Goal: Task Accomplishment & Management: Use online tool/utility

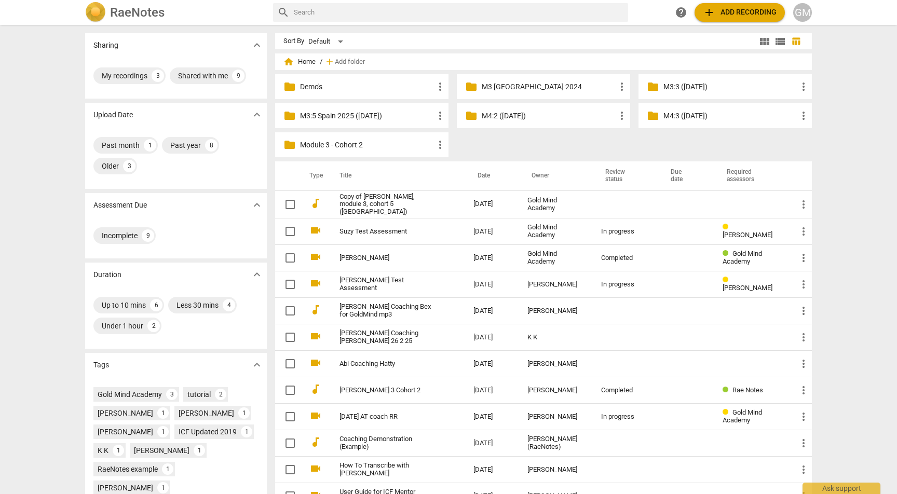
click at [380, 117] on p "M3:5 Spain 2025 ([DATE])" at bounding box center [367, 116] width 134 height 11
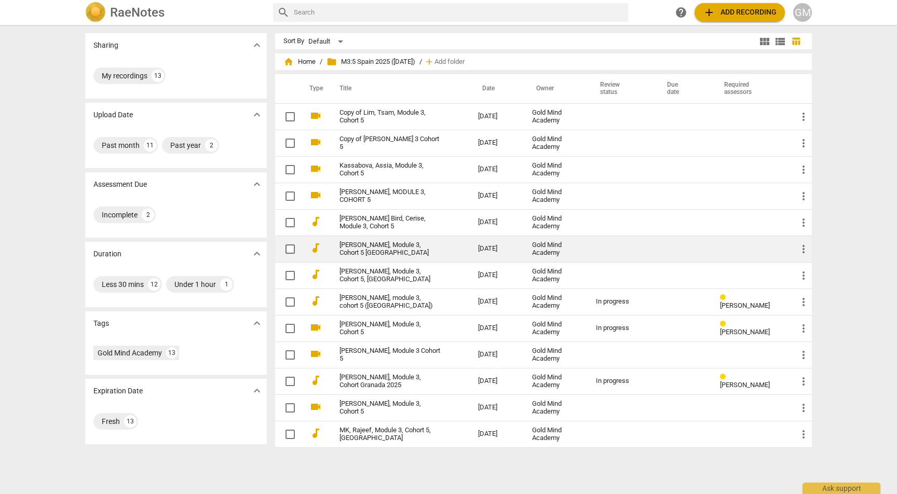
click at [385, 246] on link "[PERSON_NAME], Module 3, Cohort 5 [GEOGRAPHIC_DATA]" at bounding box center [389, 249] width 101 height 16
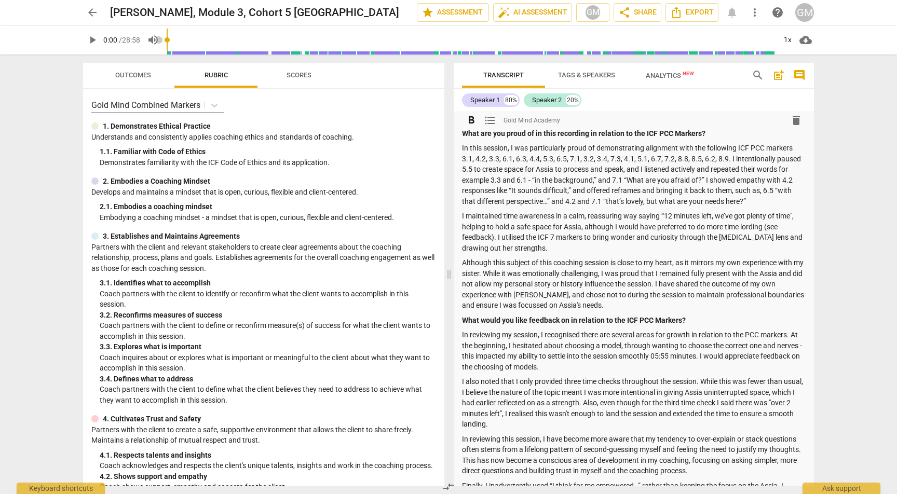
scroll to position [26, 0]
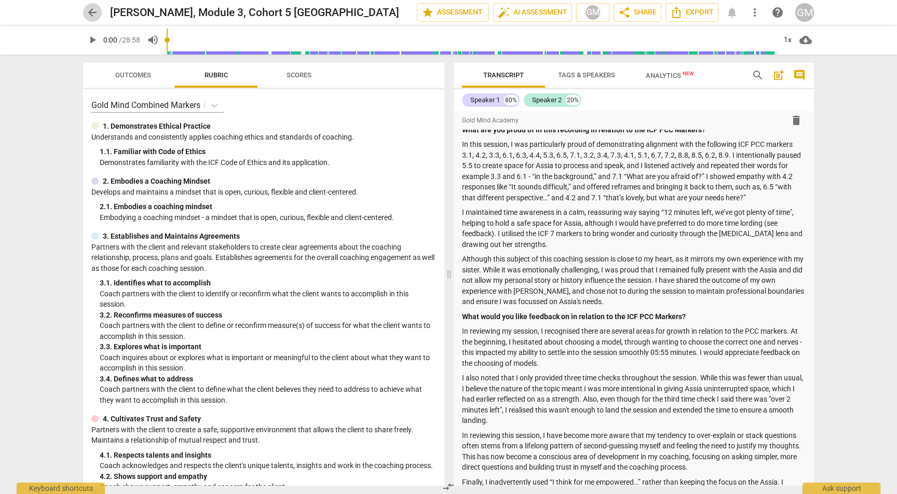
click at [89, 14] on span "arrow_back" at bounding box center [92, 12] width 12 height 12
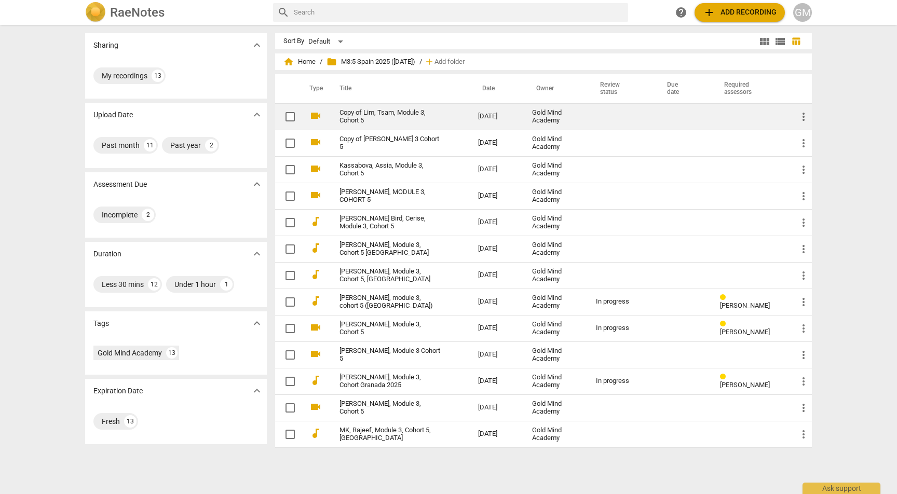
click at [378, 116] on link "Copy of Lim, Tsam, Module 3, Cohort 5" at bounding box center [389, 117] width 101 height 16
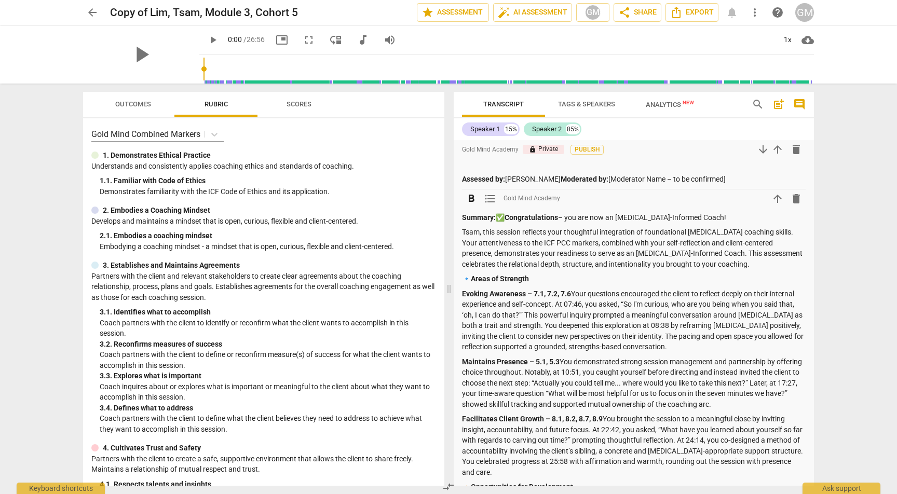
click at [771, 201] on span "arrow_upward" at bounding box center [777, 199] width 12 height 12
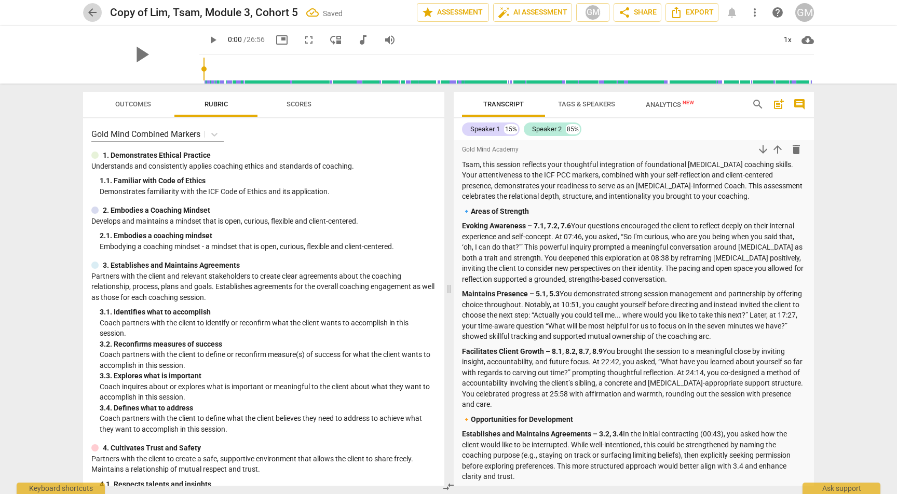
click at [94, 15] on span "arrow_back" at bounding box center [92, 12] width 12 height 12
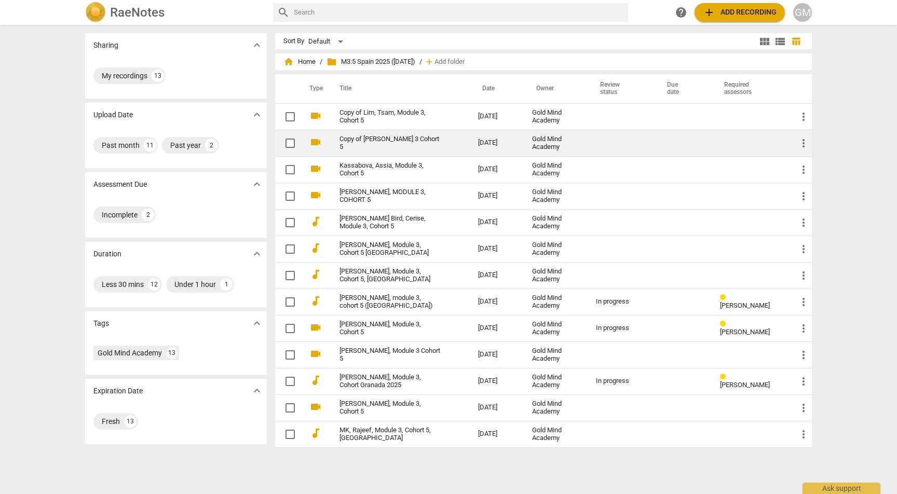
click at [398, 142] on link "Copy of [PERSON_NAME] 3 Cohort 5" at bounding box center [389, 143] width 101 height 16
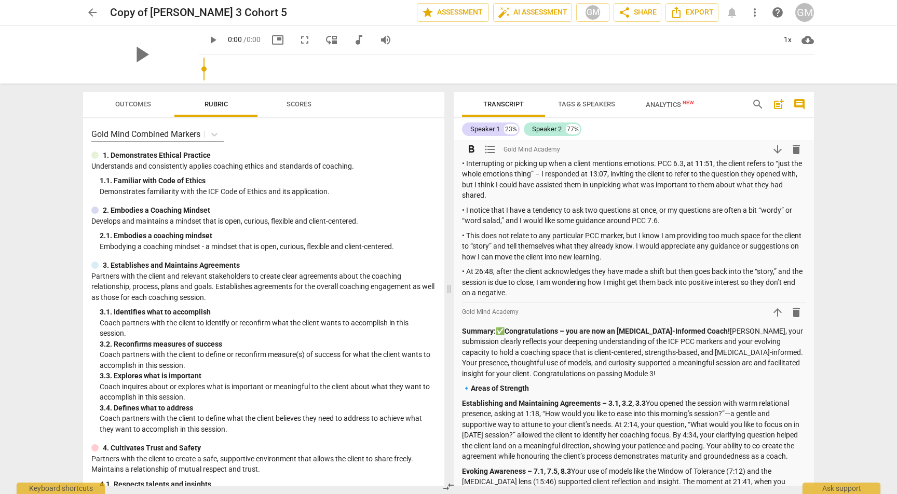
scroll to position [348, 0]
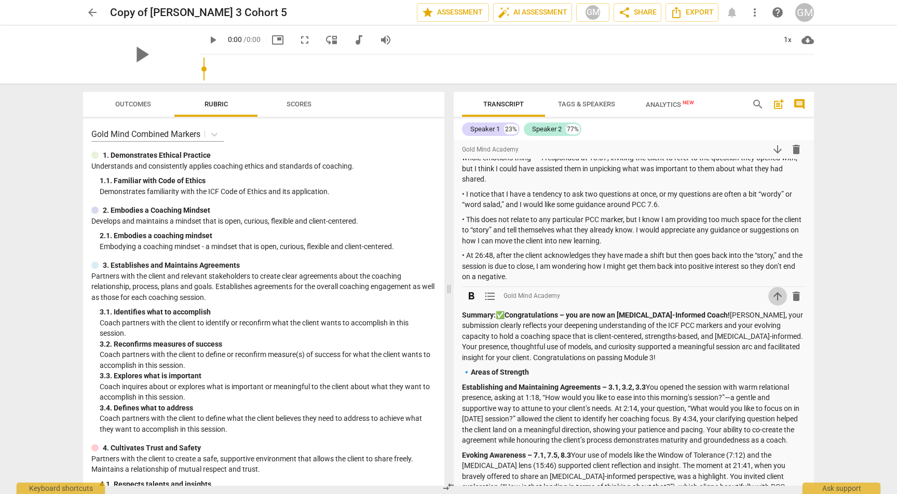
click at [774, 290] on span "arrow_upward" at bounding box center [777, 296] width 12 height 12
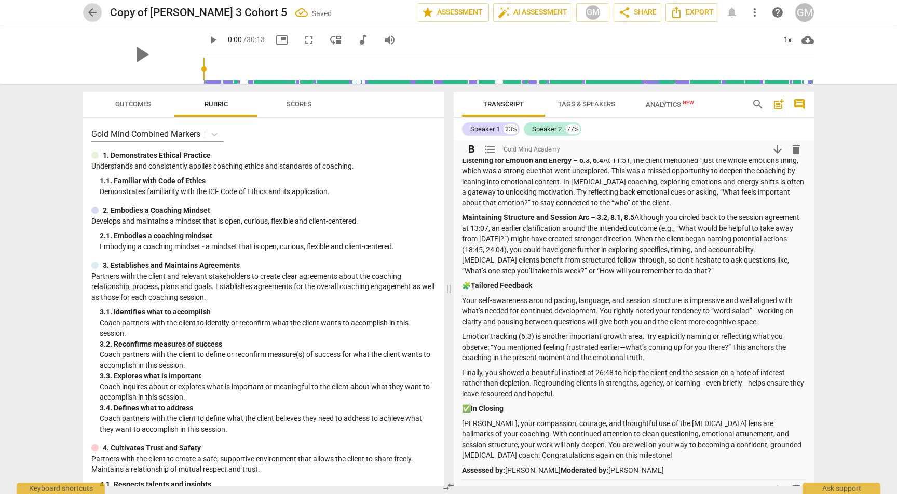
click at [95, 13] on span "arrow_back" at bounding box center [92, 12] width 12 height 12
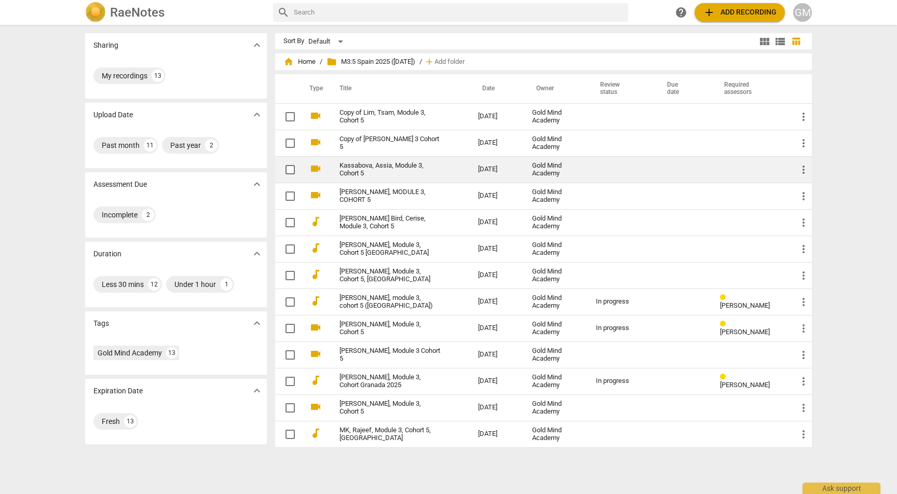
click at [408, 168] on link "Kassabova, Assia, Module 3, Cohort 5" at bounding box center [389, 170] width 101 height 16
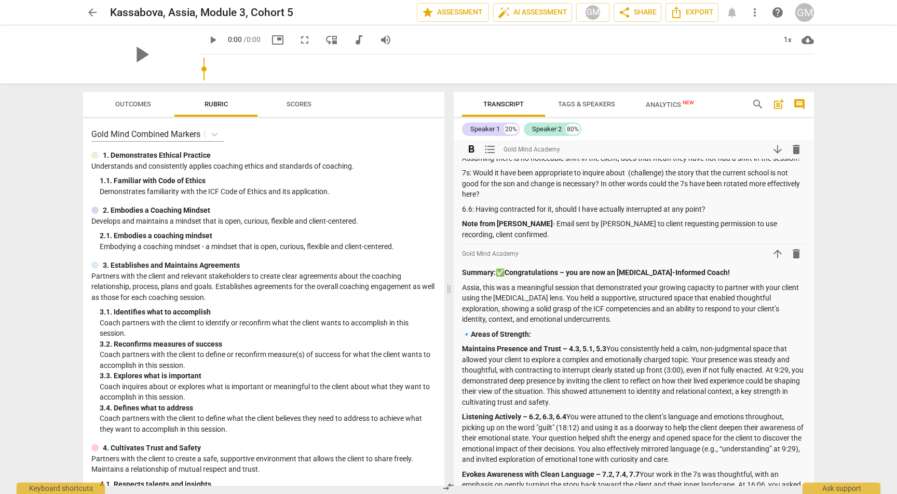
scroll to position [745, 0]
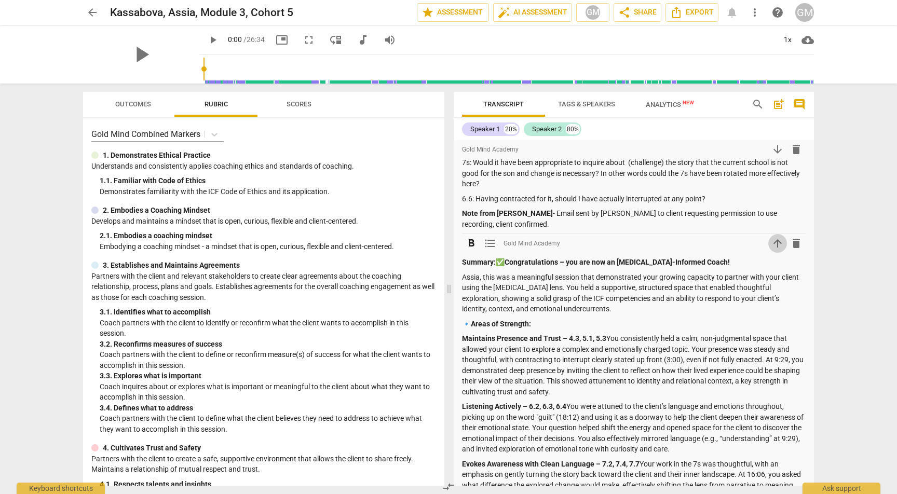
click at [775, 249] on span "arrow_upward" at bounding box center [777, 243] width 12 height 12
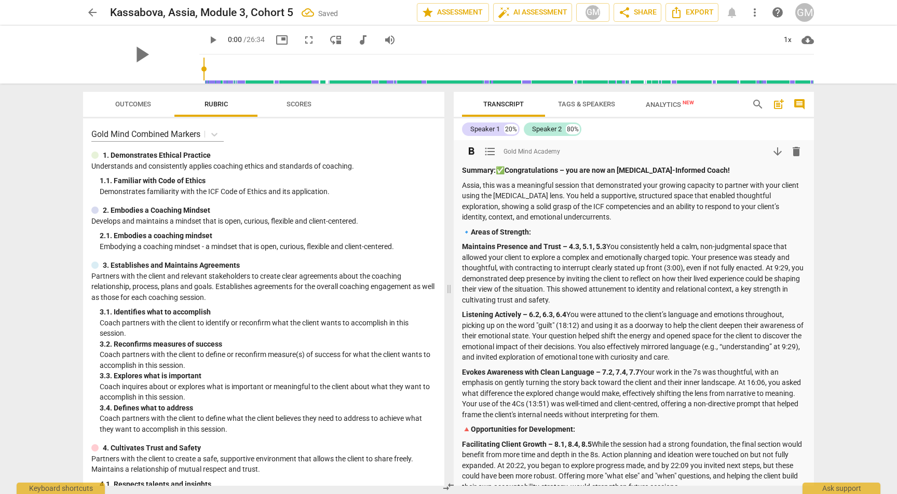
scroll to position [0, 0]
click at [98, 16] on span "arrow_back" at bounding box center [92, 12] width 12 height 12
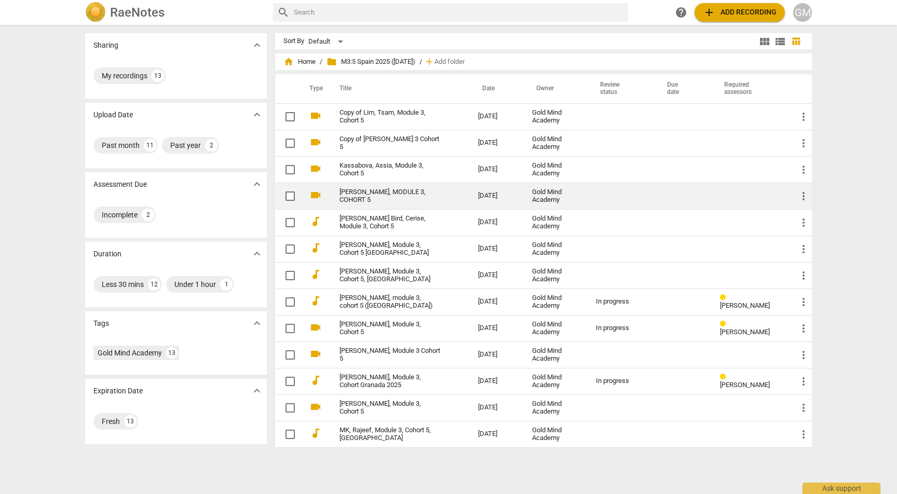
click at [411, 194] on link "[PERSON_NAME], MODULE 3, COHORT 5" at bounding box center [389, 196] width 101 height 16
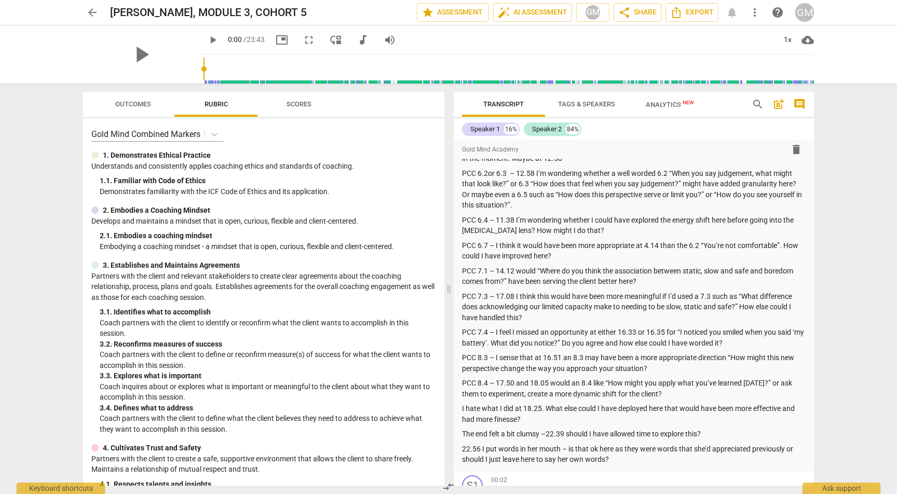
scroll to position [1750, 0]
click at [92, 16] on span "arrow_back" at bounding box center [92, 12] width 12 height 12
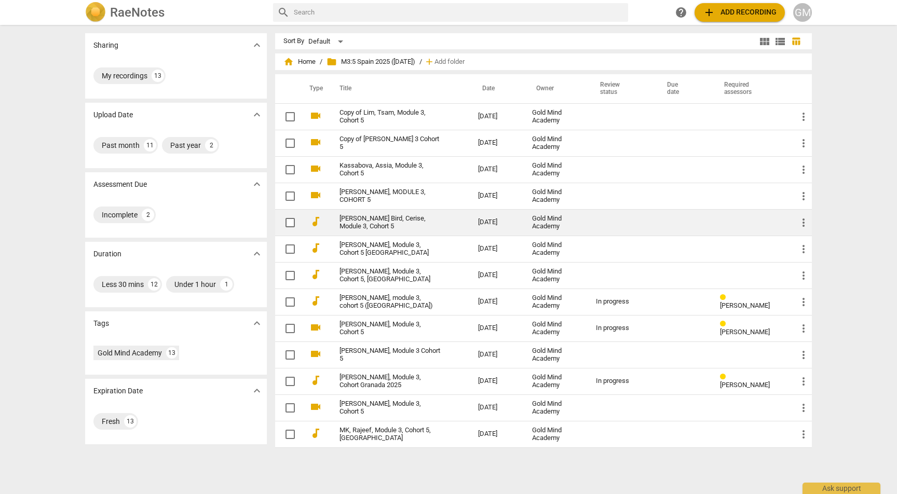
click at [423, 220] on link "[PERSON_NAME] Bird, Cerise, Module 3, Cohort 5" at bounding box center [389, 223] width 101 height 16
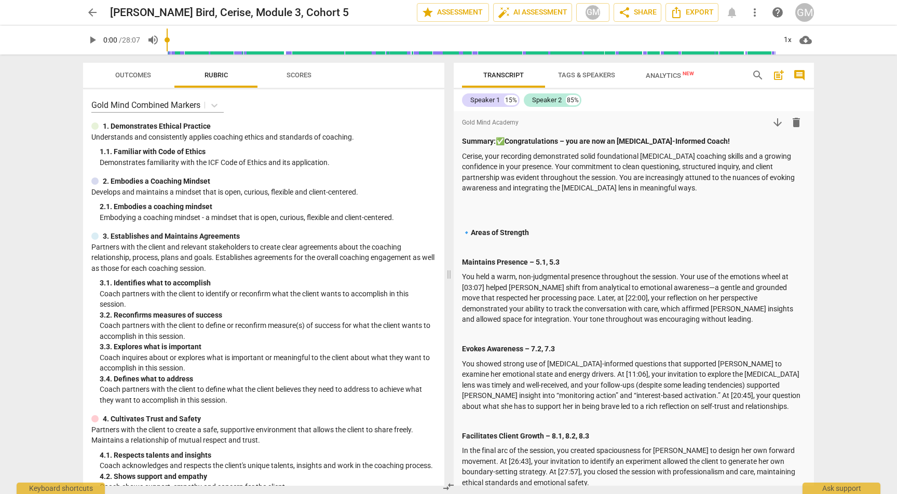
click at [91, 18] on span "arrow_back" at bounding box center [92, 12] width 12 height 12
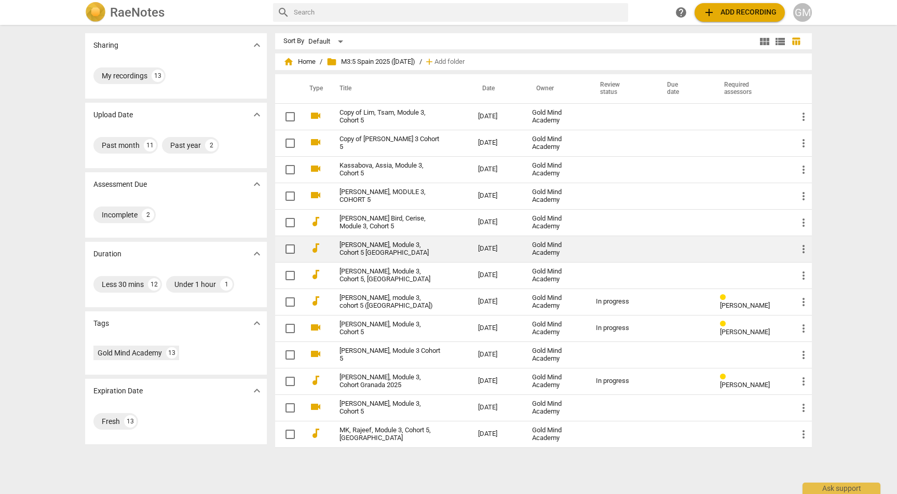
click at [391, 246] on link "[PERSON_NAME], Module 3, Cohort 5 [GEOGRAPHIC_DATA]" at bounding box center [389, 249] width 101 height 16
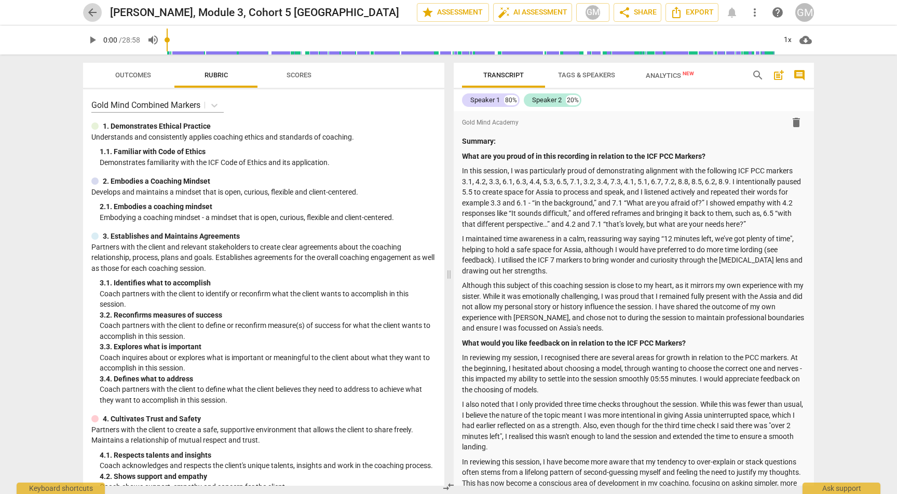
click at [94, 19] on button "arrow_back" at bounding box center [92, 12] width 19 height 19
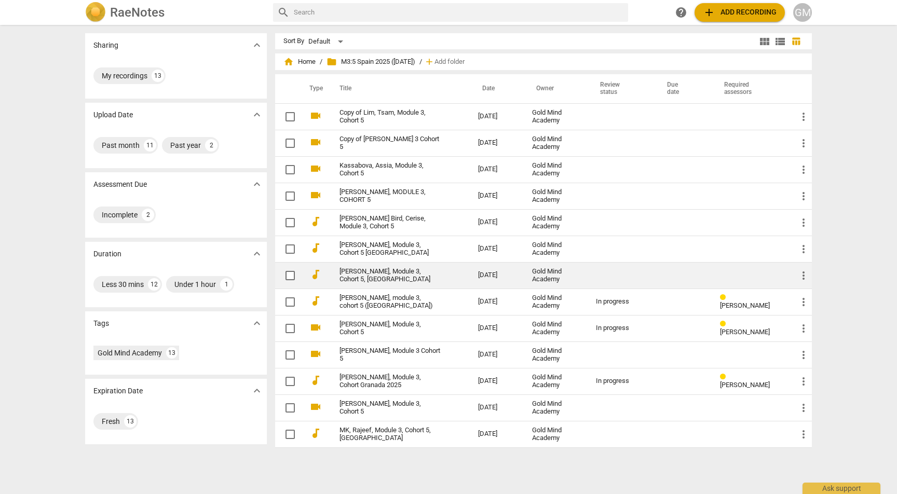
click at [391, 276] on link "[PERSON_NAME], Module 3, Cohort 5, [GEOGRAPHIC_DATA]" at bounding box center [389, 276] width 101 height 16
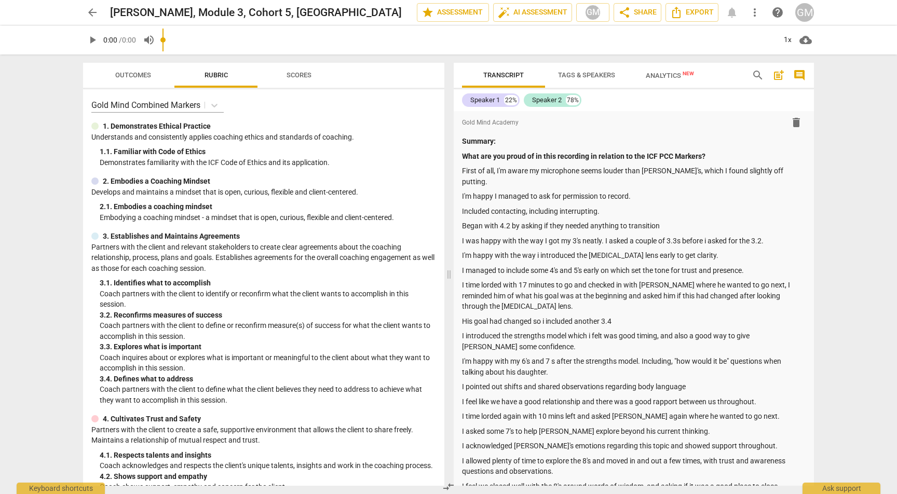
click at [91, 12] on span "arrow_back" at bounding box center [92, 12] width 12 height 12
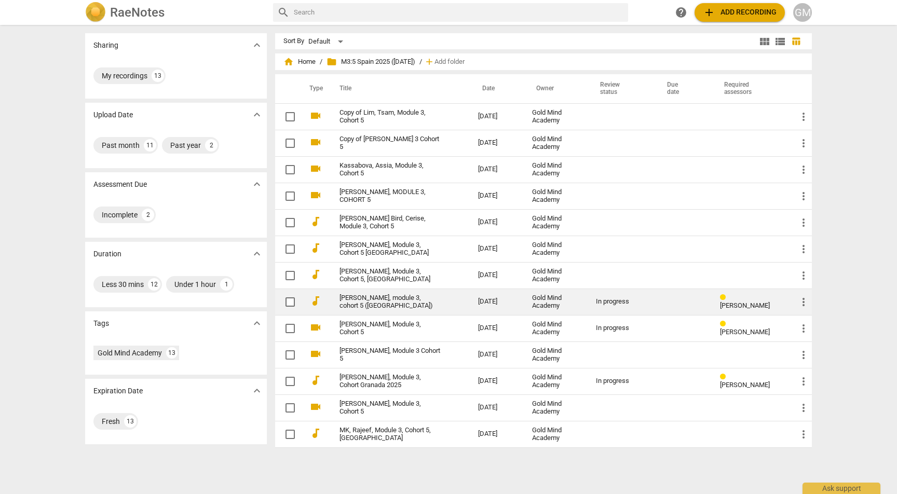
click at [376, 305] on link "[PERSON_NAME], module 3, cohort 5 ([GEOGRAPHIC_DATA])" at bounding box center [389, 302] width 101 height 16
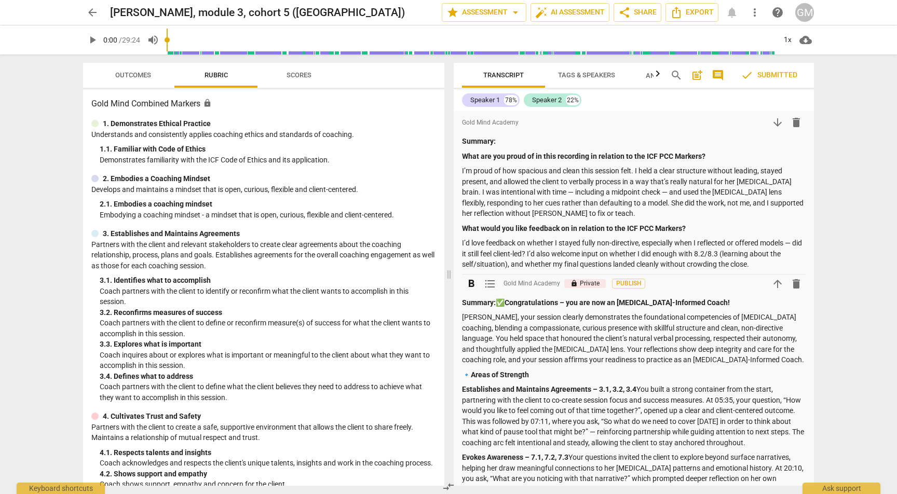
click at [773, 281] on span "arrow_upward" at bounding box center [777, 284] width 12 height 12
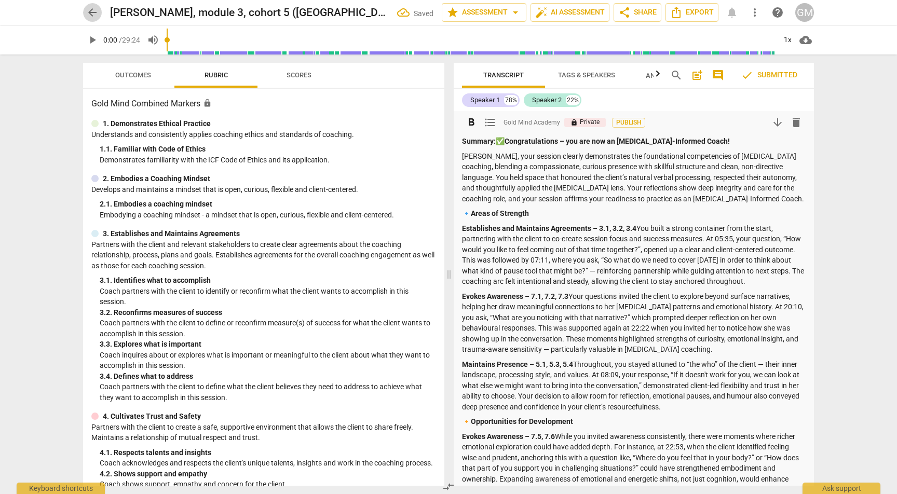
click at [93, 10] on span "arrow_back" at bounding box center [92, 12] width 12 height 12
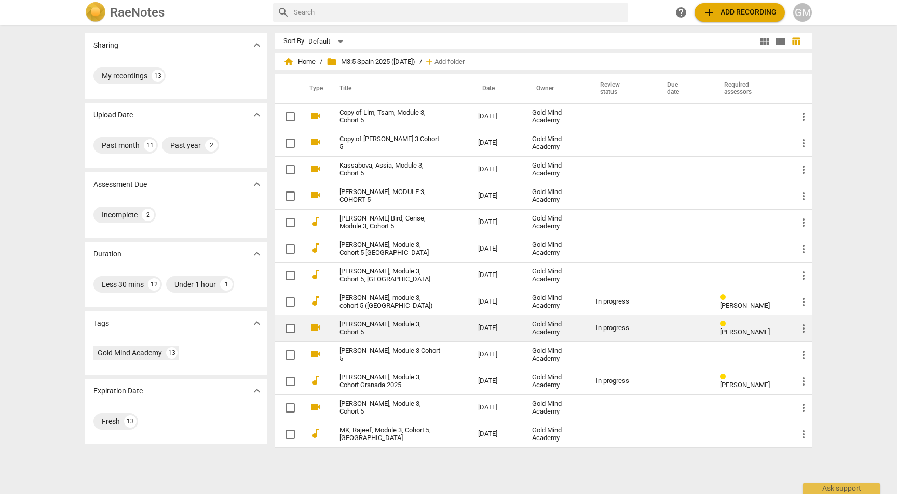
click at [398, 329] on link "[PERSON_NAME], Module 3, Cohort 5" at bounding box center [389, 329] width 101 height 16
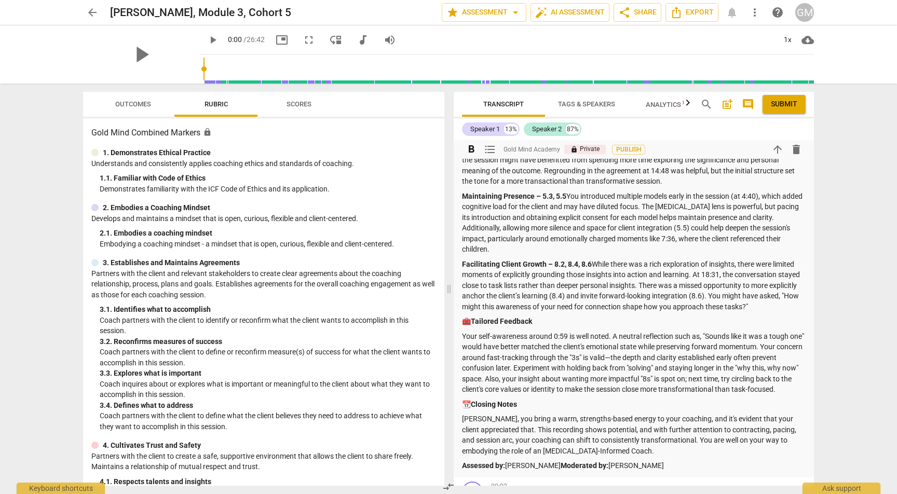
scroll to position [875, 0]
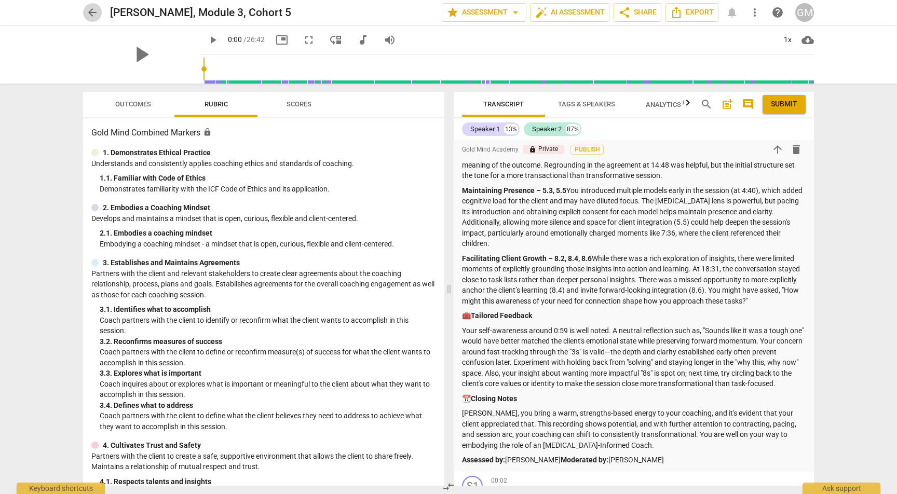
click at [94, 10] on span "arrow_back" at bounding box center [92, 12] width 12 height 12
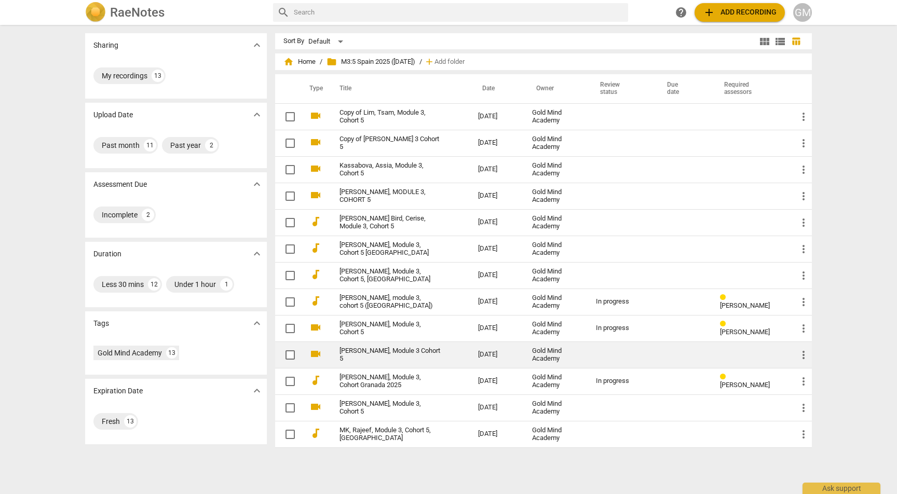
click at [427, 353] on link "[PERSON_NAME], Module 3 Cohort 5" at bounding box center [389, 355] width 101 height 16
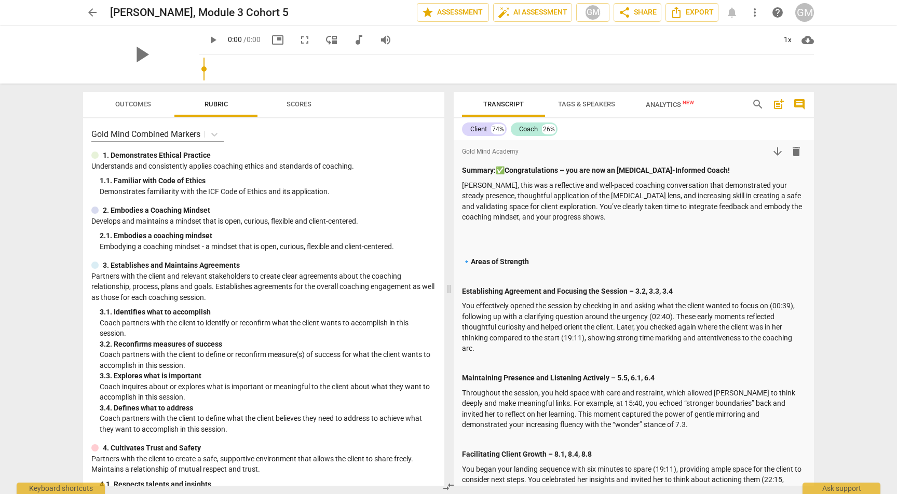
click at [95, 8] on span "arrow_back" at bounding box center [92, 12] width 12 height 12
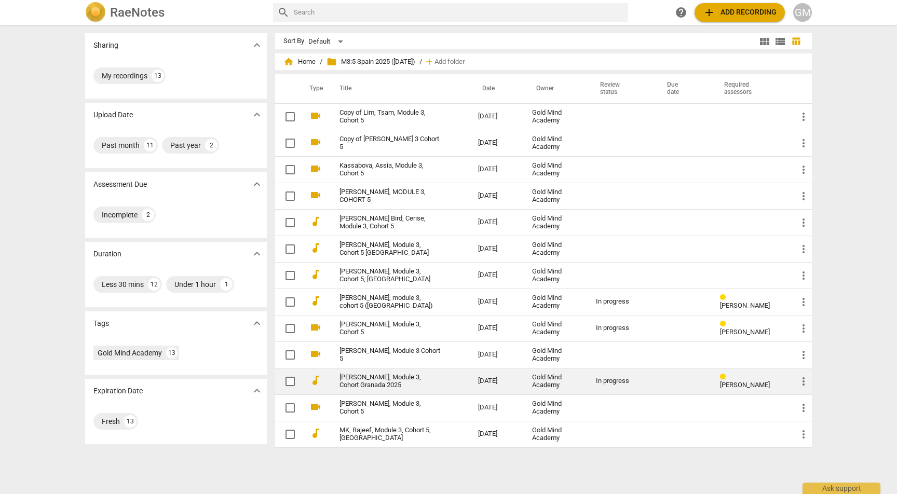
click at [379, 383] on link "[PERSON_NAME], Module 3, Cohort Granada 2025" at bounding box center [389, 382] width 101 height 16
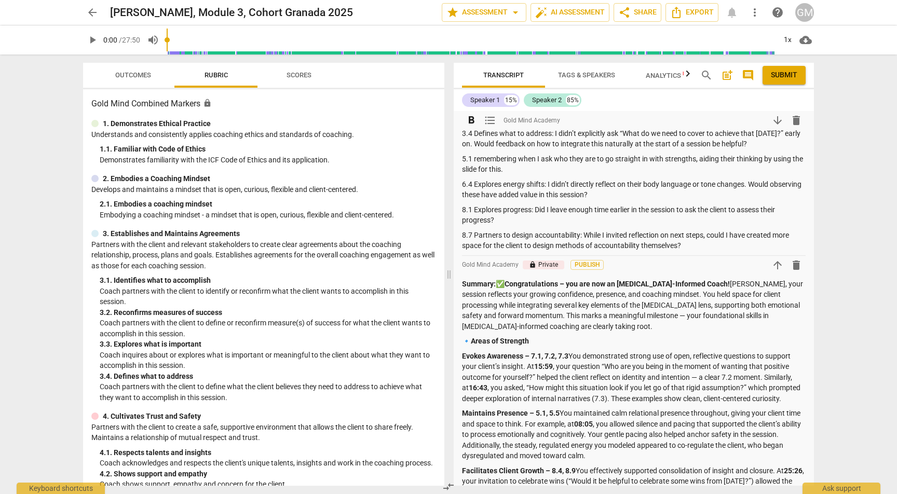
scroll to position [654, 0]
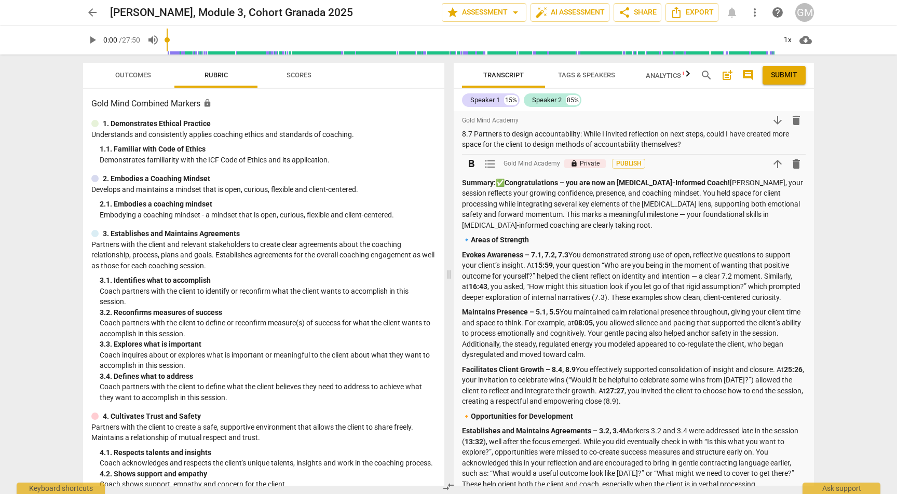
click at [772, 170] on span "arrow_upward" at bounding box center [777, 164] width 12 height 12
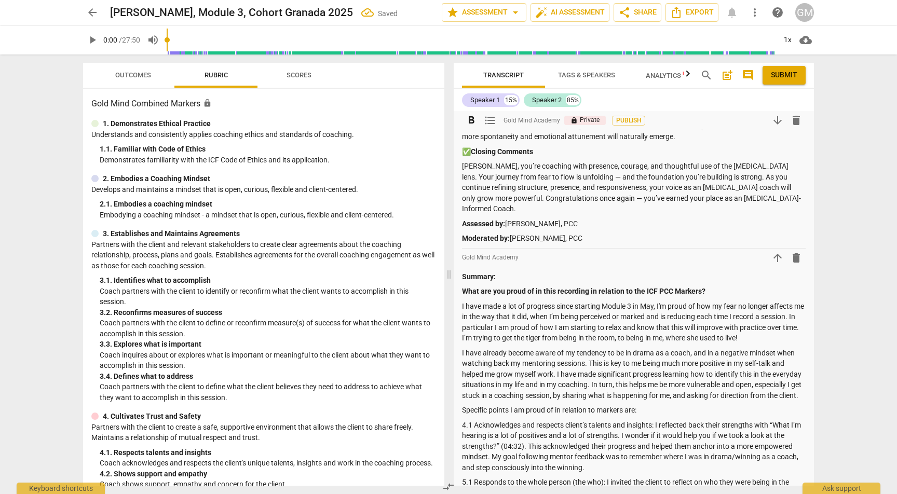
click at [93, 12] on span "arrow_back" at bounding box center [92, 12] width 12 height 12
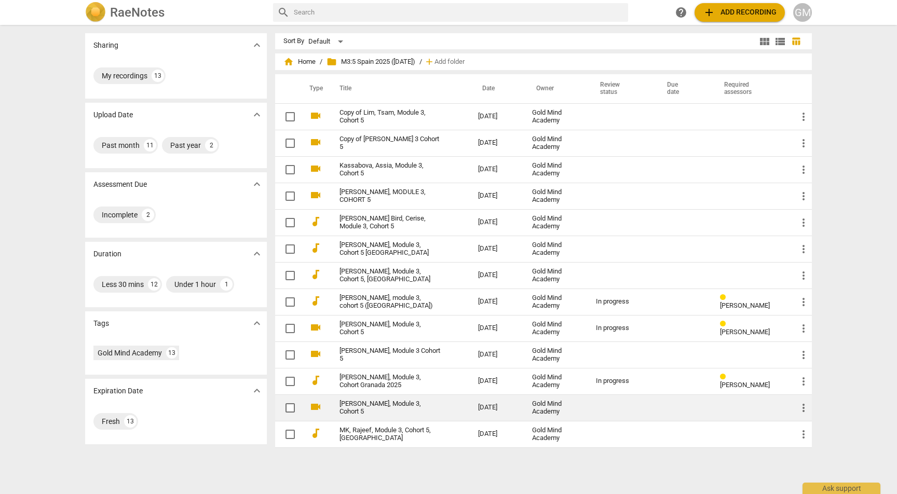
click at [407, 404] on link "[PERSON_NAME], Module 3, Cohort 5" at bounding box center [389, 408] width 101 height 16
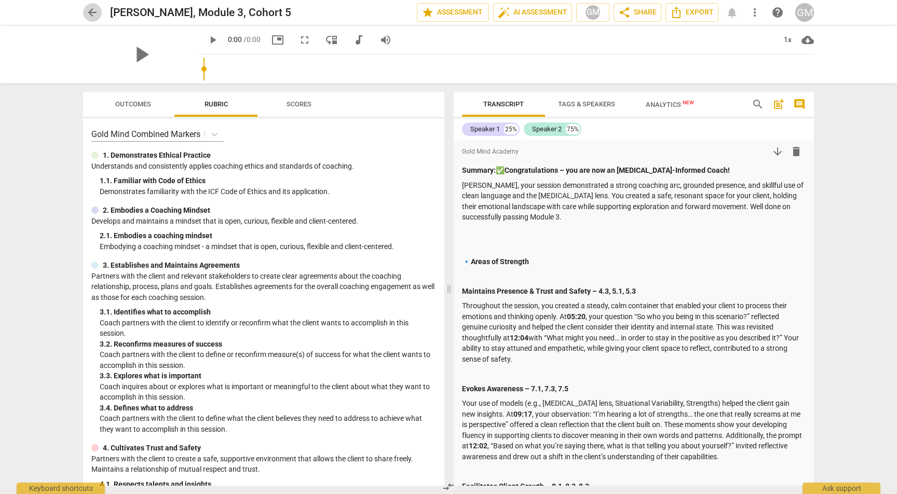
click at [86, 12] on span "arrow_back" at bounding box center [92, 12] width 12 height 12
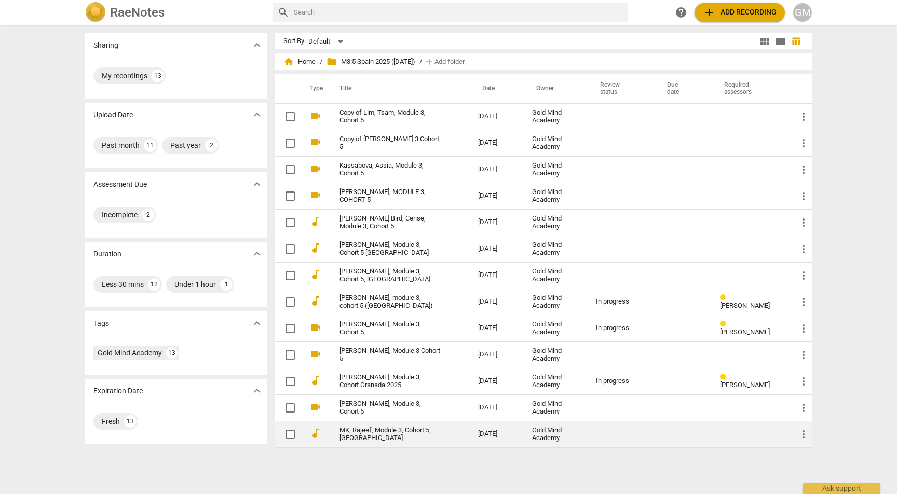
click at [419, 434] on link "MK, Rajeef, Module 3, Cohort 5, [GEOGRAPHIC_DATA]" at bounding box center [389, 435] width 101 height 16
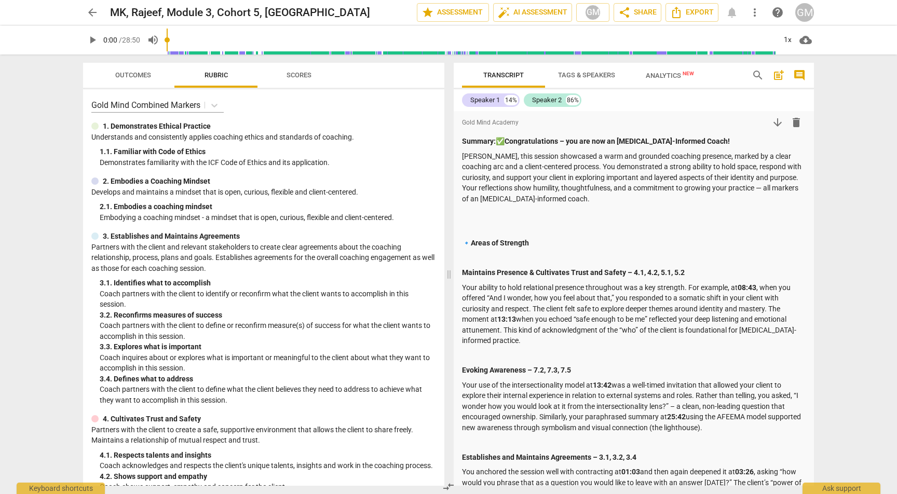
click at [92, 9] on span "arrow_back" at bounding box center [92, 12] width 12 height 12
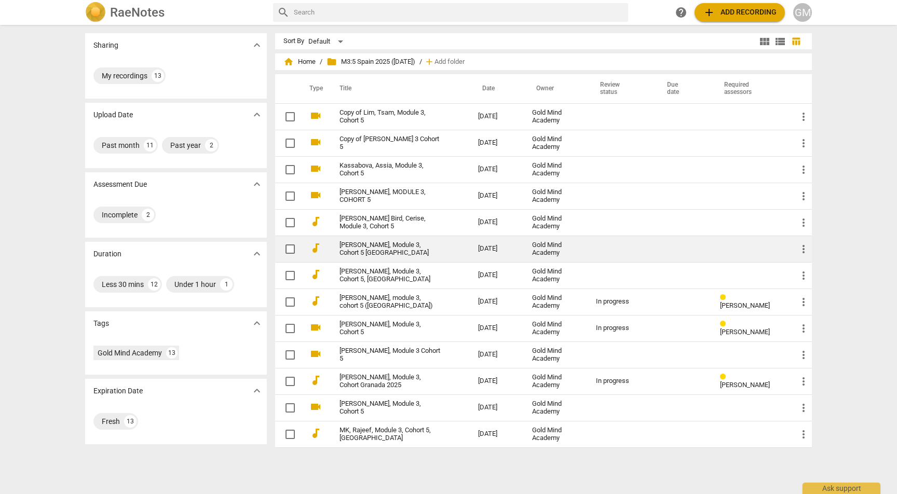
click at [398, 245] on link "[PERSON_NAME], Module 3, Cohort 5 [GEOGRAPHIC_DATA]" at bounding box center [389, 249] width 101 height 16
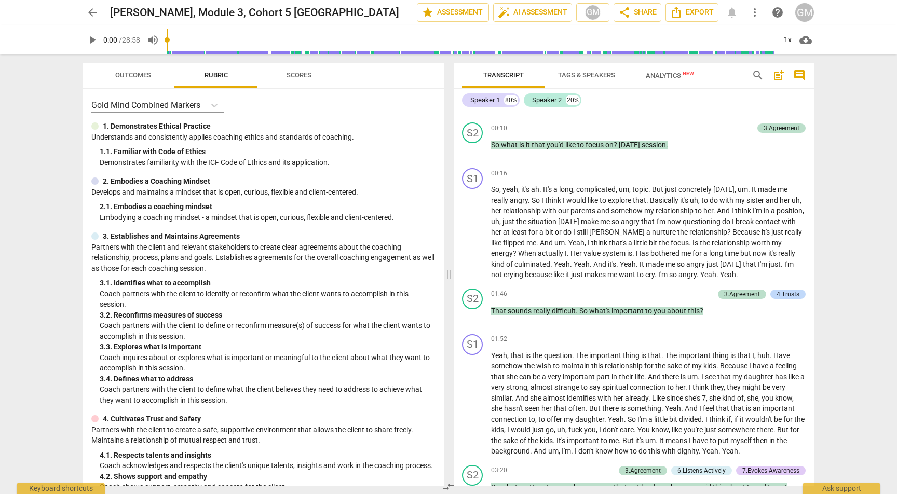
scroll to position [675, 0]
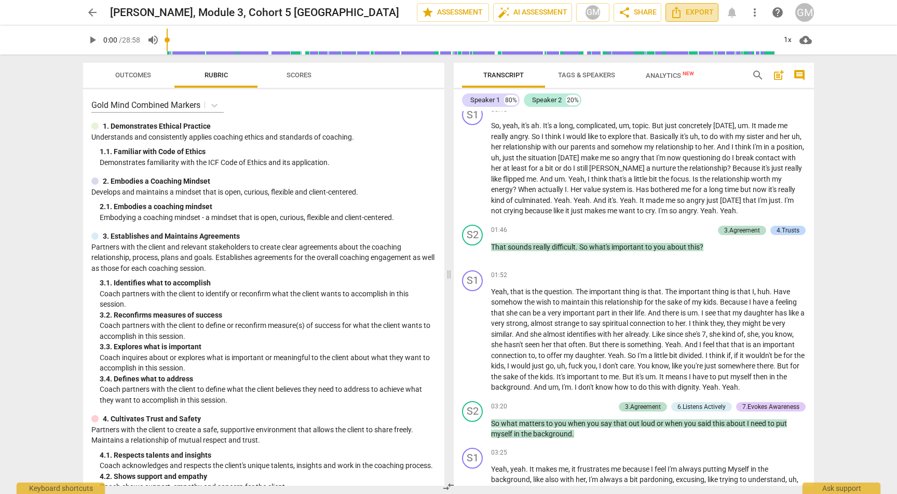
click at [695, 15] on span "Export" at bounding box center [692, 12] width 44 height 12
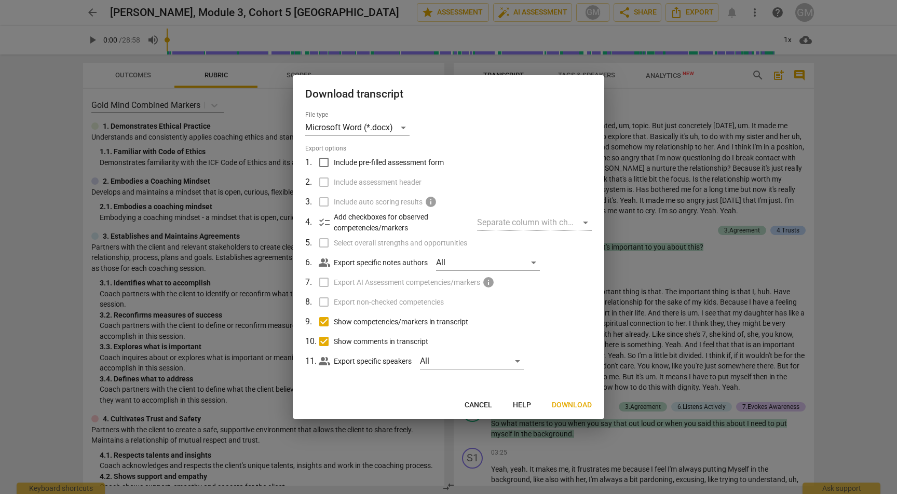
click at [580, 405] on span "Download" at bounding box center [572, 405] width 40 height 10
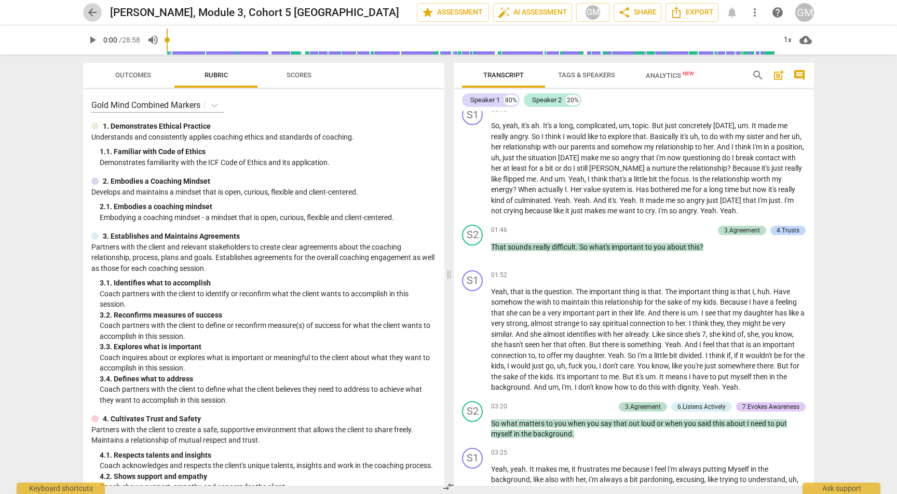
click at [90, 15] on span "arrow_back" at bounding box center [92, 12] width 12 height 12
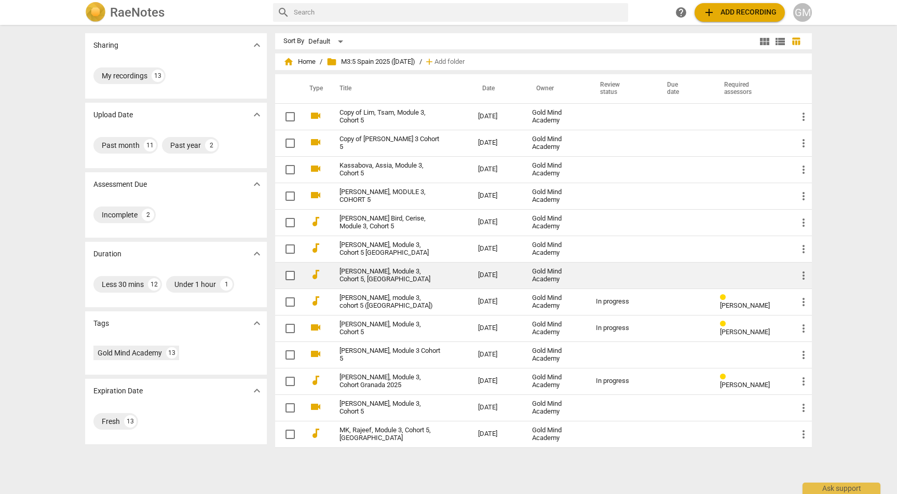
click at [398, 273] on link "[PERSON_NAME], Module 3, Cohort 5, [GEOGRAPHIC_DATA]" at bounding box center [389, 276] width 101 height 16
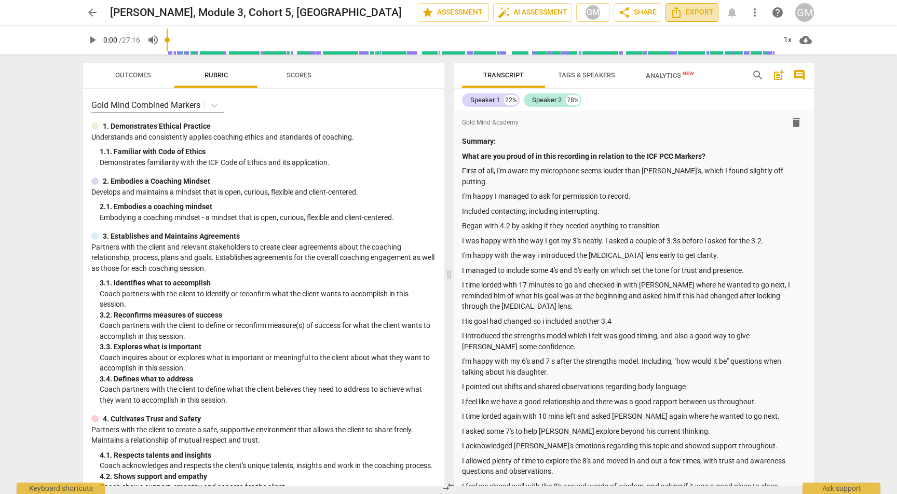
click at [686, 15] on span "Export" at bounding box center [692, 12] width 44 height 12
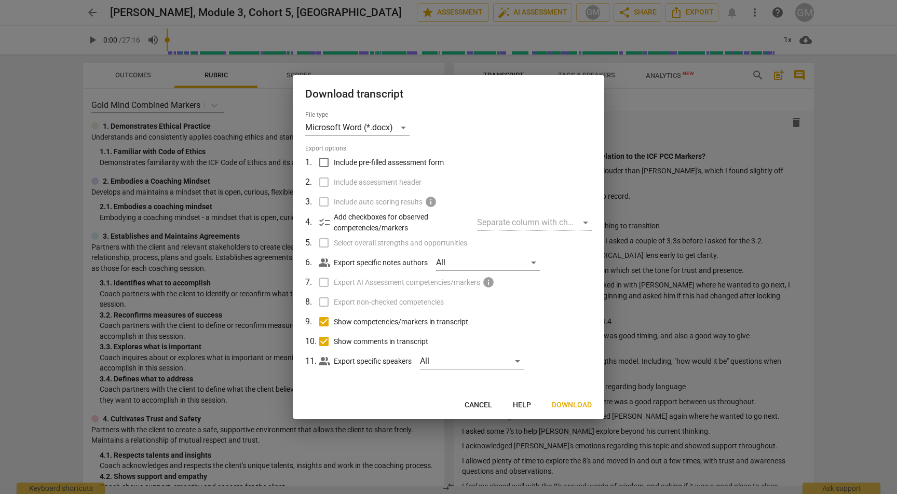
click at [567, 404] on span "Download" at bounding box center [572, 405] width 40 height 10
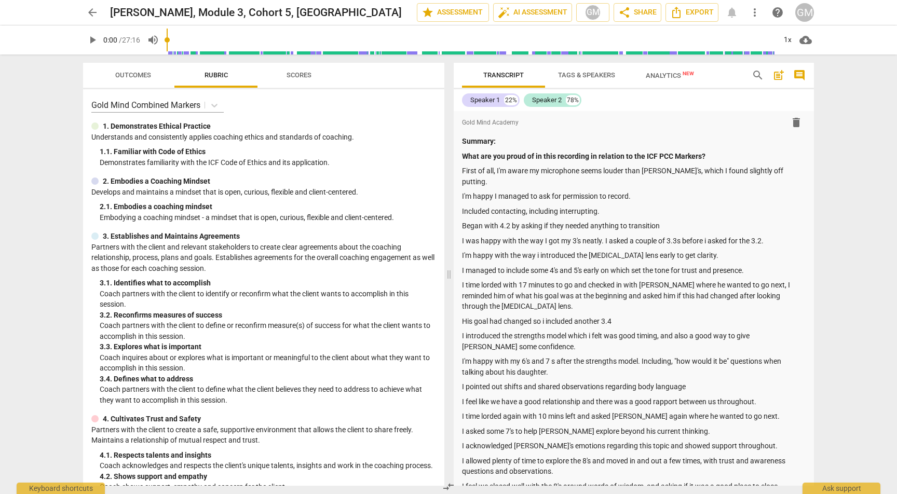
click at [96, 12] on span "arrow_back" at bounding box center [92, 12] width 12 height 12
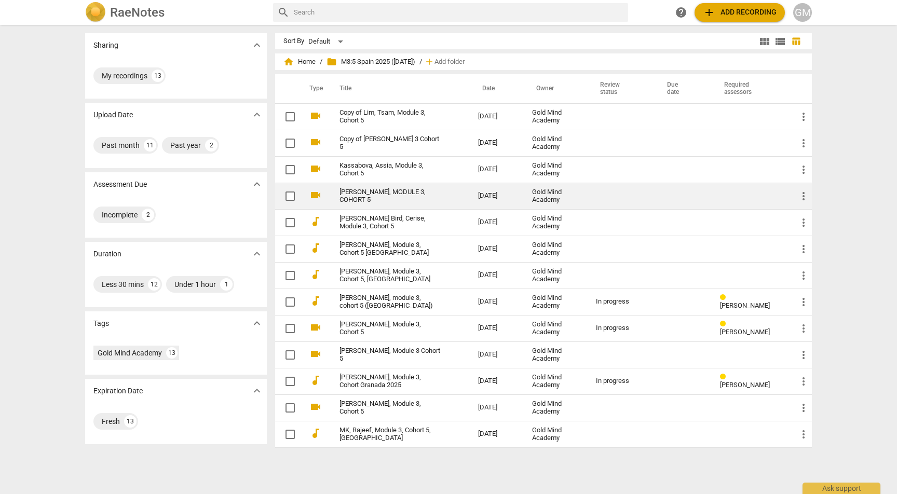
click at [401, 191] on link "[PERSON_NAME], MODULE 3, COHORT 5" at bounding box center [389, 196] width 101 height 16
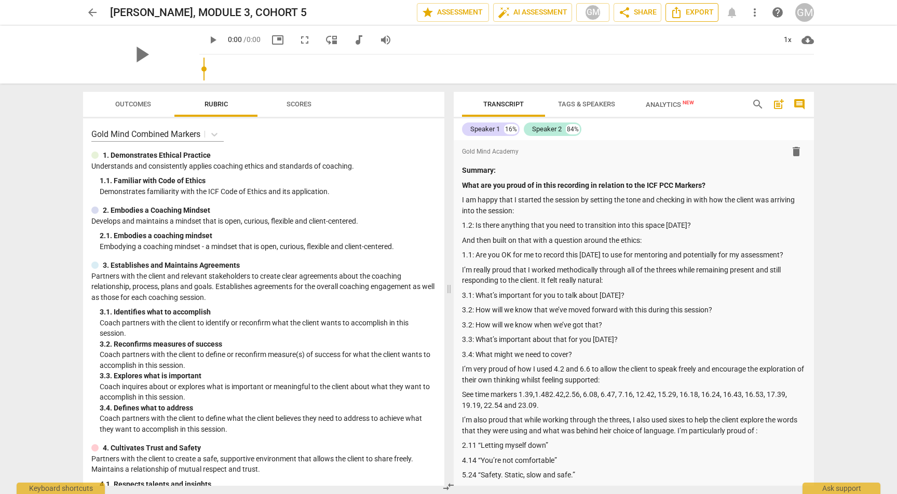
click at [700, 17] on span "Export" at bounding box center [692, 12] width 44 height 12
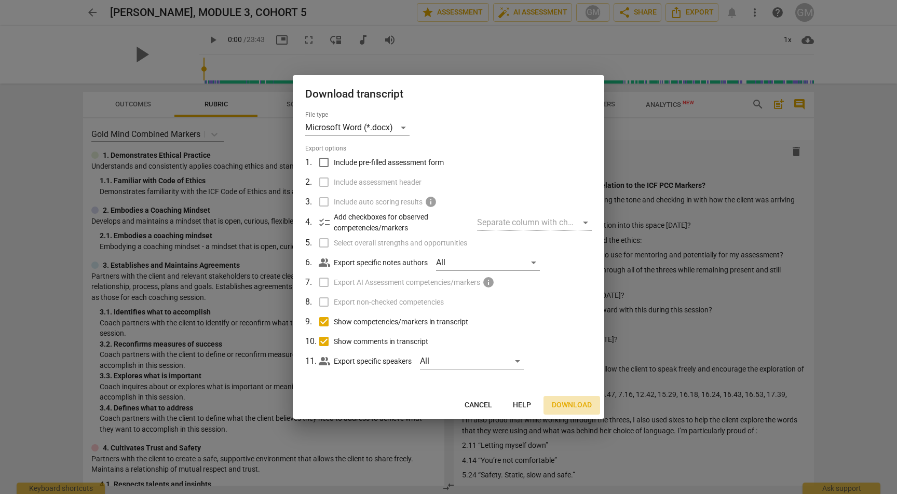
click at [578, 405] on span "Download" at bounding box center [572, 405] width 40 height 10
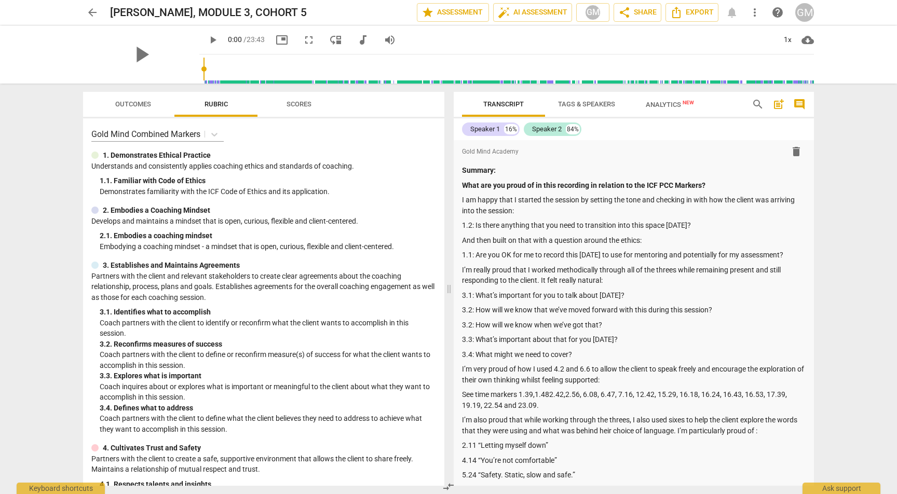
click at [90, 12] on span "arrow_back" at bounding box center [92, 12] width 12 height 12
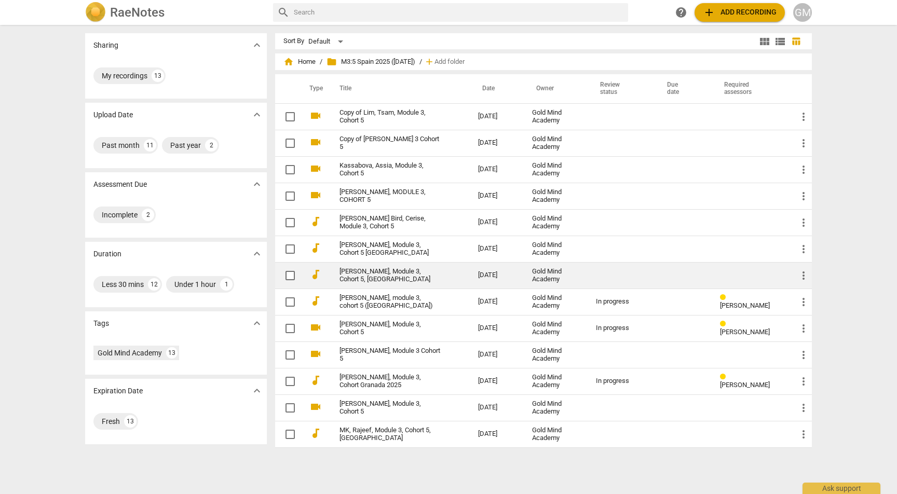
click at [381, 275] on link "[PERSON_NAME], Module 3, Cohort 5, [GEOGRAPHIC_DATA]" at bounding box center [389, 276] width 101 height 16
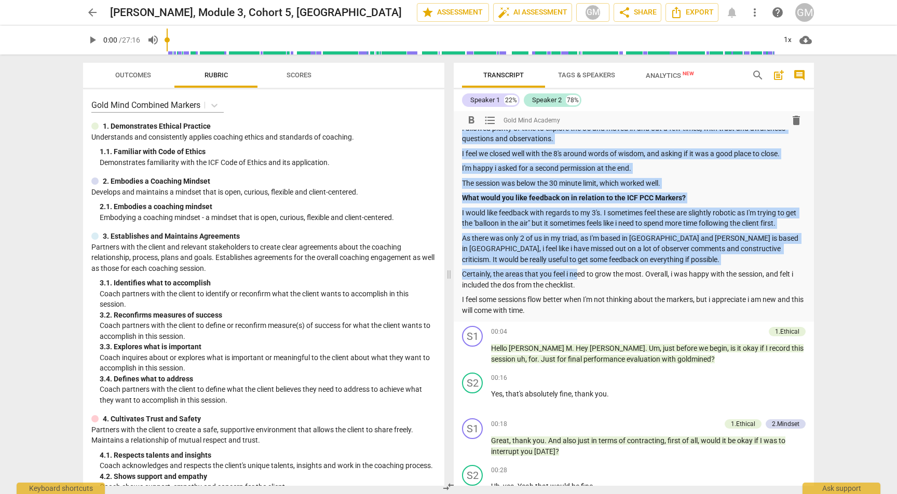
scroll to position [363, 0]
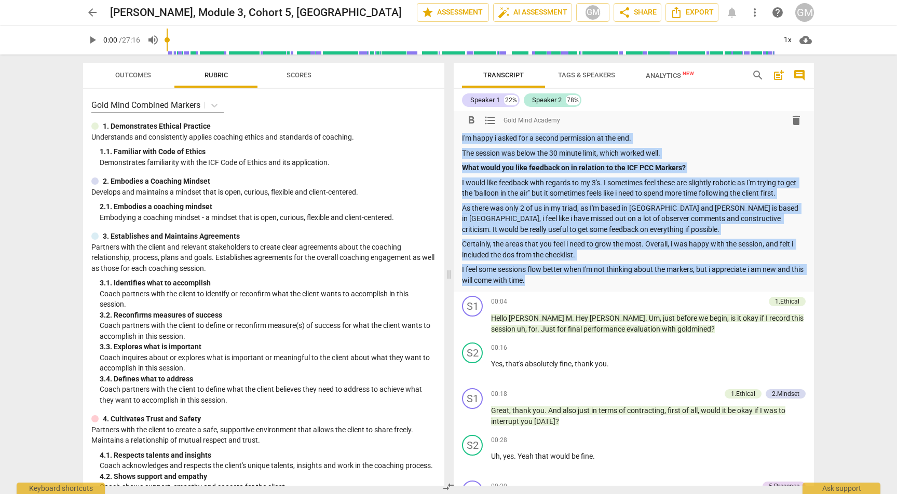
drag, startPoint x: 462, startPoint y: 157, endPoint x: 625, endPoint y: 256, distance: 190.3
click at [625, 256] on div "Summary: What are you proud of in this recording in relation to the ICF PCC Mar…" at bounding box center [634, 29] width 344 height 512
copy div "What are you proud of in this recording in relation to the ICF PCC Markers? Fir…"
click at [781, 80] on span "post_add" at bounding box center [778, 75] width 12 height 12
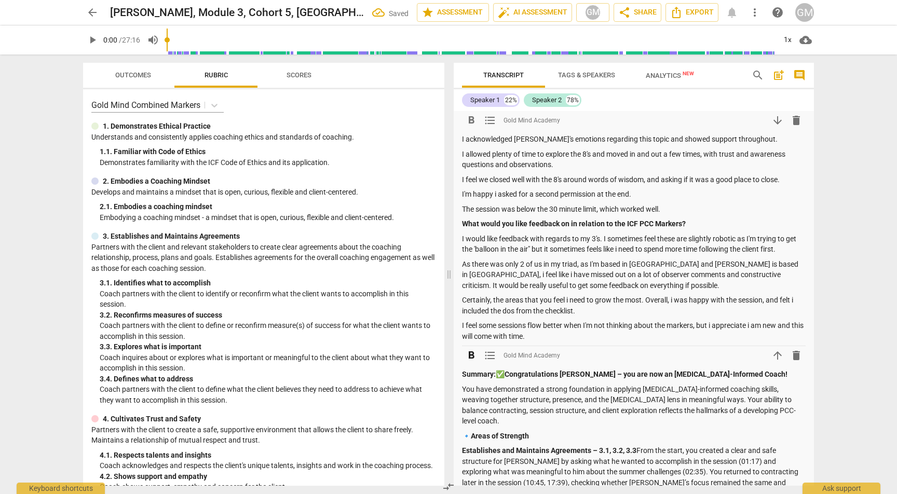
scroll to position [404, 0]
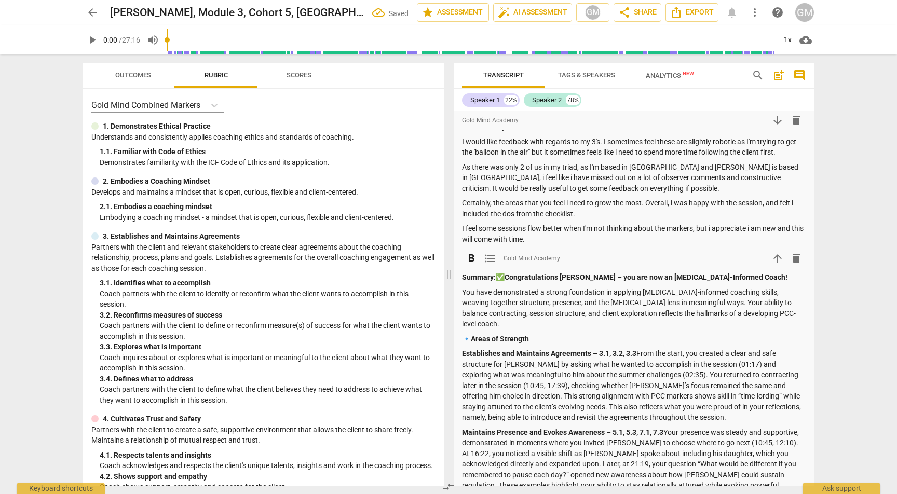
click at [776, 252] on span "arrow_upward" at bounding box center [777, 258] width 12 height 12
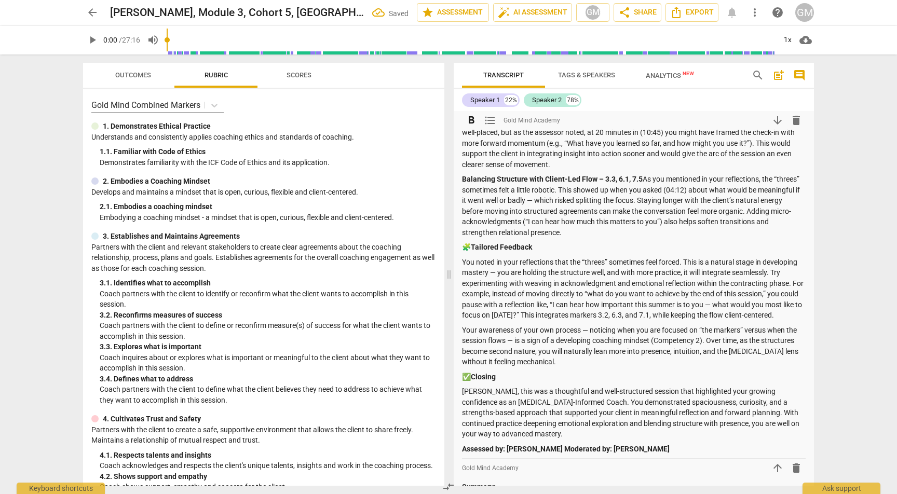
click at [92, 13] on span "arrow_back" at bounding box center [92, 12] width 12 height 12
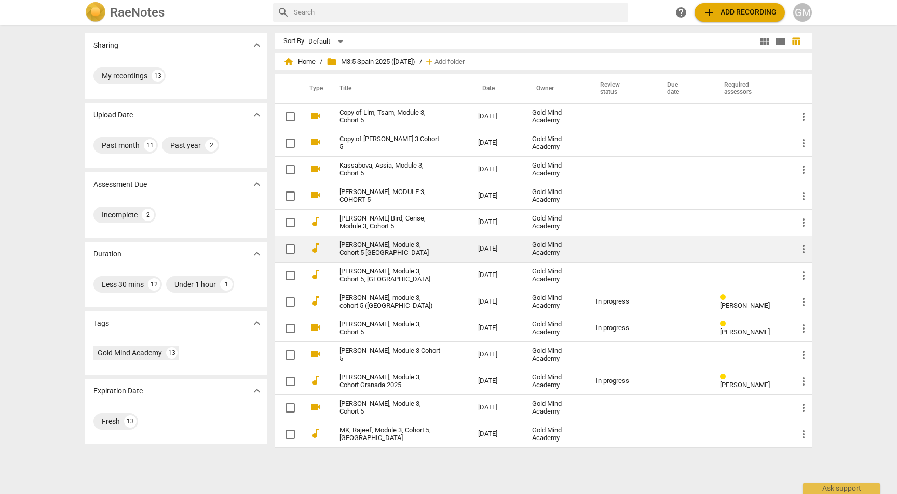
click at [393, 249] on link "[PERSON_NAME], Module 3, Cohort 5 [GEOGRAPHIC_DATA]" at bounding box center [389, 249] width 101 height 16
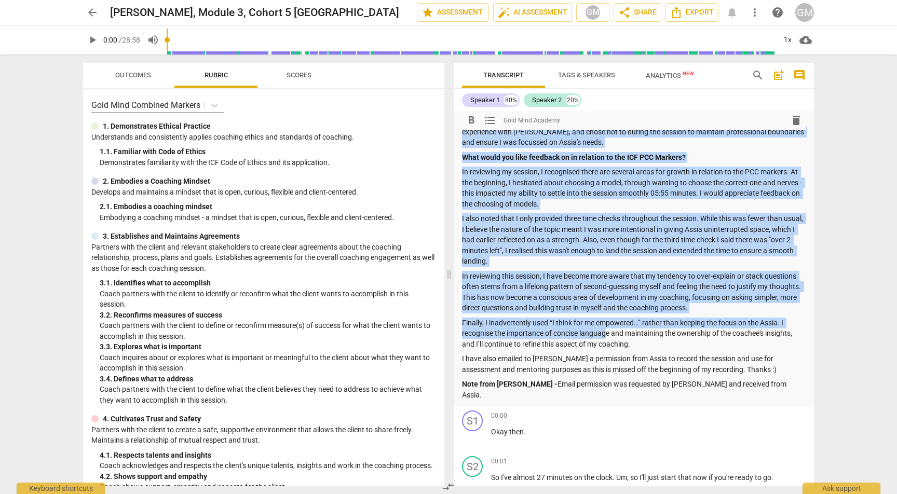
scroll to position [218, 0]
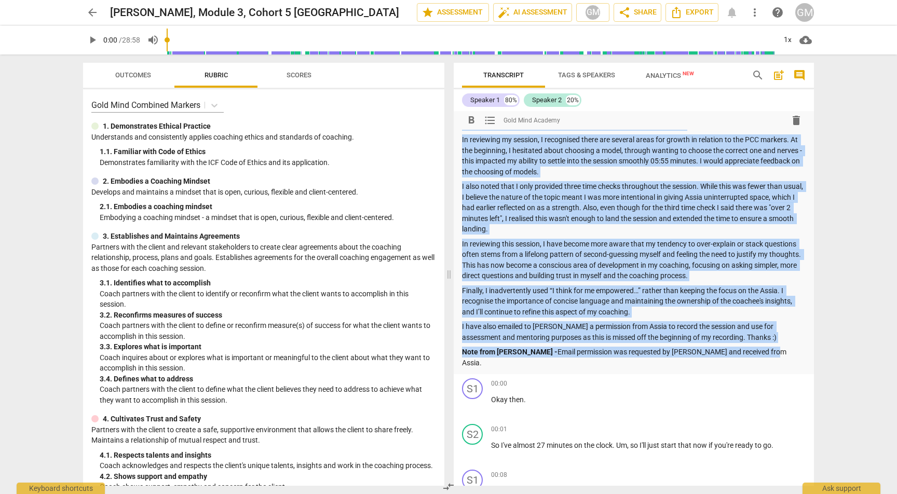
drag, startPoint x: 463, startPoint y: 156, endPoint x: 748, endPoint y: 343, distance: 340.7
click at [748, 343] on div "Summary: What are you proud of in this recording in relation to the ICF PCC Mar…" at bounding box center [634, 143] width 344 height 450
copy div "Lore ips dol sitam co ad elit seddoeius te incididu ut lab ETD MAG Aliquae? Ad …"
click at [777, 72] on span "post_add" at bounding box center [778, 75] width 12 height 12
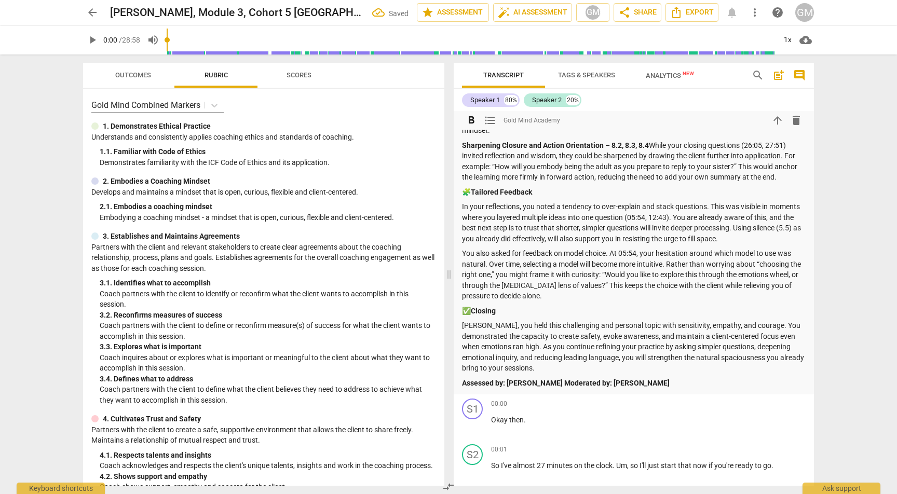
scroll to position [858, 0]
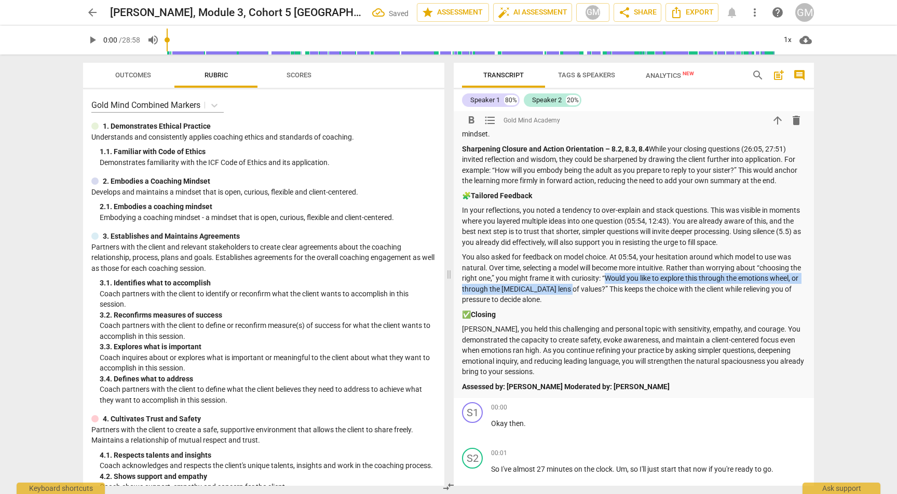
drag, startPoint x: 620, startPoint y: 247, endPoint x: 599, endPoint y: 259, distance: 24.4
click at [599, 259] on p "You also asked for feedback on model choice. At 05:54, your hesitation around w…" at bounding box center [634, 278] width 344 height 53
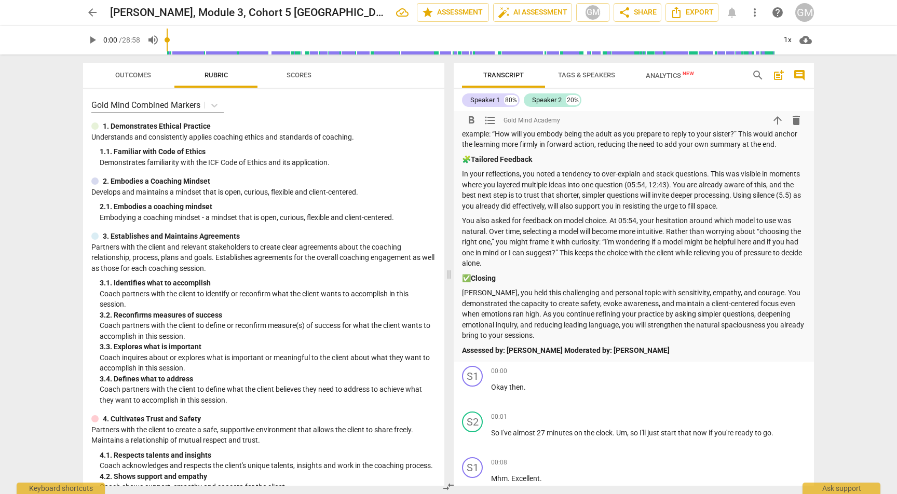
scroll to position [902, 0]
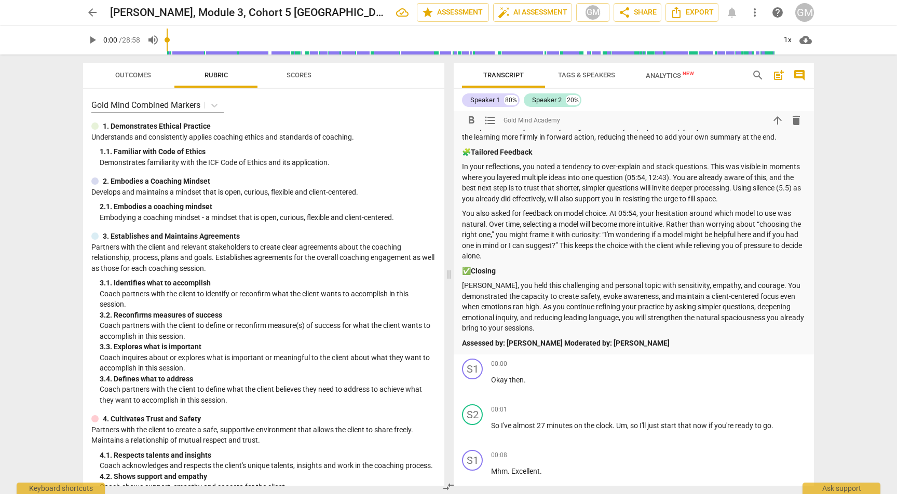
click at [488, 221] on p "You also asked for feedback on model choice. At 05:54, your hesitation around w…" at bounding box center [634, 234] width 344 height 53
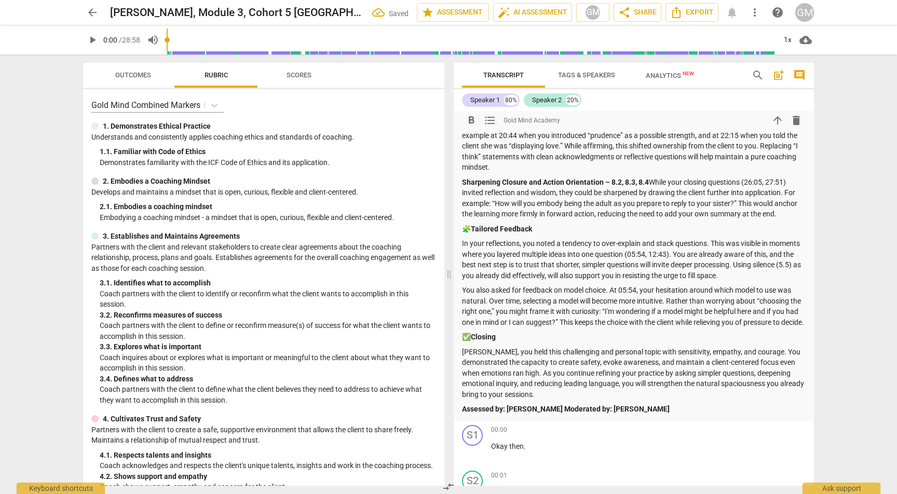
scroll to position [801, 0]
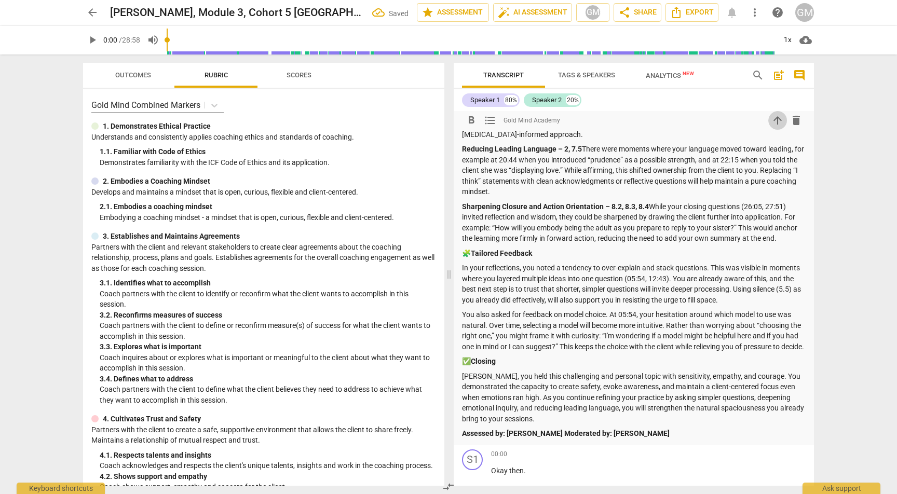
click at [771, 117] on span "arrow_upward" at bounding box center [777, 120] width 12 height 12
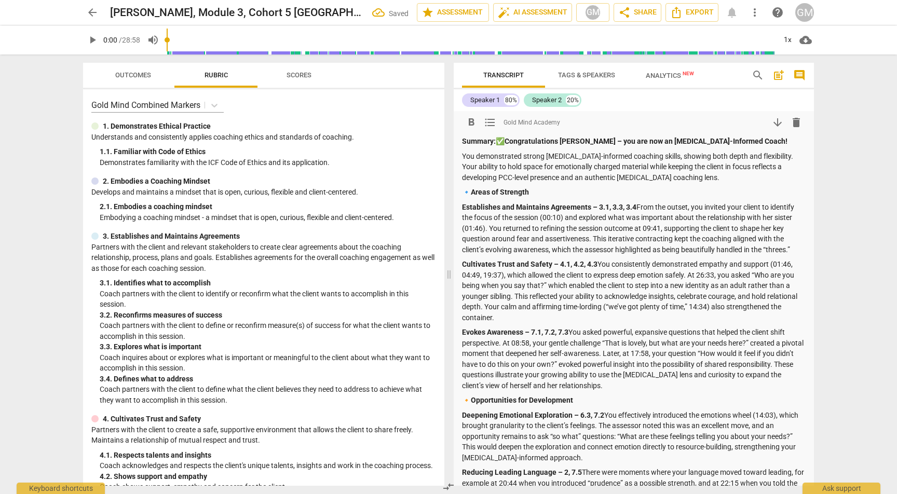
scroll to position [0, 0]
click at [93, 11] on span "arrow_back" at bounding box center [92, 12] width 12 height 12
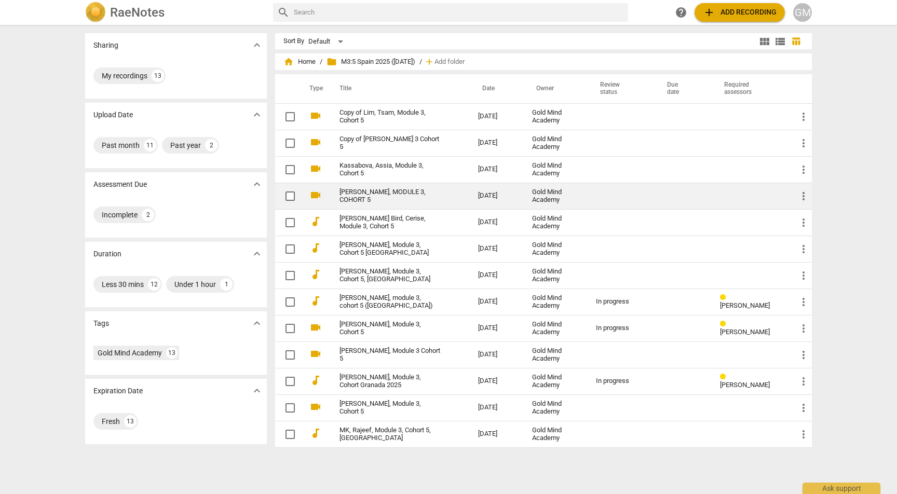
click at [401, 197] on link "[PERSON_NAME], MODULE 3, COHORT 5" at bounding box center [389, 196] width 101 height 16
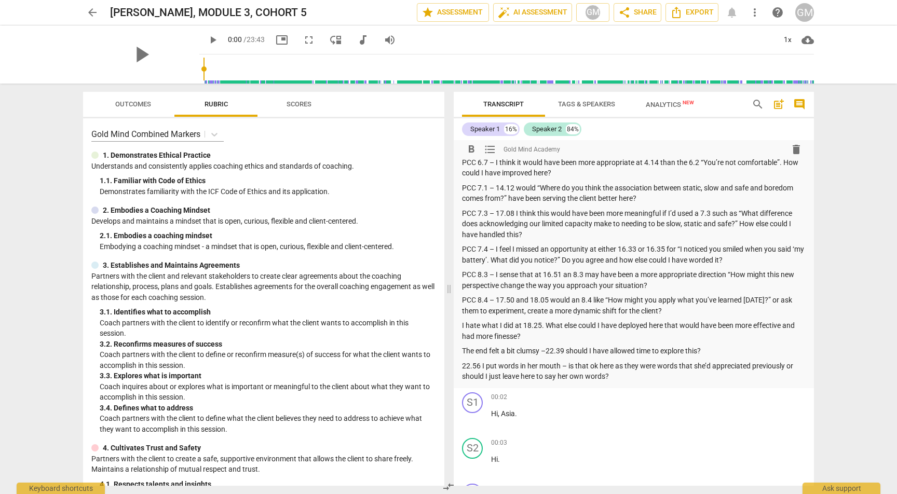
scroll to position [1843, 0]
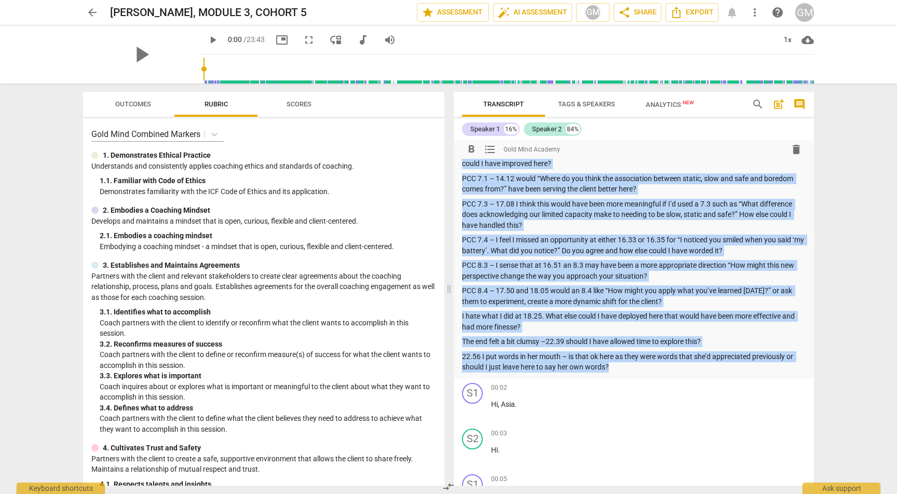
drag, startPoint x: 462, startPoint y: 186, endPoint x: 639, endPoint y: 324, distance: 224.0
copy div "Lore ips dol sitam co ad elit seddoeius te incididu ut lab ETD MAG Aliquae? A m…"
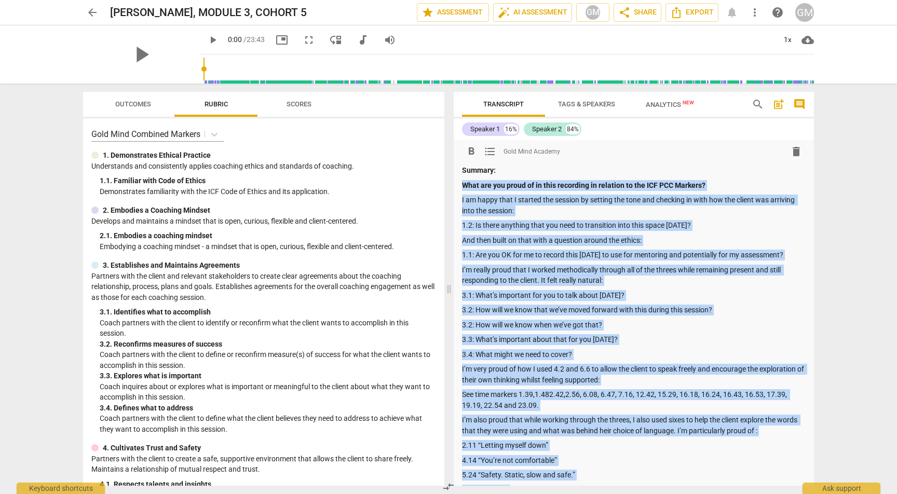
scroll to position [0, 0]
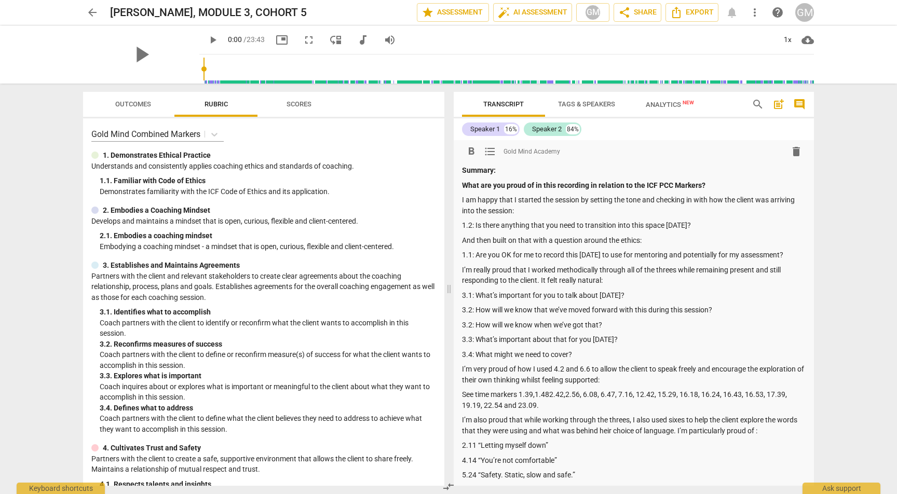
click at [761, 174] on p "Summary:" at bounding box center [634, 170] width 344 height 11
click at [779, 107] on span "post_add" at bounding box center [778, 104] width 12 height 12
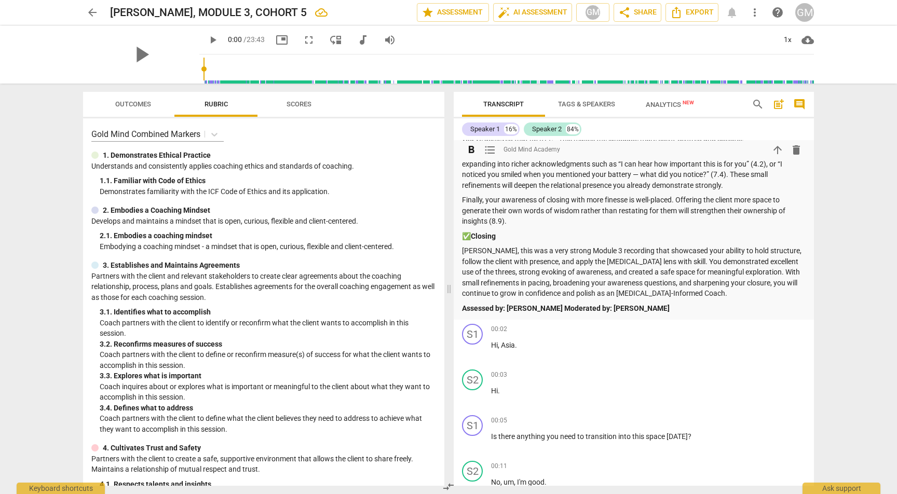
scroll to position [2603, 0]
click at [97, 14] on span "arrow_back" at bounding box center [92, 12] width 12 height 12
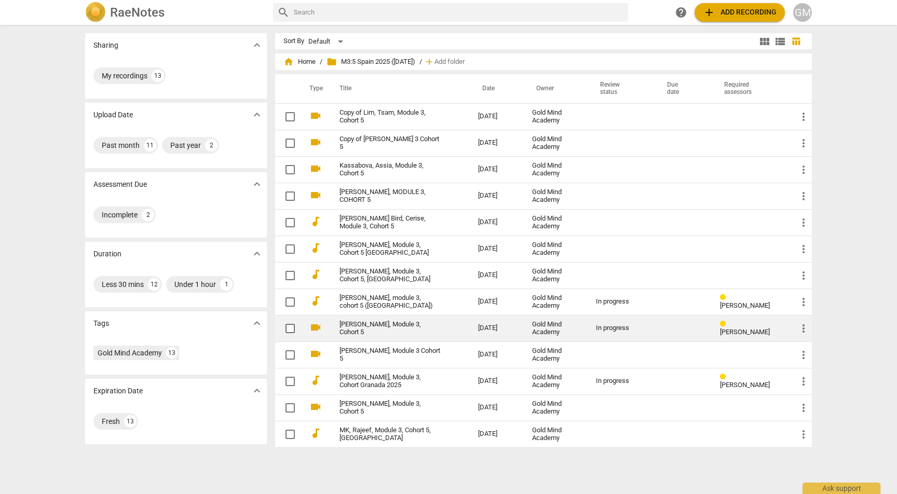
click at [401, 333] on td "[PERSON_NAME], Module 3, Cohort 5" at bounding box center [398, 328] width 143 height 26
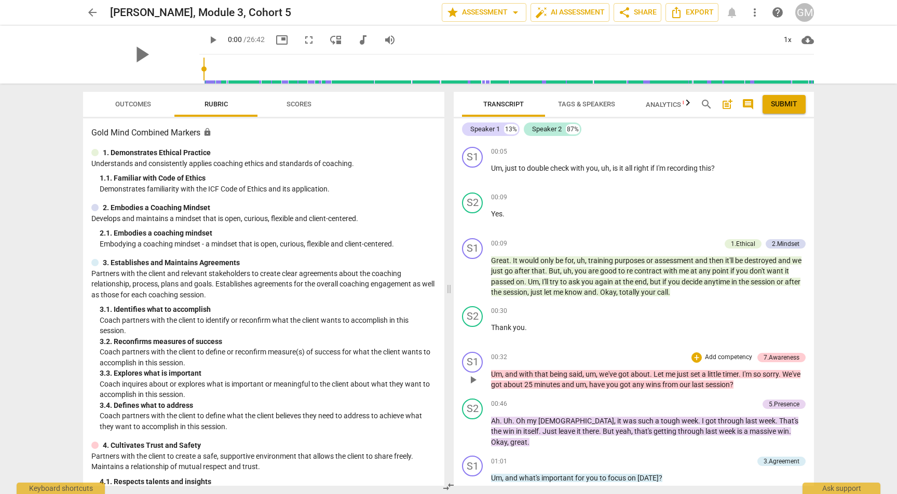
scroll to position [1298, 0]
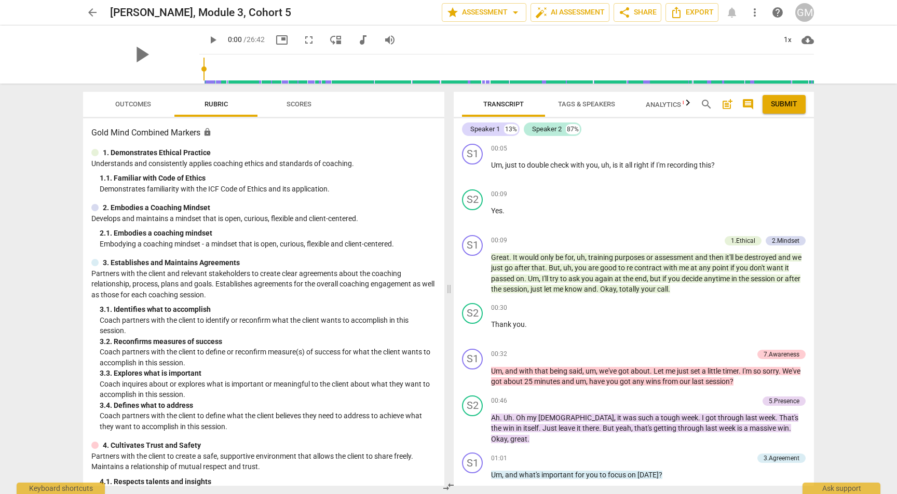
click at [312, 107] on span "Scores" at bounding box center [299, 105] width 50 height 14
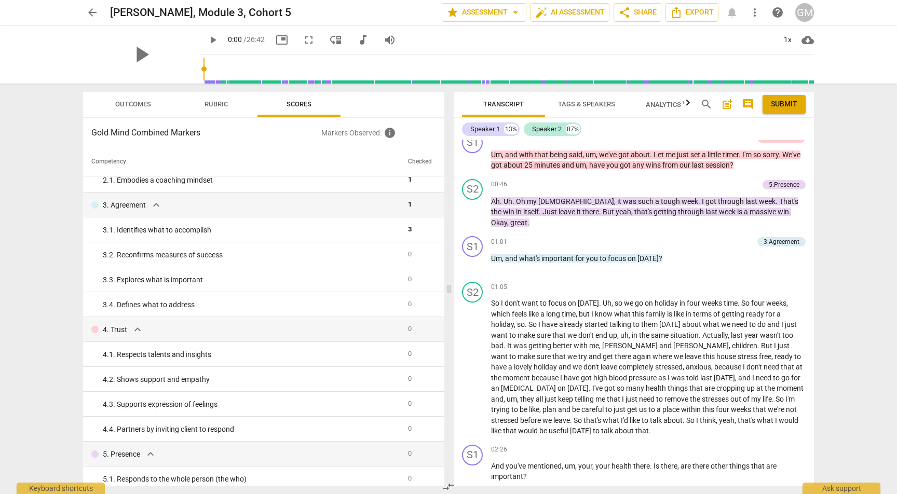
scroll to position [1518, 0]
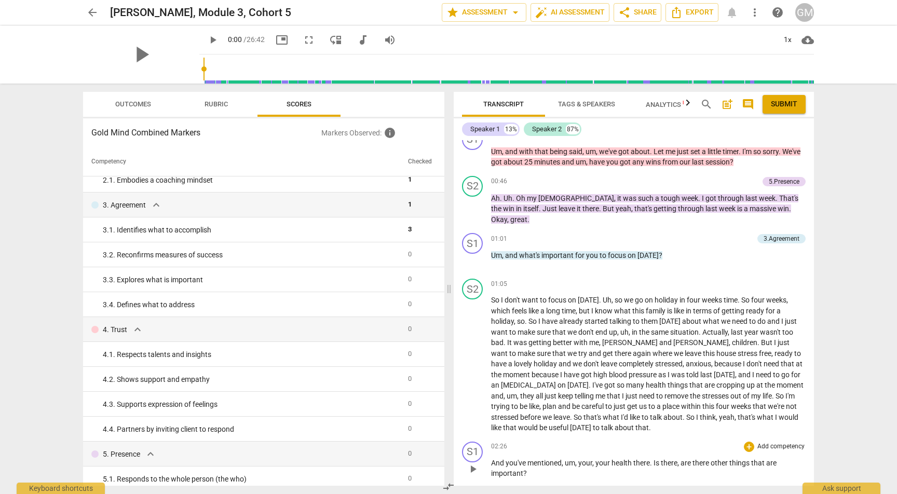
click at [778, 442] on div "02:26 + Add competency keyboard_arrow_right And you've mentioned , um , your , …" at bounding box center [648, 460] width 314 height 37
click at [780, 442] on p "Add competency" at bounding box center [780, 446] width 49 height 9
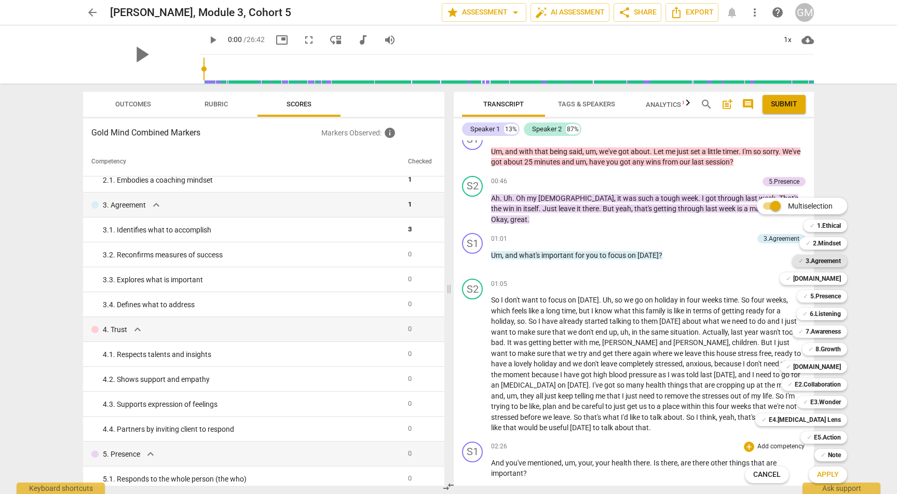
click at [823, 263] on b "3.Agreement" at bounding box center [822, 261] width 35 height 12
click at [827, 473] on span "Apply" at bounding box center [828, 475] width 22 height 10
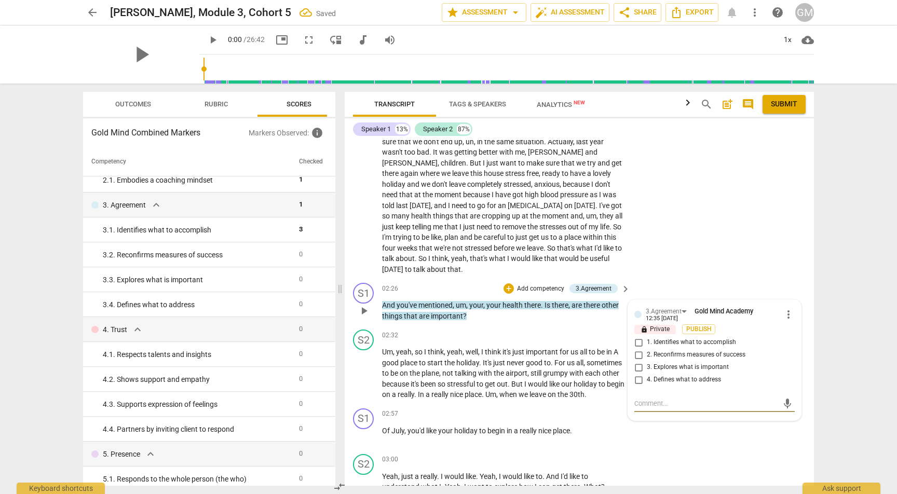
click at [637, 361] on input "3. Explores what is important" at bounding box center [638, 367] width 17 height 12
checkbox input "true"
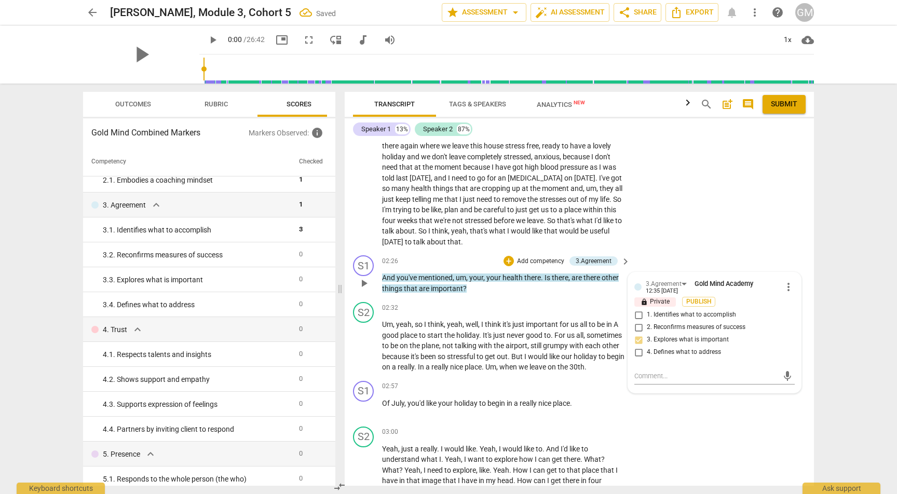
scroll to position [1552, 0]
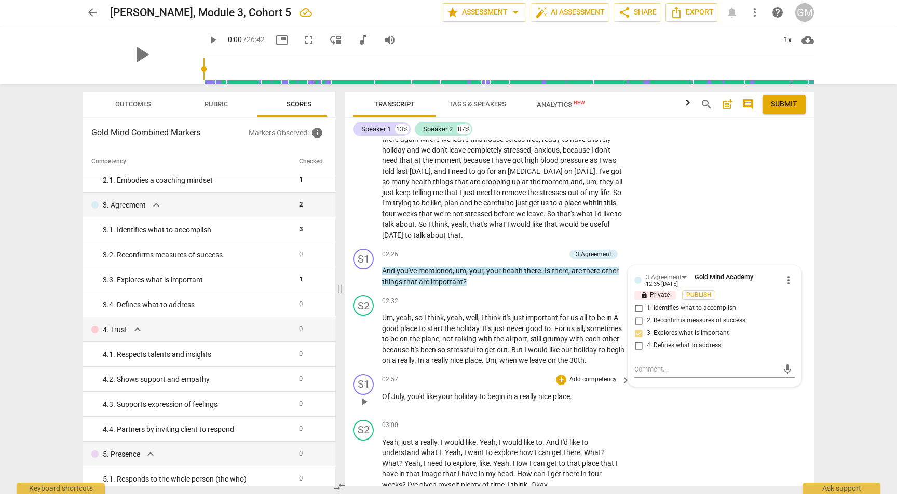
click at [582, 375] on p "Add competency" at bounding box center [592, 379] width 49 height 9
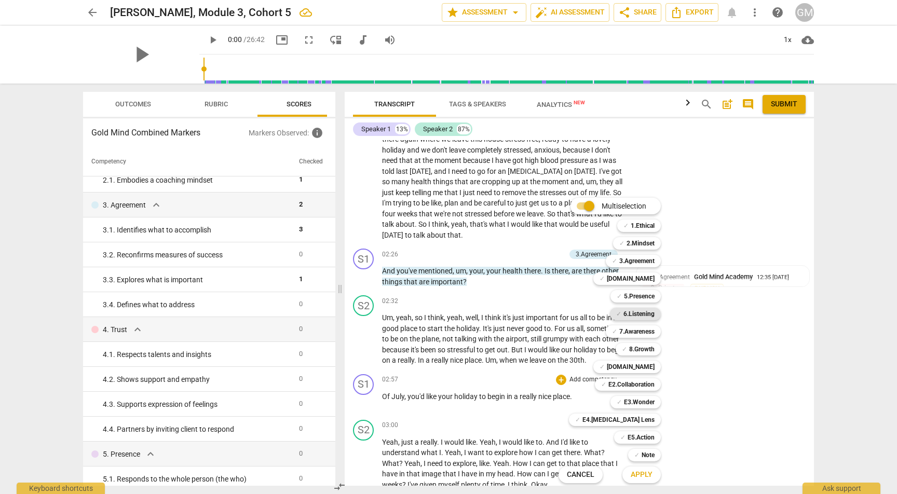
click at [652, 309] on b "6.Listening" at bounding box center [638, 314] width 31 height 12
click at [637, 481] on button "Apply" at bounding box center [641, 474] width 38 height 19
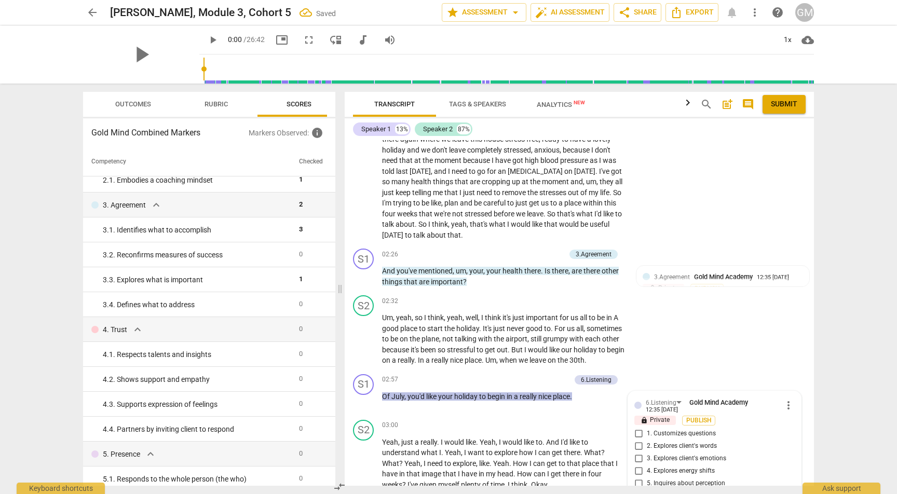
scroll to position [1743, 0]
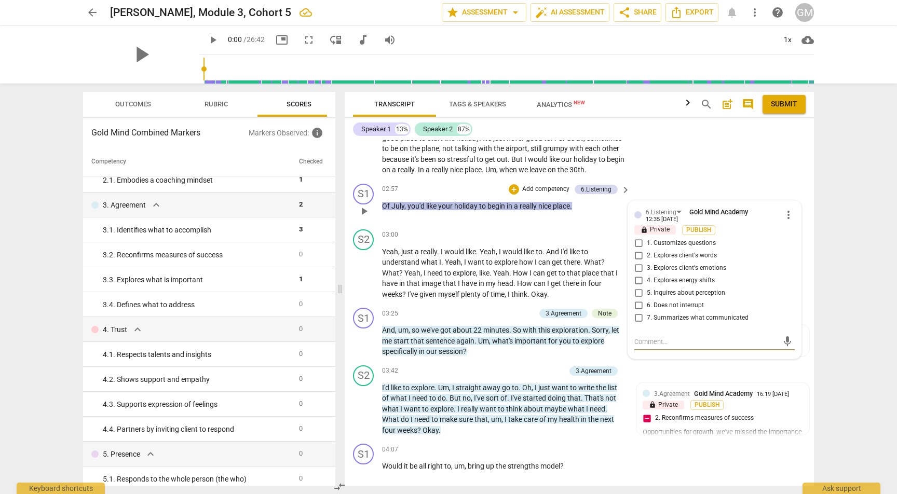
click at [640, 312] on input "7. Summarizes what communicated" at bounding box center [638, 318] width 17 height 12
checkbox input "true"
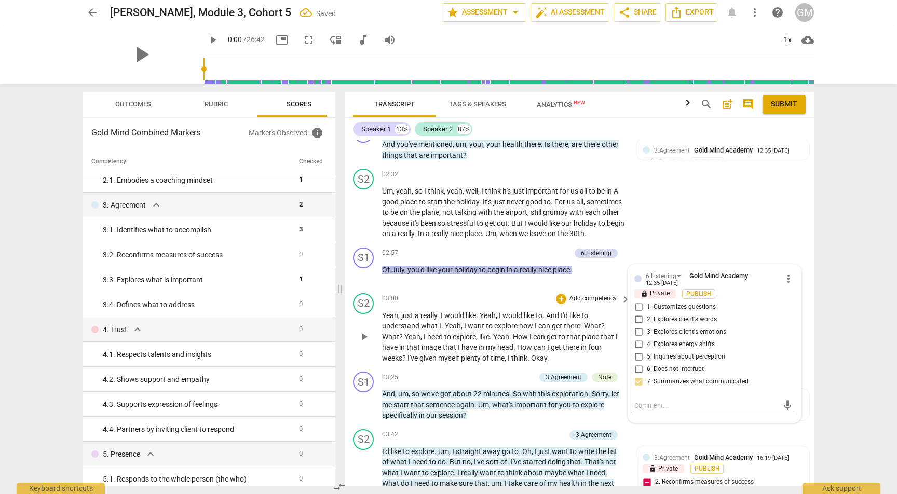
scroll to position [1684, 0]
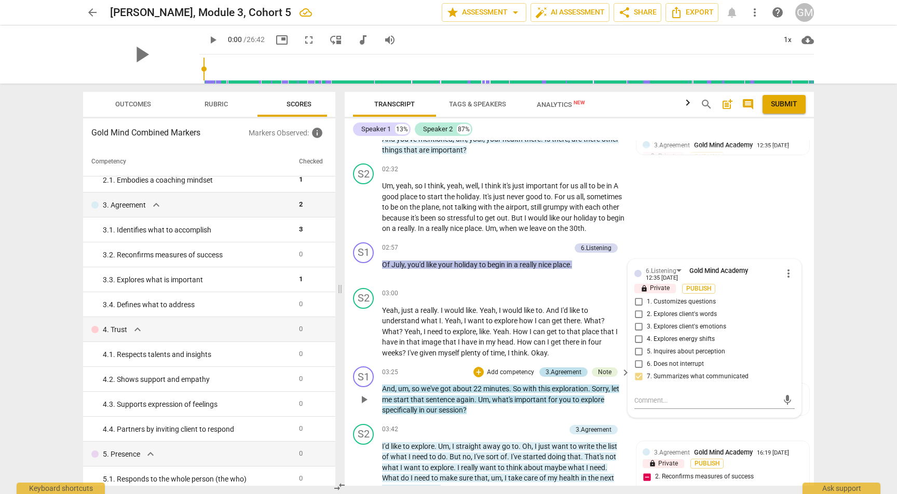
click at [557, 367] on div "3.Agreement" at bounding box center [563, 371] width 36 height 9
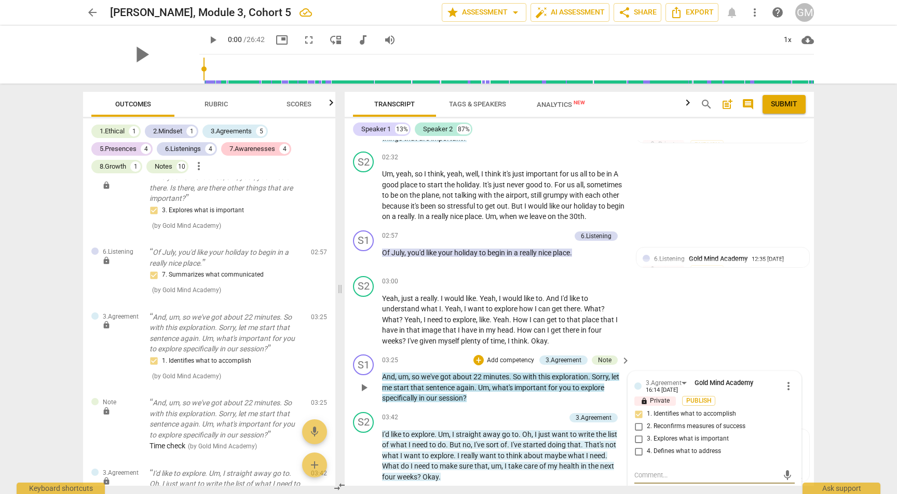
scroll to position [1701, 0]
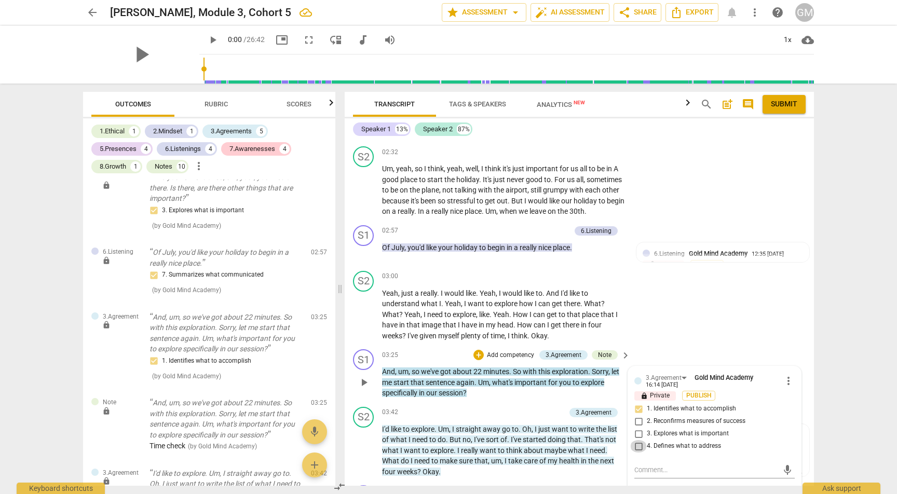
click at [636, 440] on input "4. Defines what to address" at bounding box center [638, 446] width 17 height 12
checkbox input "true"
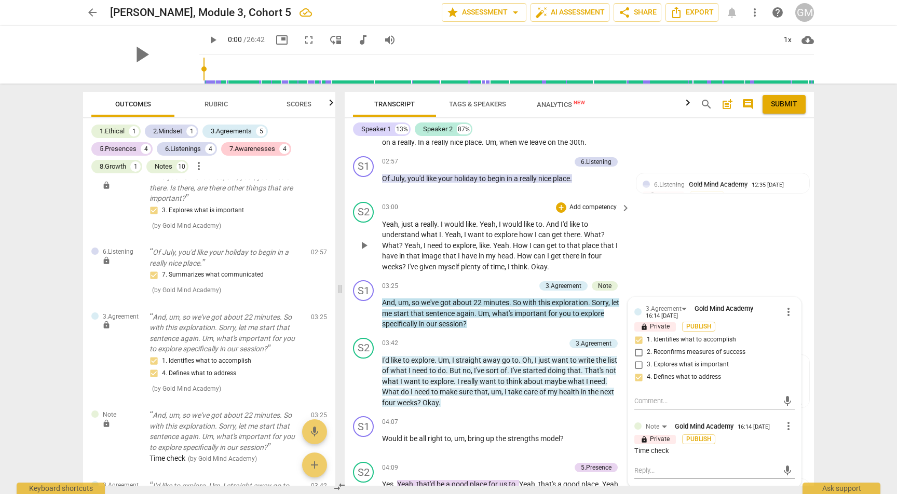
scroll to position [1774, 0]
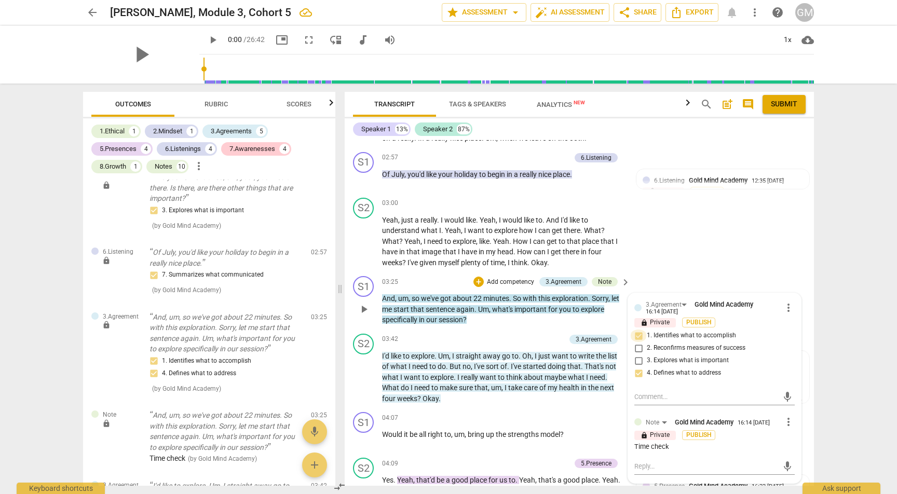
click at [637, 330] on input "1. Identifies what to accomplish" at bounding box center [638, 336] width 17 height 12
checkbox input "false"
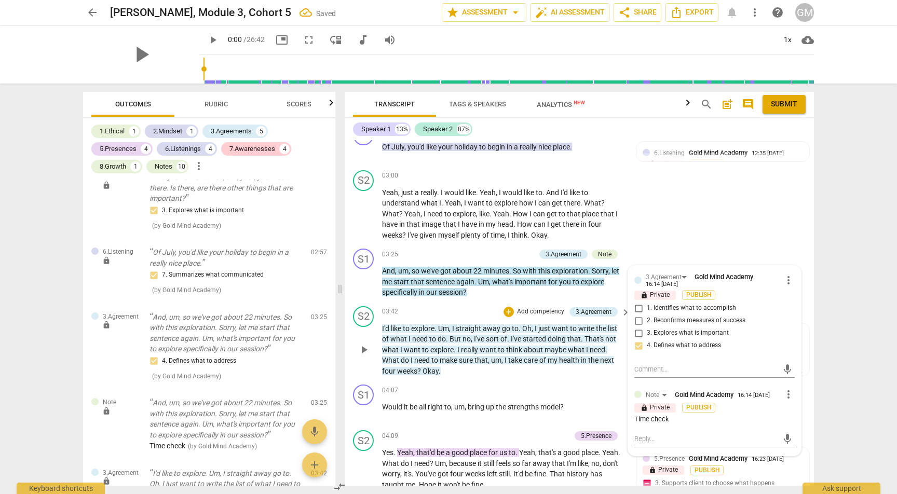
scroll to position [1806, 0]
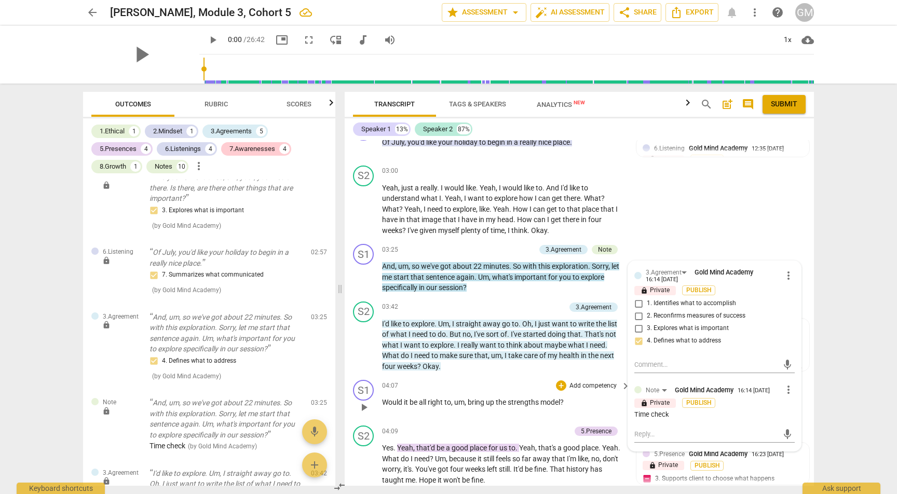
click at [583, 381] on p "Add competency" at bounding box center [592, 385] width 49 height 9
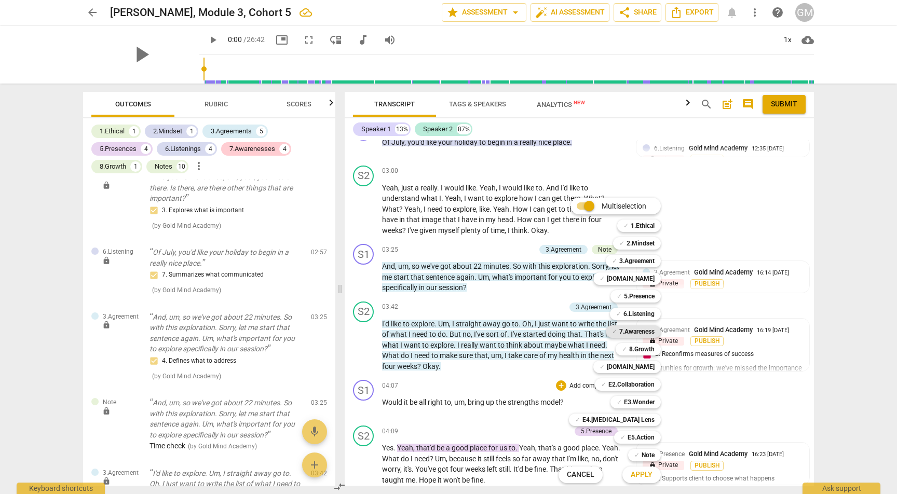
click at [637, 335] on b "7.Awareness" at bounding box center [636, 331] width 35 height 12
click at [641, 278] on b "[DOMAIN_NAME]" at bounding box center [631, 278] width 48 height 12
click at [638, 475] on span "Apply" at bounding box center [642, 475] width 22 height 10
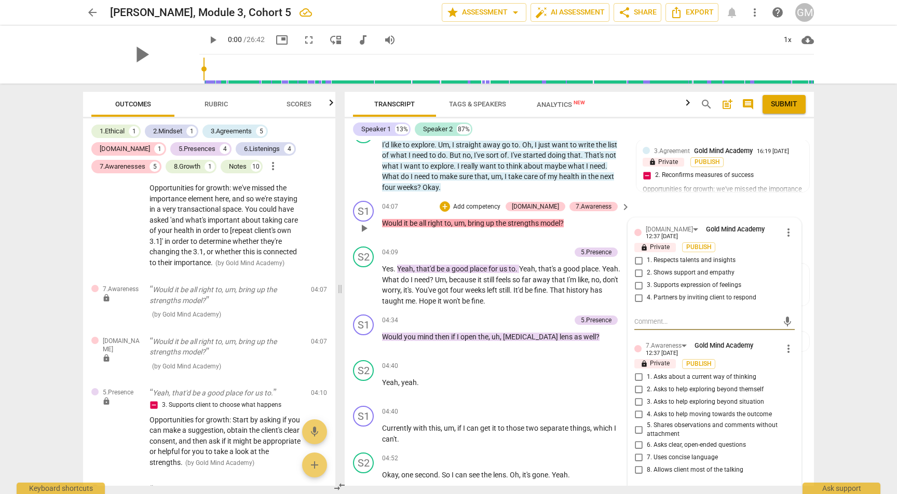
scroll to position [1986, 0]
click at [784, 341] on span "more_vert" at bounding box center [788, 347] width 12 height 12
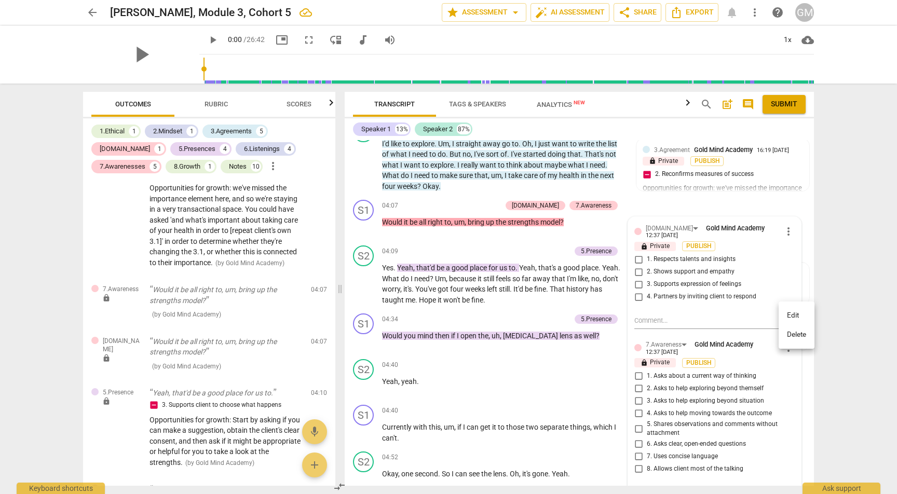
click at [797, 336] on li "Delete" at bounding box center [796, 335] width 36 height 20
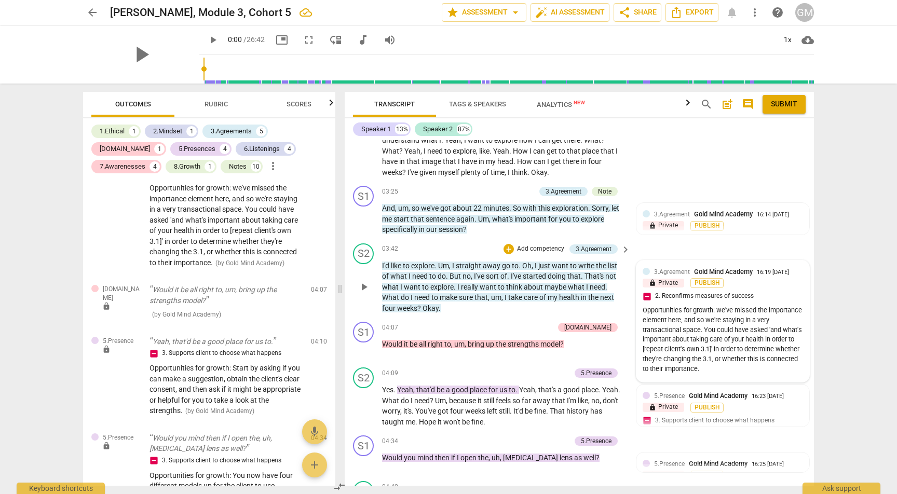
scroll to position [1869, 0]
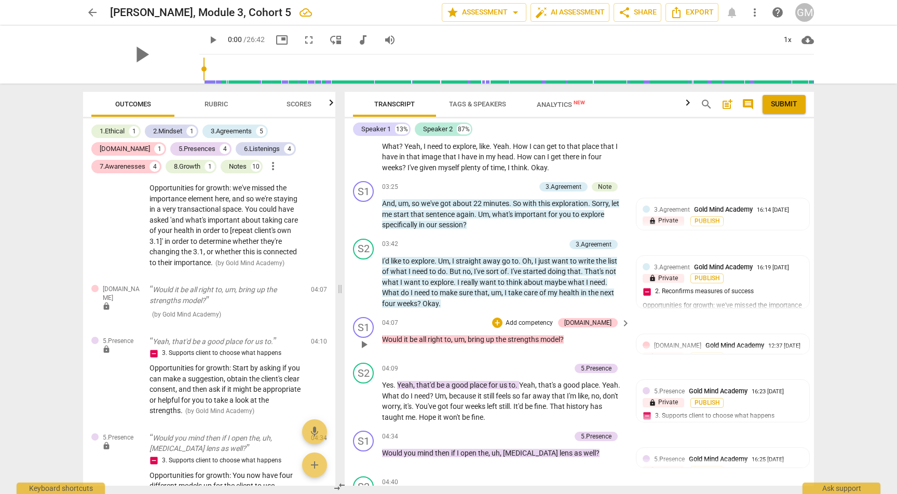
click at [554, 319] on p "Add competency" at bounding box center [528, 323] width 49 height 9
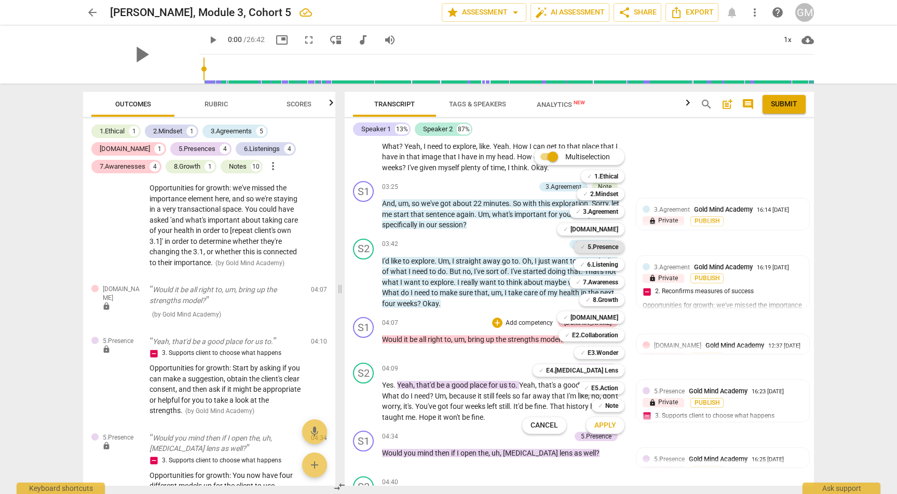
click at [602, 250] on b "5.Presence" at bounding box center [602, 247] width 31 height 12
click at [606, 427] on span "Apply" at bounding box center [605, 425] width 22 height 10
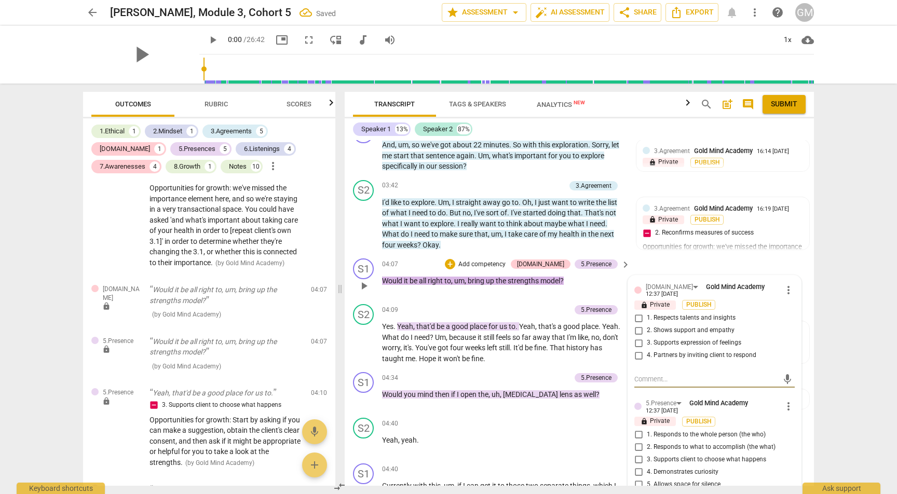
scroll to position [1943, 0]
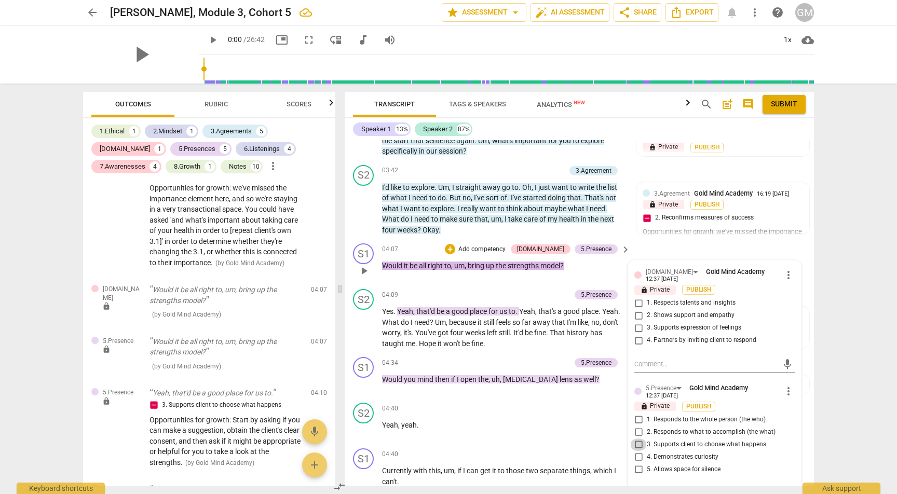
click at [636, 438] on input "3. Supports client to choose what happens" at bounding box center [638, 444] width 17 height 12
checkbox input "true"
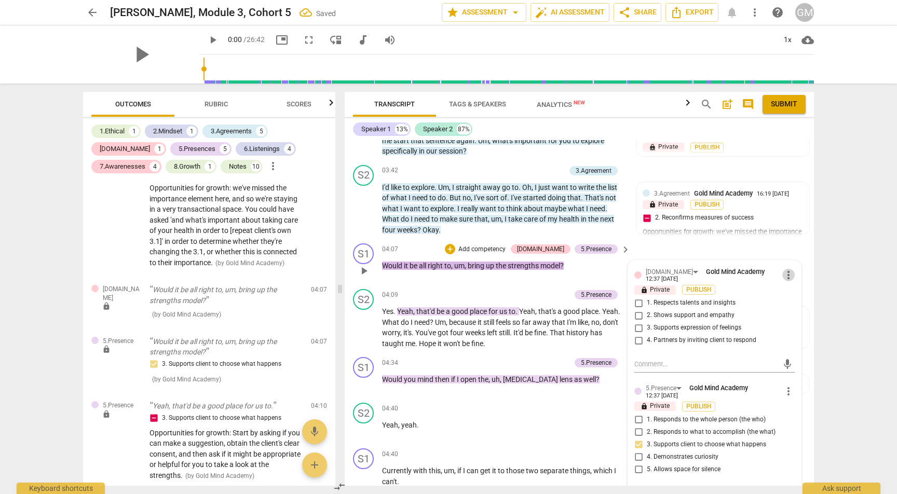
click at [785, 269] on span "more_vert" at bounding box center [788, 275] width 12 height 12
click at [794, 265] on li "Delete" at bounding box center [796, 263] width 36 height 20
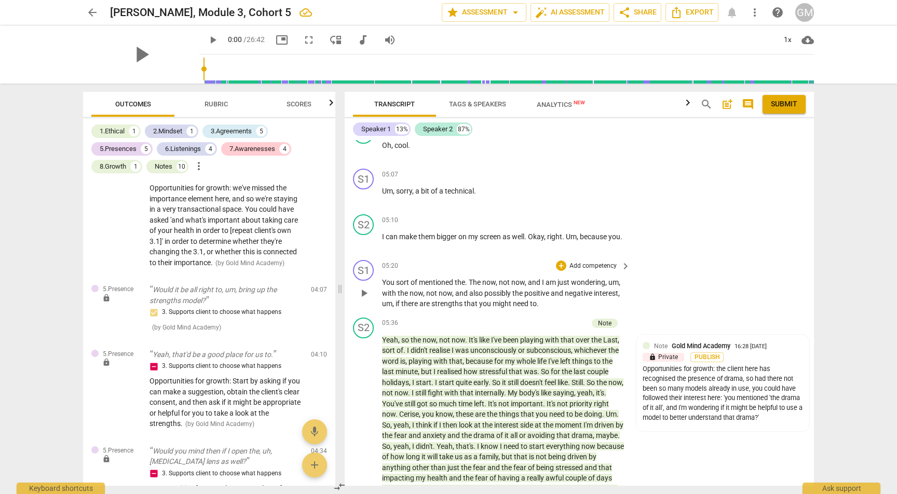
scroll to position [2410, 0]
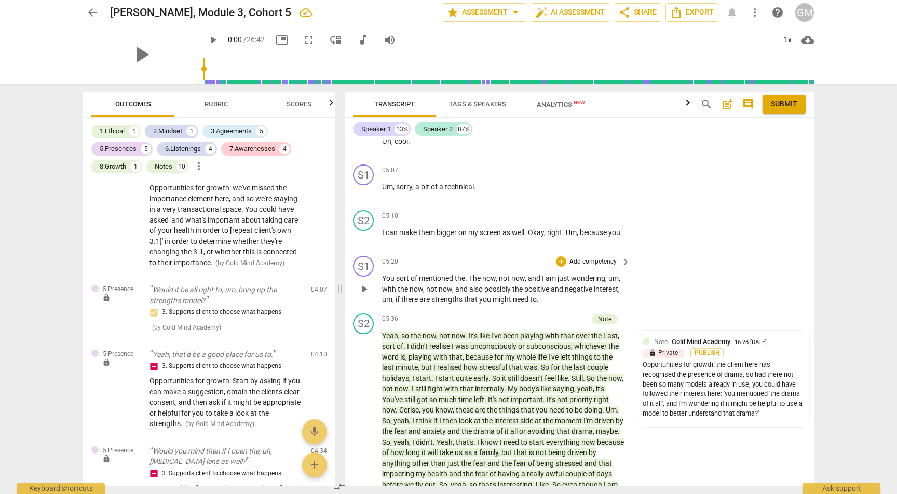
click at [581, 257] on p "Add competency" at bounding box center [592, 261] width 49 height 9
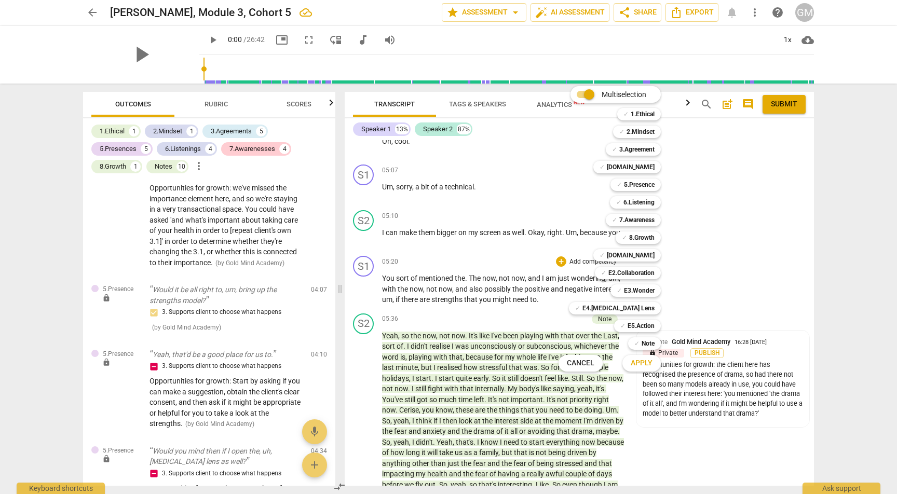
click at [715, 229] on div at bounding box center [448, 247] width 897 height 494
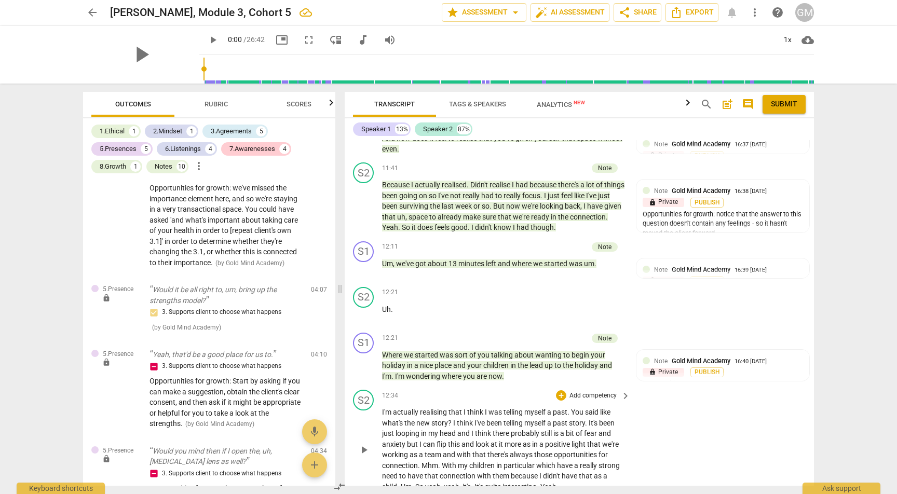
scroll to position [3524, 0]
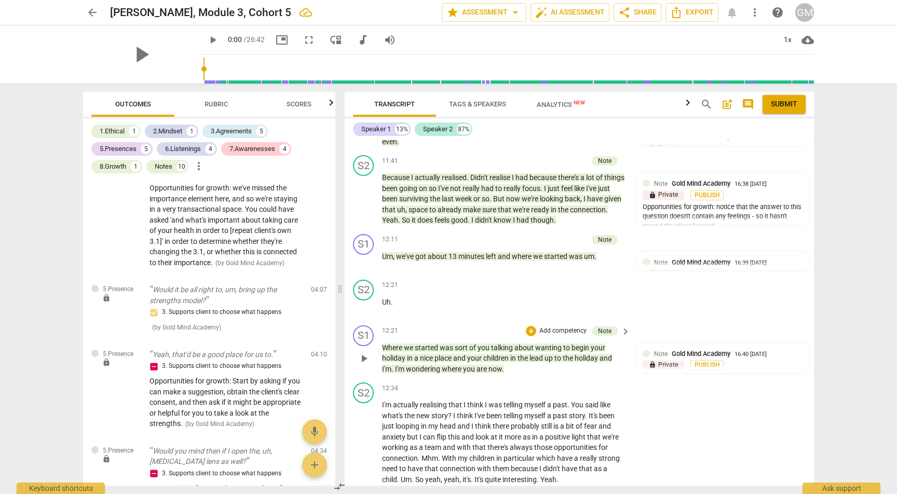
click at [560, 326] on p "Add competency" at bounding box center [562, 330] width 49 height 9
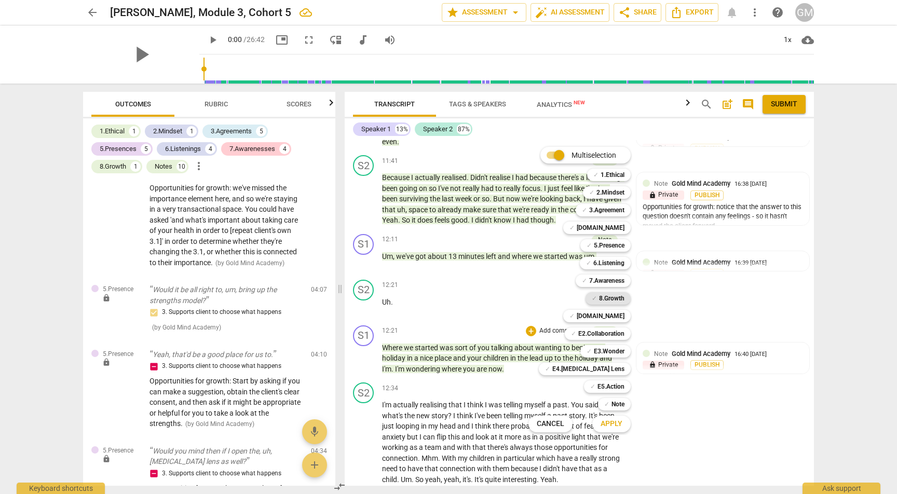
click at [613, 295] on b "8.Growth" at bounding box center [611, 298] width 25 height 12
click at [611, 428] on span "Apply" at bounding box center [611, 424] width 22 height 10
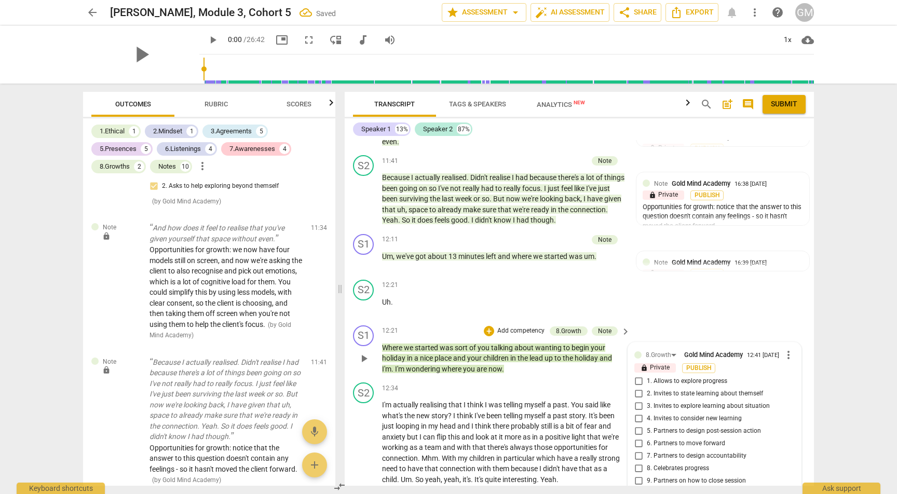
scroll to position [2621, 0]
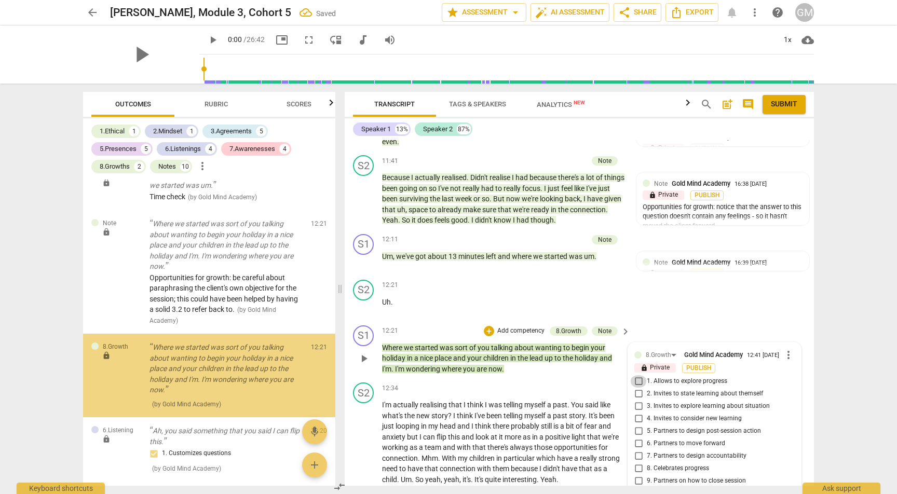
click at [635, 375] on input "1. Allows to explore progress" at bounding box center [638, 381] width 17 height 12
checkbox input "true"
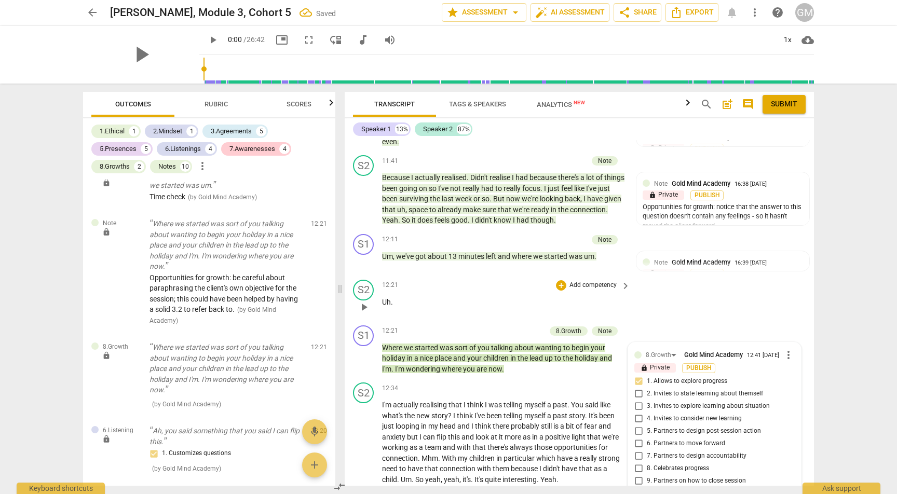
click at [476, 280] on div "12:21 + Add competency keyboard_arrow_right Uh ." at bounding box center [506, 298] width 249 height 37
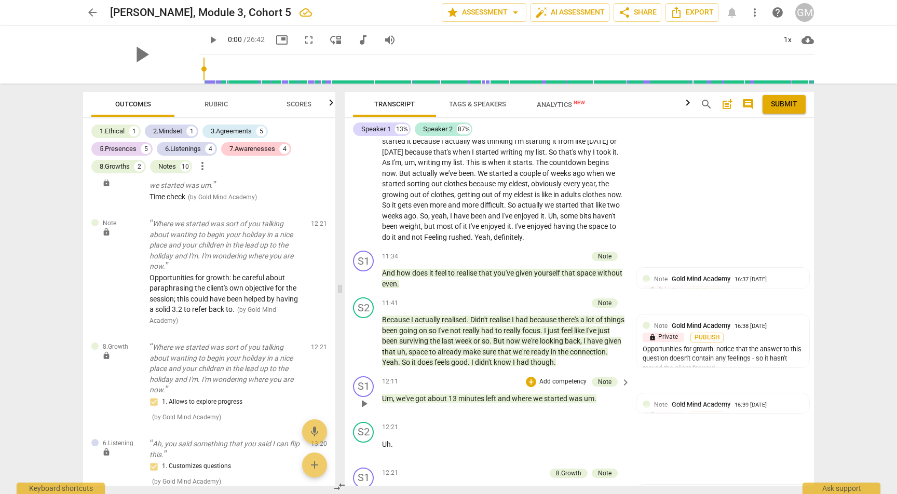
scroll to position [3360, 0]
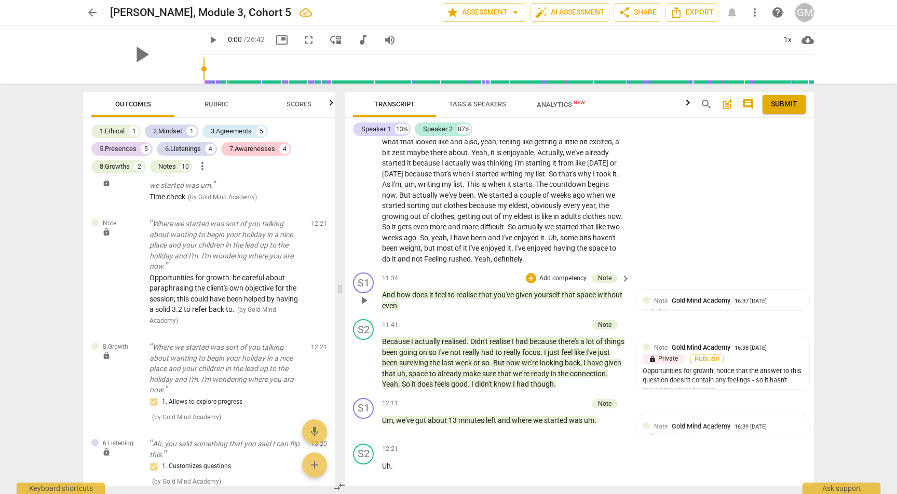
click at [559, 274] on p "Add competency" at bounding box center [562, 278] width 49 height 9
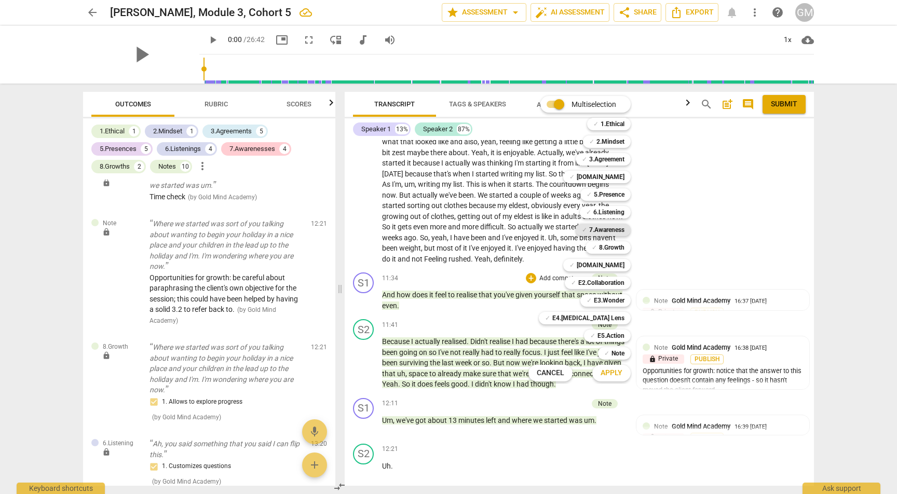
click at [605, 230] on b "7.Awareness" at bounding box center [606, 230] width 35 height 12
click at [616, 374] on span "Apply" at bounding box center [611, 373] width 22 height 10
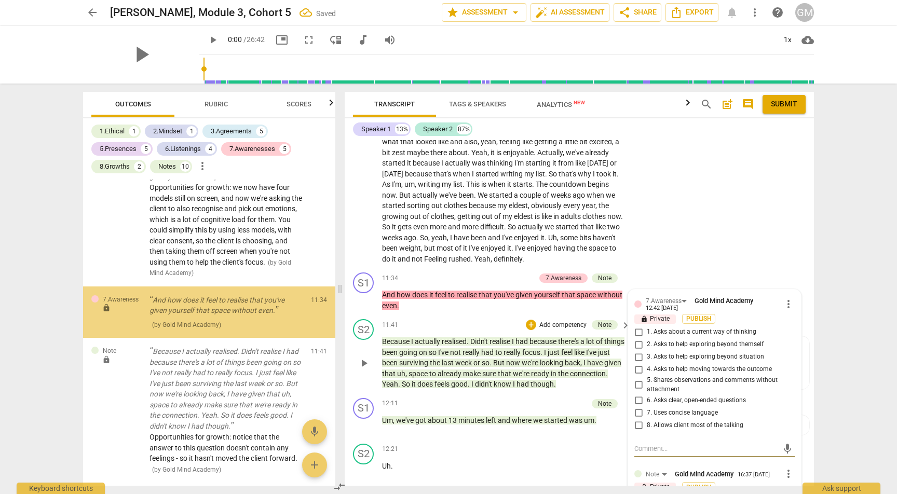
scroll to position [2294, 0]
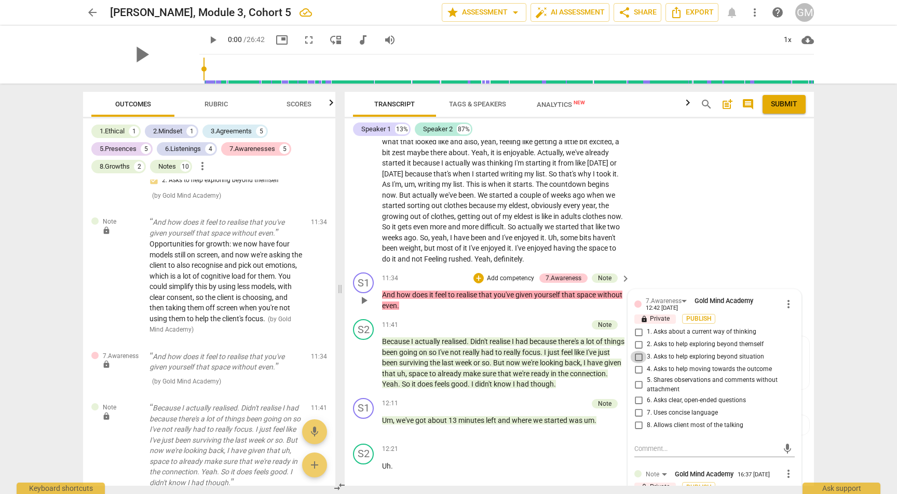
click at [636, 351] on input "3. Asks to help exploring beyond situation" at bounding box center [638, 357] width 17 height 12
checkbox input "true"
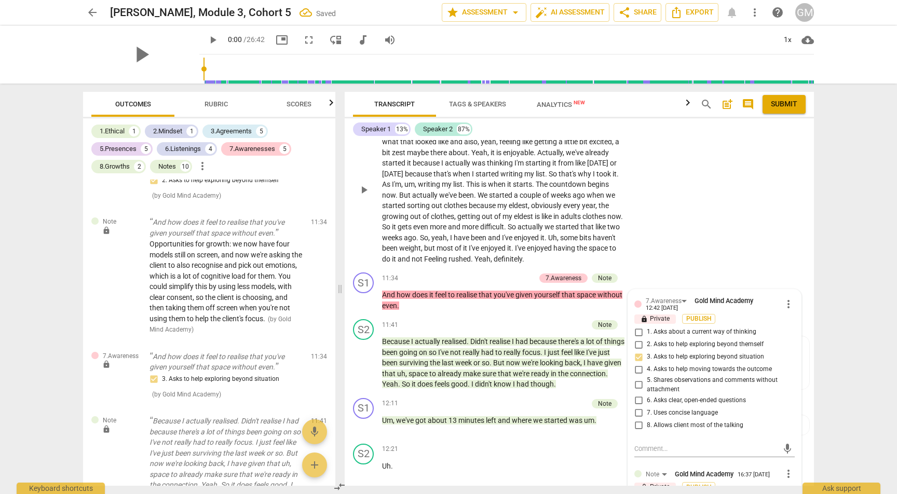
click at [693, 212] on div "S2 play_arrow pause 10:23 + Add competency keyboard_arrow_right Yeah , I'm feel…" at bounding box center [579, 181] width 469 height 174
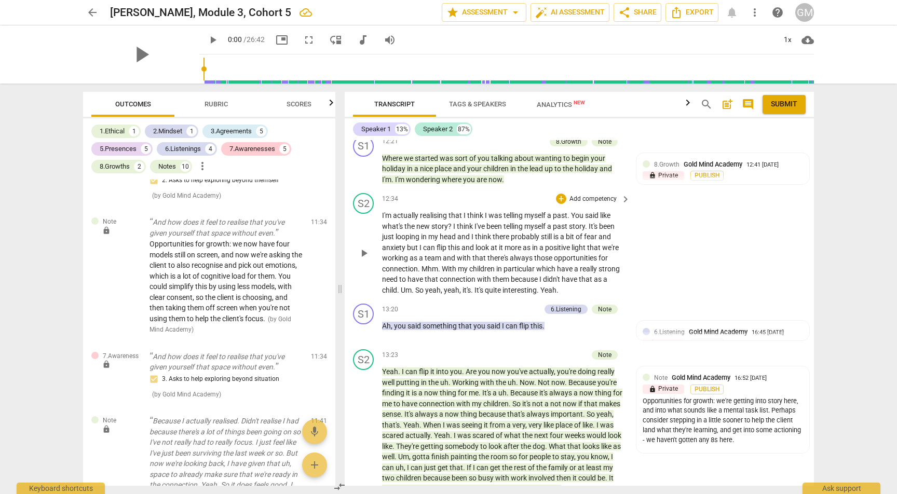
scroll to position [3704, 0]
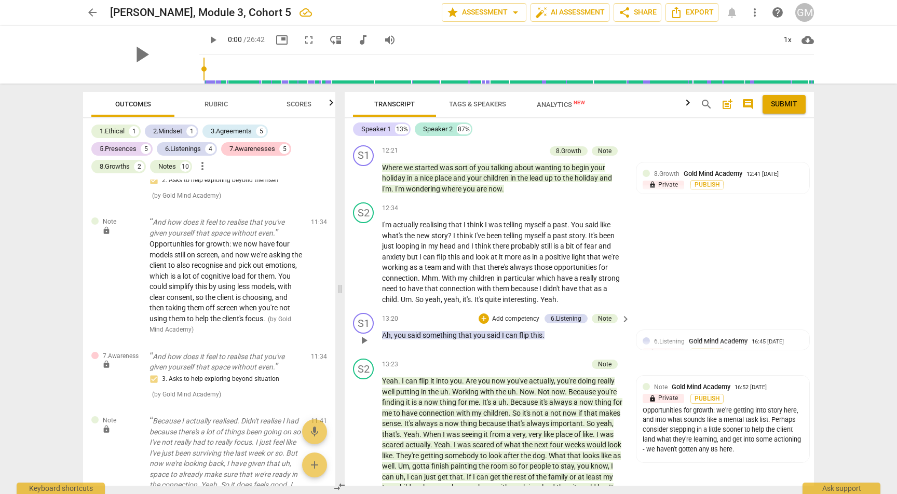
click at [519, 314] on p "Add competency" at bounding box center [515, 318] width 49 height 9
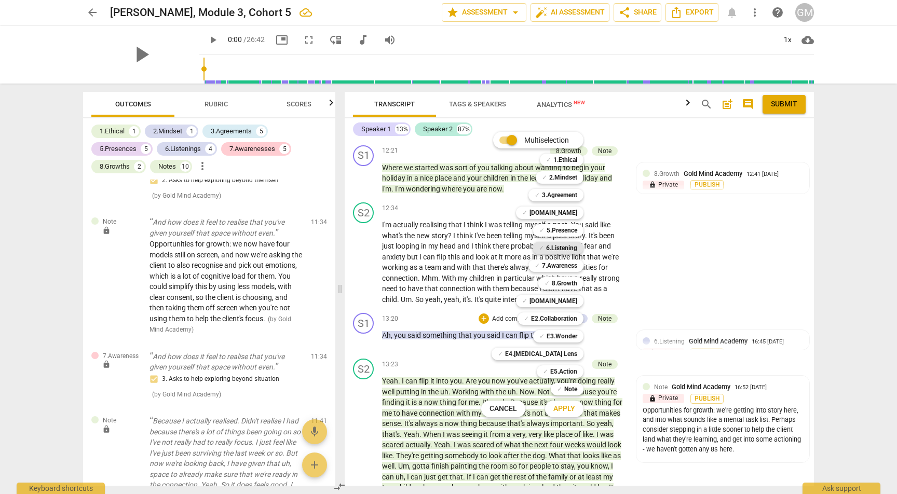
click at [568, 253] on b "6.Listening" at bounding box center [561, 248] width 31 height 12
click at [572, 407] on span "Apply" at bounding box center [564, 409] width 22 height 10
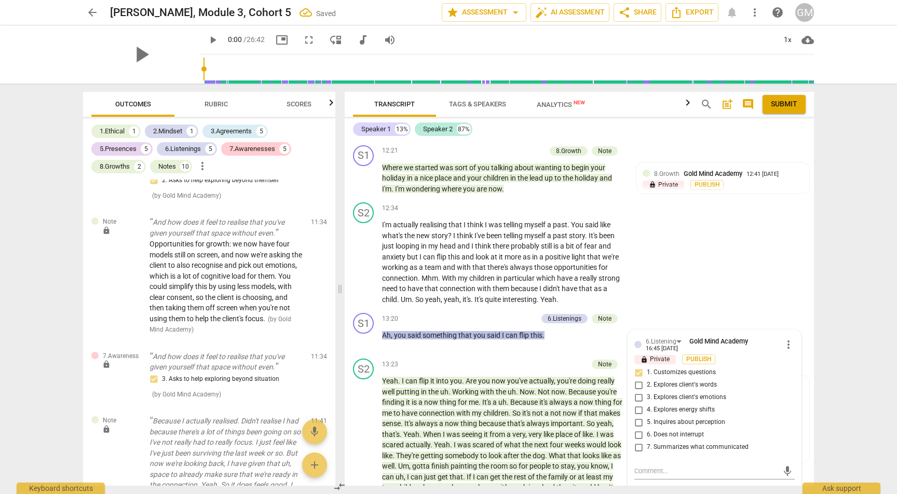
scroll to position [2938, 0]
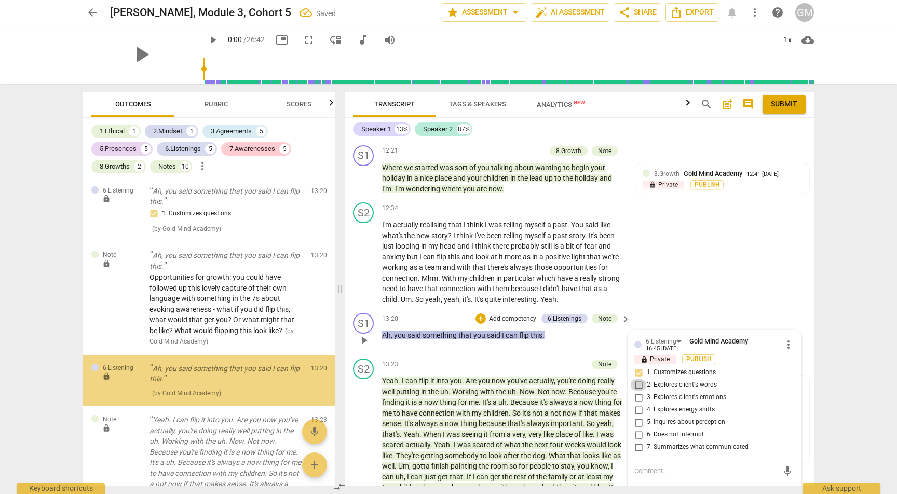
click at [637, 379] on input "2. Explores client's words" at bounding box center [638, 385] width 17 height 12
checkbox input "true"
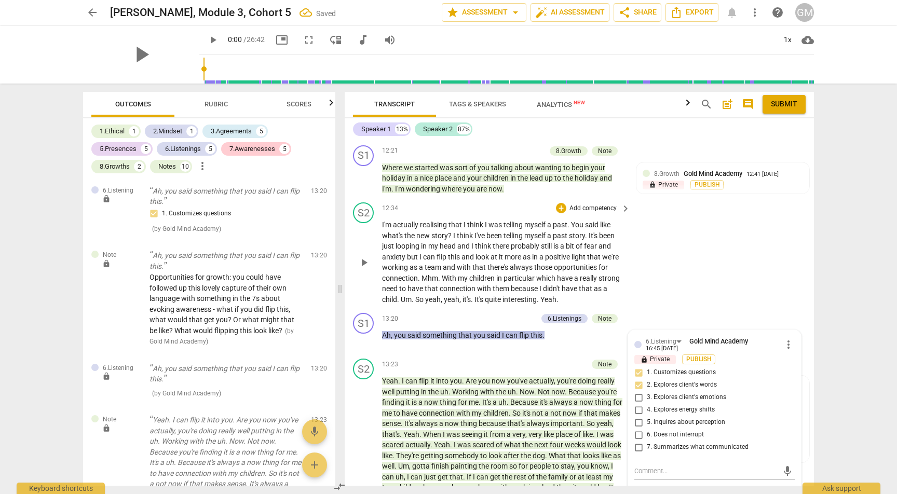
click at [713, 217] on div "S2 play_arrow pause 12:34 + Add competency keyboard_arrow_right I'm actually re…" at bounding box center [579, 253] width 469 height 111
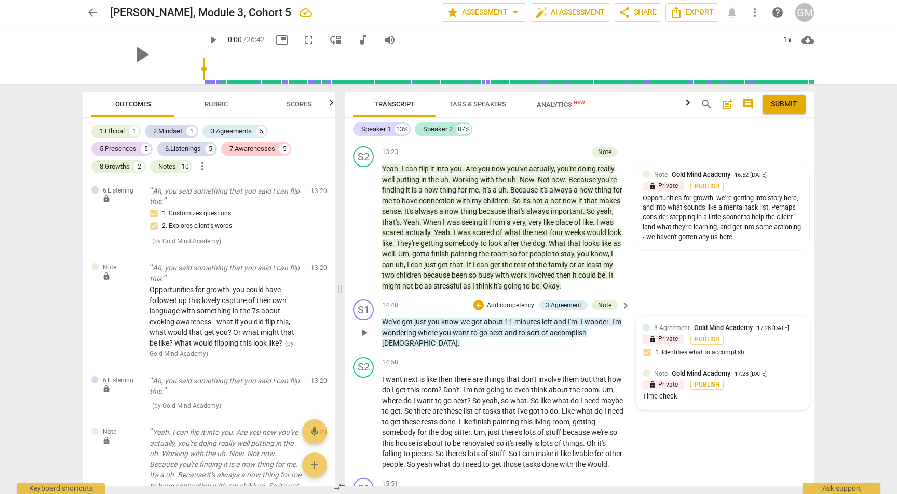
scroll to position [3917, 0]
click at [508, 300] on p "Add competency" at bounding box center [510, 304] width 49 height 9
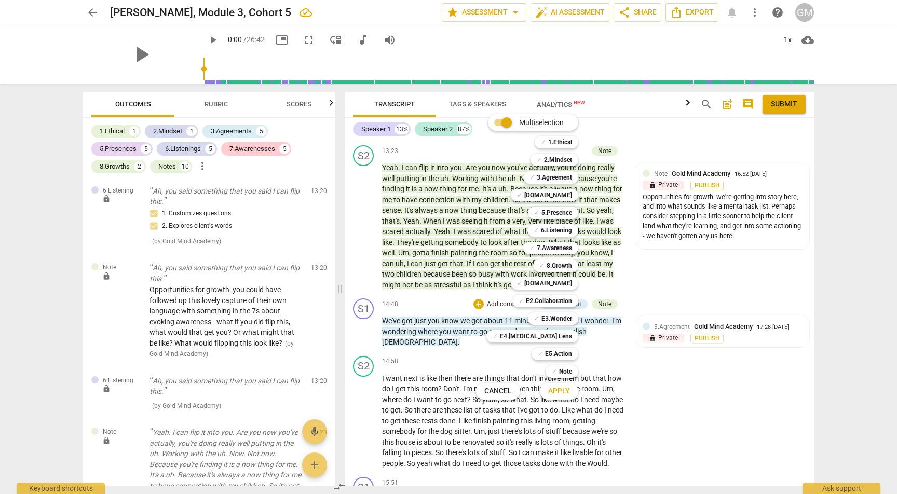
click at [686, 283] on div at bounding box center [448, 247] width 897 height 494
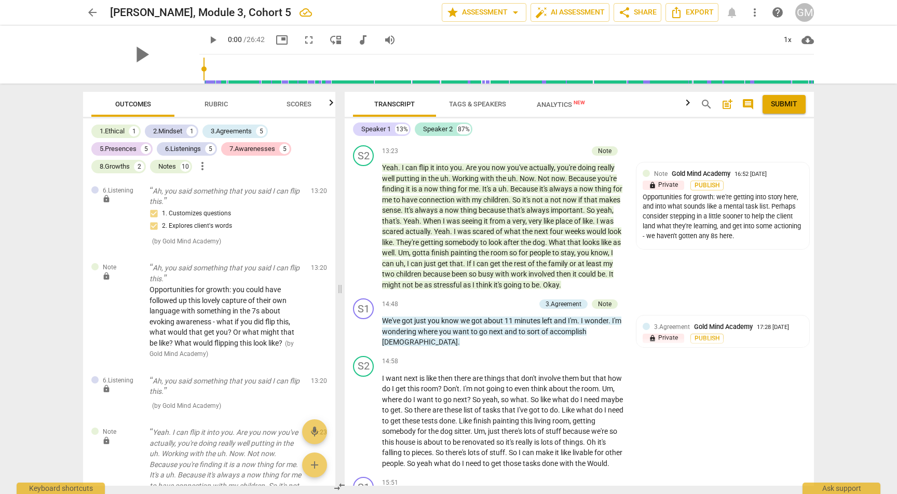
click at [757, 324] on div "17:28 [DATE]" at bounding box center [773, 327] width 32 height 7
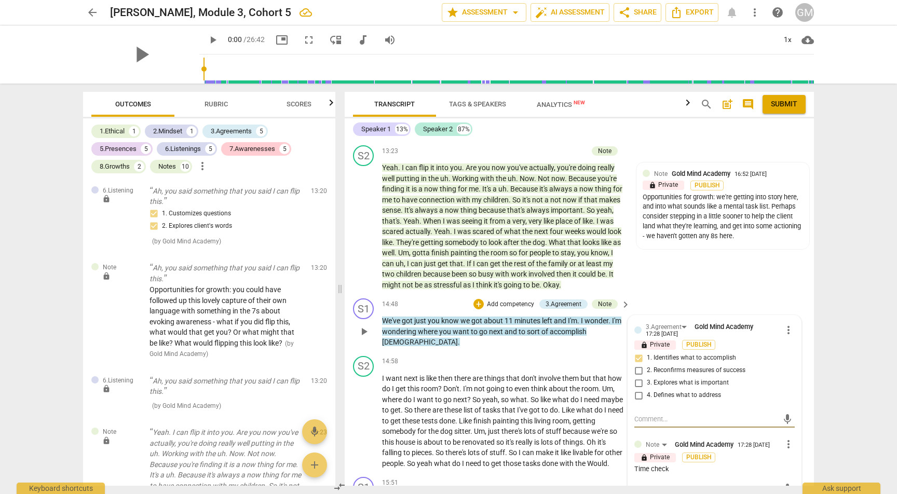
click at [636, 352] on input "1. Identifies what to accomplish" at bounding box center [638, 358] width 17 height 12
checkbox input "false"
click at [490, 300] on p "Add competency" at bounding box center [510, 304] width 49 height 9
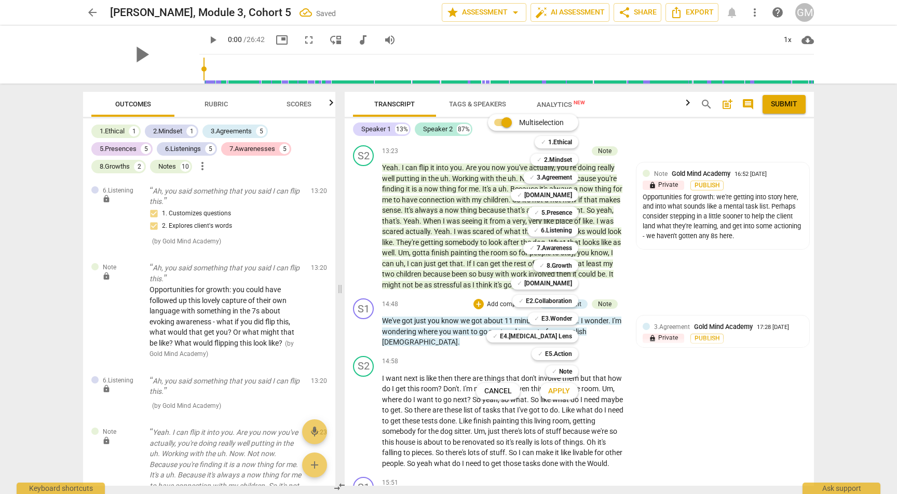
click at [762, 305] on div at bounding box center [448, 247] width 897 height 494
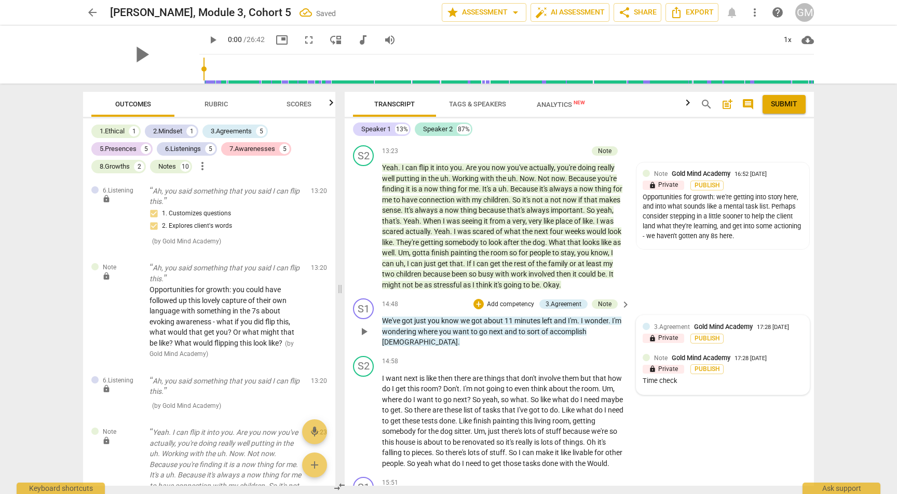
click at [703, 322] on div "3.Agreement Gold Mind Academy 17:28 [DATE]" at bounding box center [728, 327] width 149 height 10
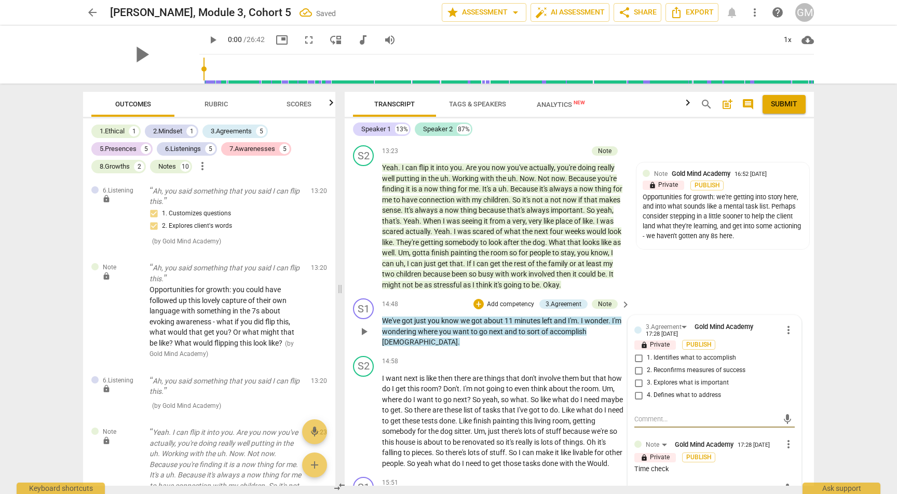
click at [786, 324] on span "more_vert" at bounding box center [788, 330] width 12 height 12
click at [797, 302] on li "Delete" at bounding box center [796, 302] width 36 height 20
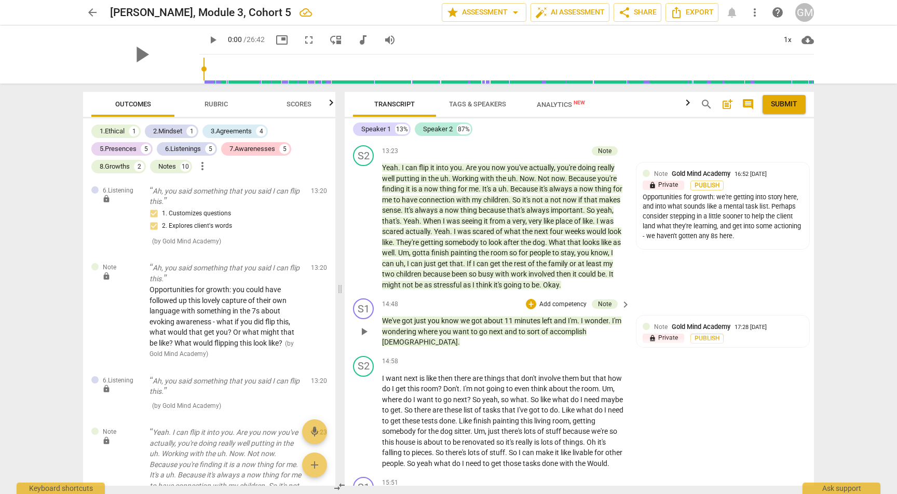
click at [547, 300] on p "Add competency" at bounding box center [562, 304] width 49 height 9
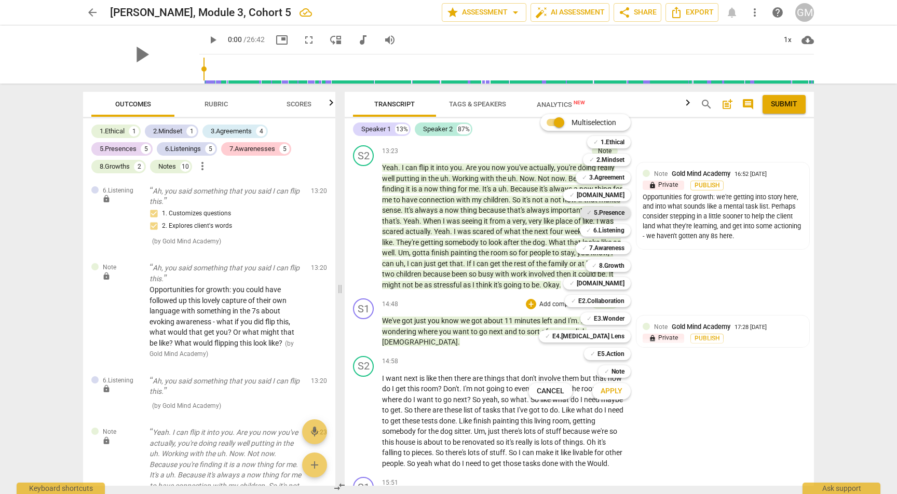
click at [614, 212] on b "5.Presence" at bounding box center [609, 213] width 31 height 12
click at [614, 195] on b "[DOMAIN_NAME]" at bounding box center [601, 195] width 48 height 12
click at [611, 394] on span "Apply" at bounding box center [611, 391] width 22 height 10
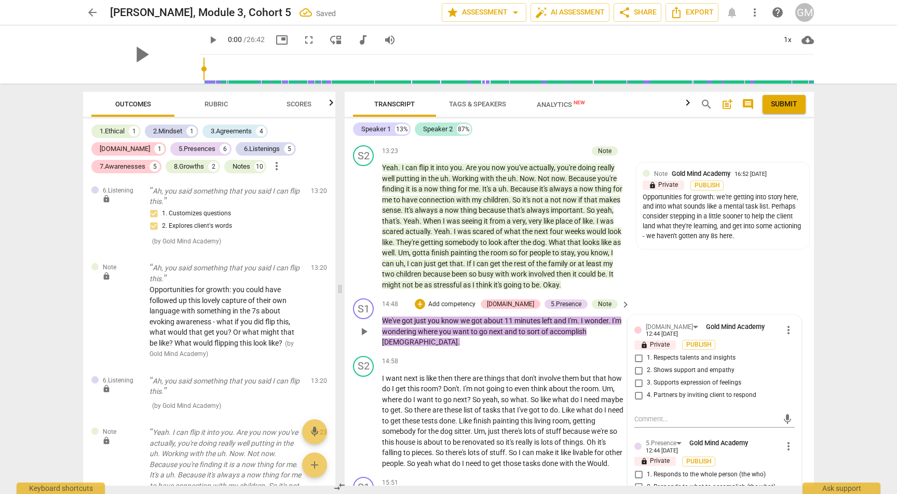
scroll to position [3450, 0]
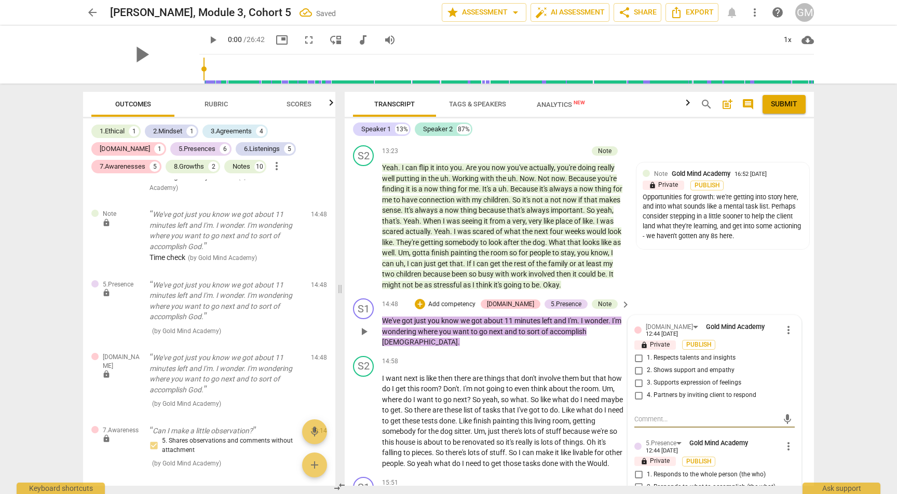
click at [777, 322] on div "[DOMAIN_NAME] Gold Mind Academy 12:44 [DATE]" at bounding box center [714, 330] width 136 height 16
click at [786, 324] on span "more_vert" at bounding box center [788, 330] width 12 height 12
click at [790, 300] on li "Delete" at bounding box center [796, 302] width 36 height 20
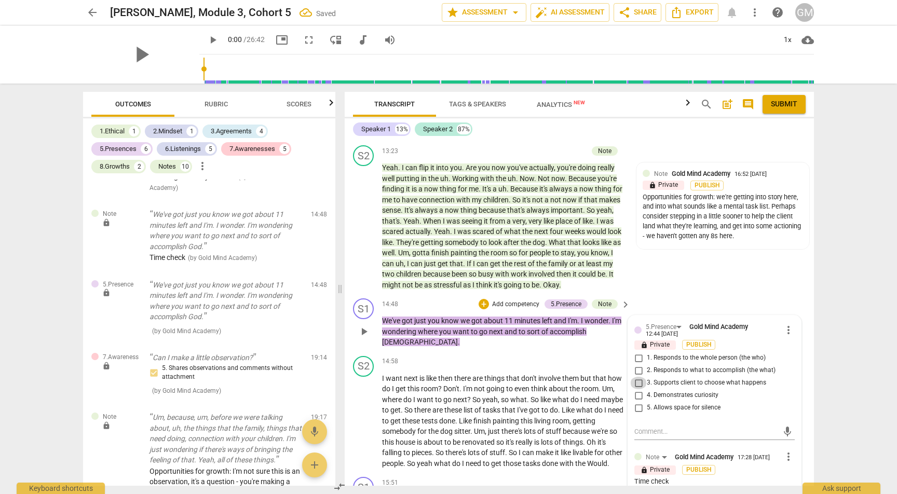
click at [635, 377] on input "3. Supports client to choose what happens" at bounding box center [638, 383] width 17 height 12
checkbox input "true"
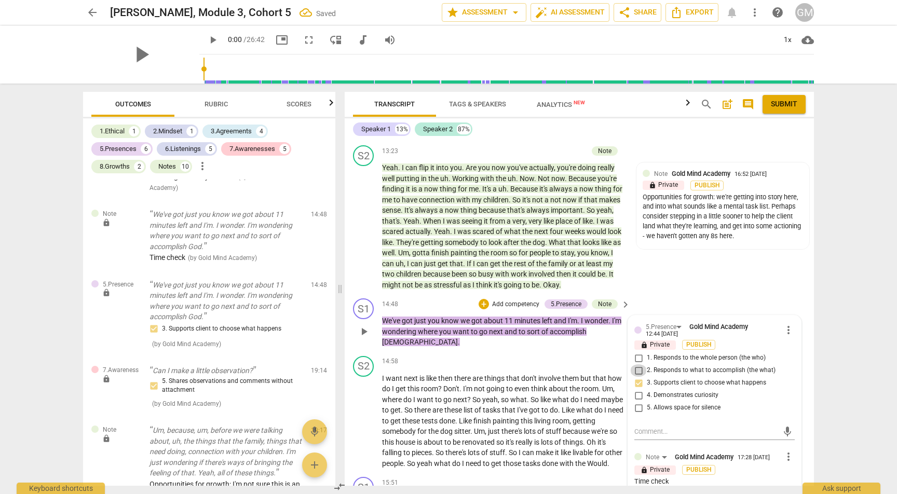
click at [636, 364] on input "2. Responds to what to accomplish (the what)" at bounding box center [638, 370] width 17 height 12
checkbox input "true"
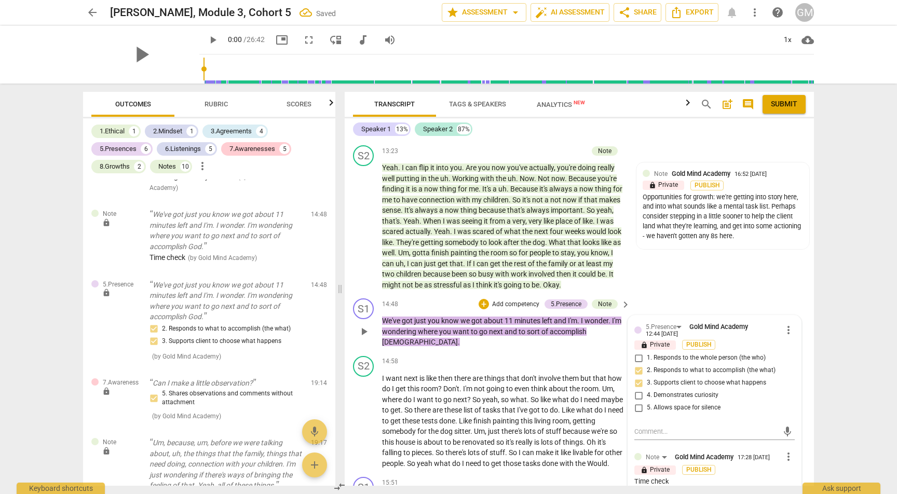
click at [515, 300] on p "Add competency" at bounding box center [515, 304] width 49 height 9
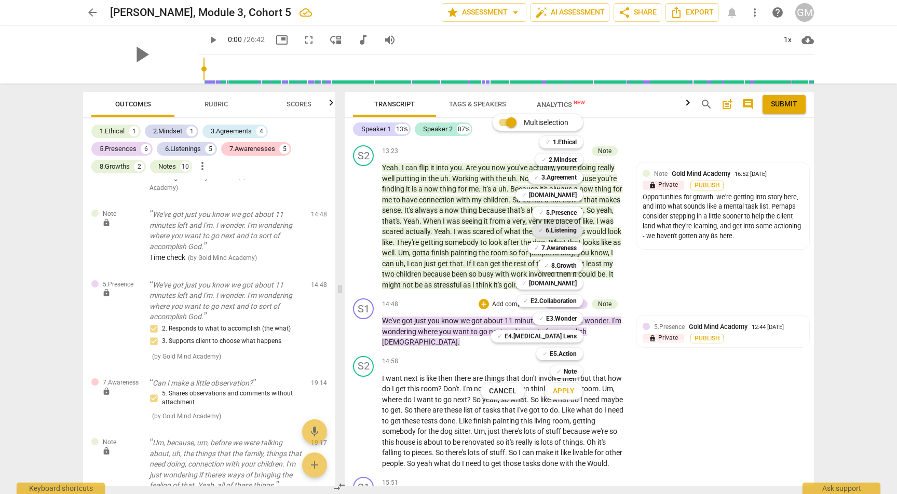
click at [568, 235] on b "6.Listening" at bounding box center [560, 230] width 31 height 12
click at [575, 376] on b "Note" at bounding box center [570, 371] width 13 height 12
click at [561, 376] on span "✓" at bounding box center [558, 371] width 5 height 12
click at [561, 394] on span "Apply" at bounding box center [564, 391] width 22 height 10
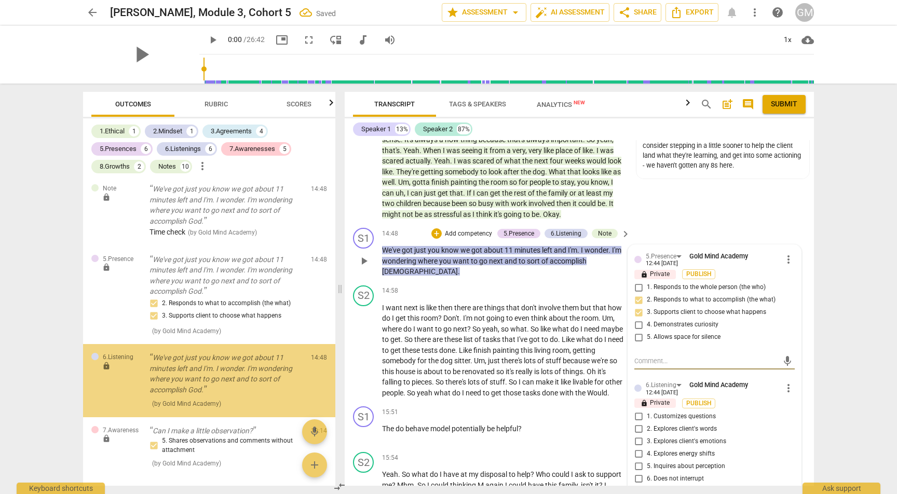
scroll to position [3993, 0]
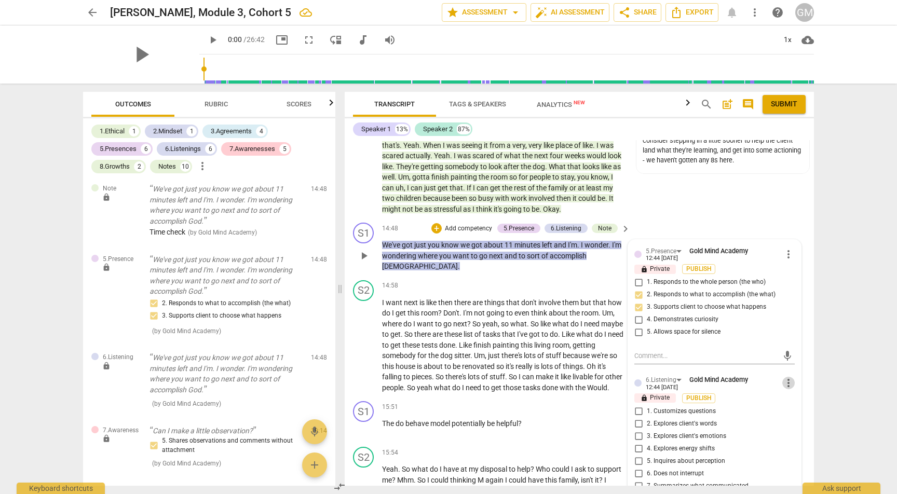
click at [785, 377] on span "more_vert" at bounding box center [788, 383] width 12 height 12
click at [806, 355] on li "Delete" at bounding box center [796, 355] width 36 height 20
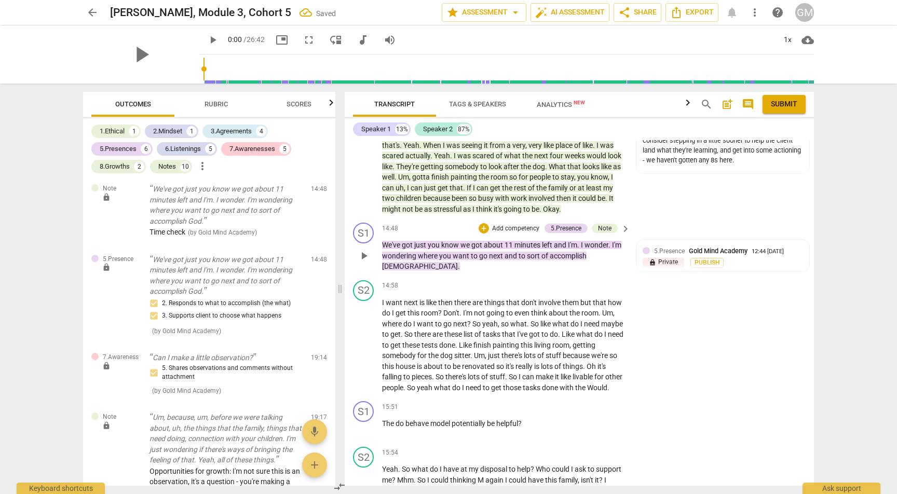
click at [509, 224] on p "Add competency" at bounding box center [515, 228] width 49 height 9
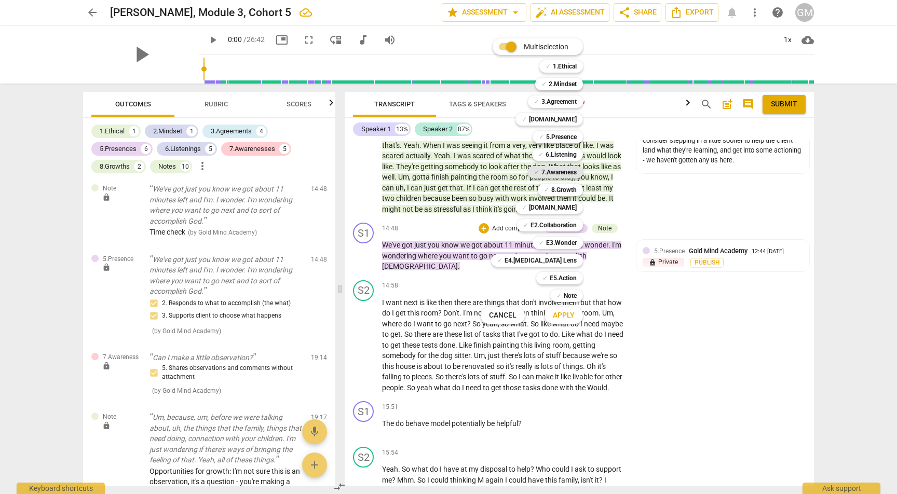
click at [562, 171] on b "7.Awareness" at bounding box center [558, 172] width 35 height 12
click at [570, 318] on span "Apply" at bounding box center [564, 315] width 22 height 10
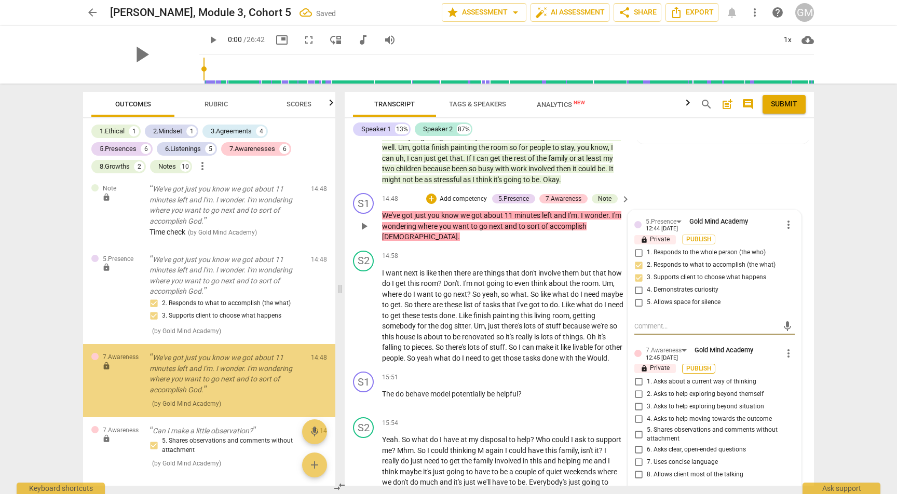
scroll to position [4030, 0]
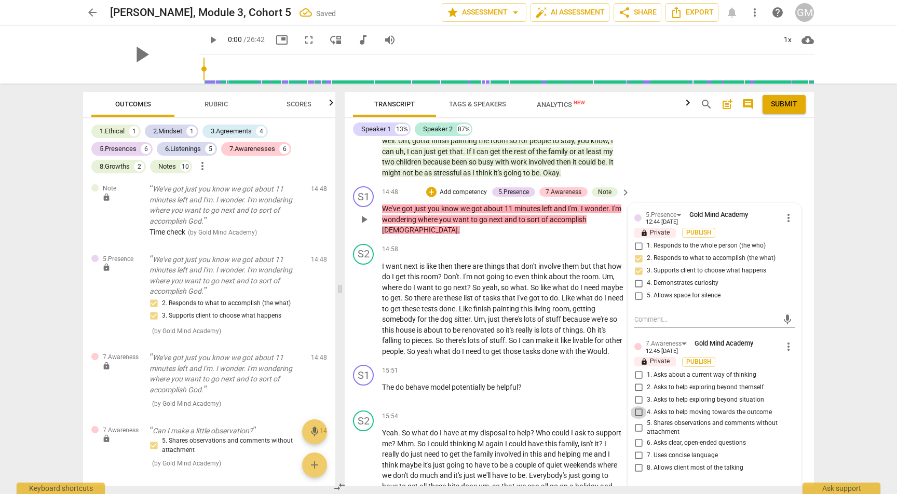
click at [635, 406] on input "4. Asks to help moving towards the outcome" at bounding box center [638, 412] width 17 height 12
checkbox input "true"
click at [680, 140] on div "Speaker 1 13% Speaker 2 87% format_bold format_list_bulleted Gold Mind Academy …" at bounding box center [579, 301] width 469 height 367
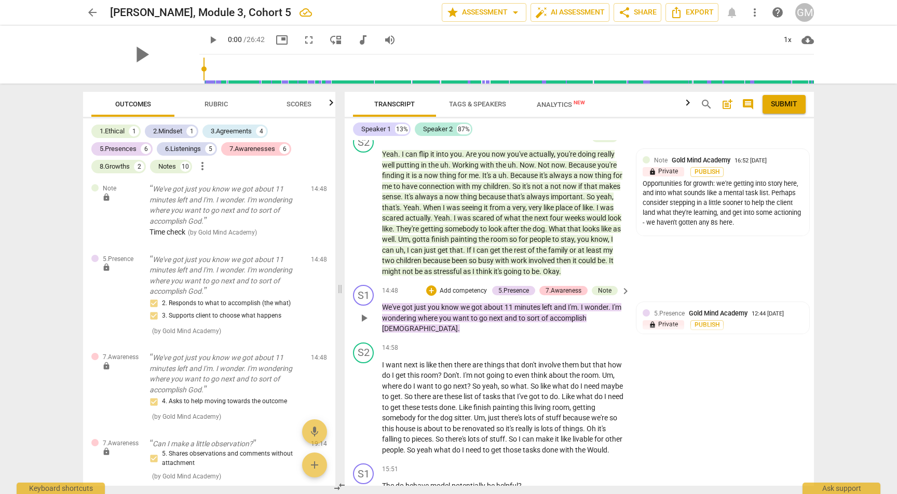
scroll to position [4026, 0]
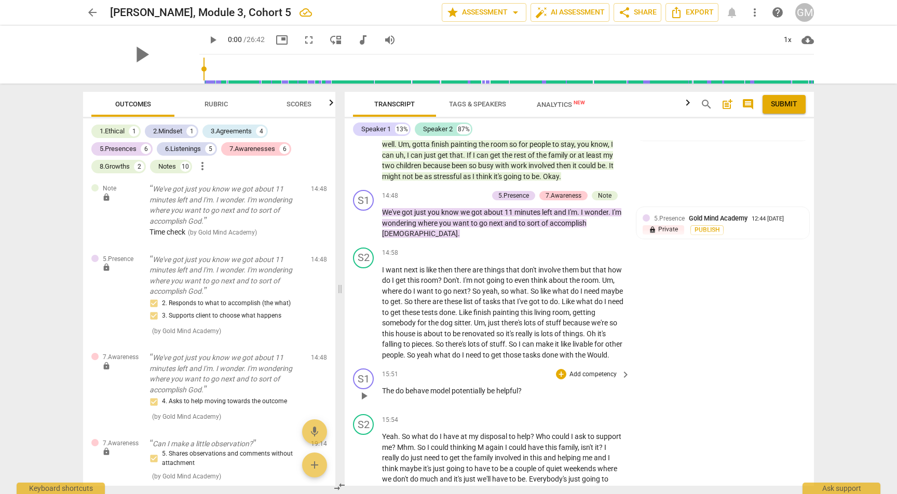
click at [587, 370] on p "Add competency" at bounding box center [592, 374] width 49 height 9
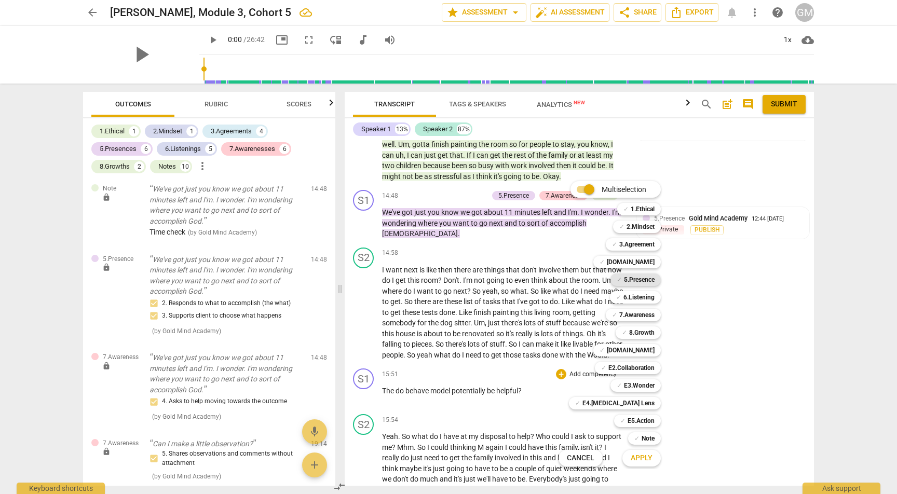
click at [636, 279] on b "5.Presence" at bounding box center [639, 279] width 31 height 12
click at [645, 458] on span "Apply" at bounding box center [642, 458] width 22 height 10
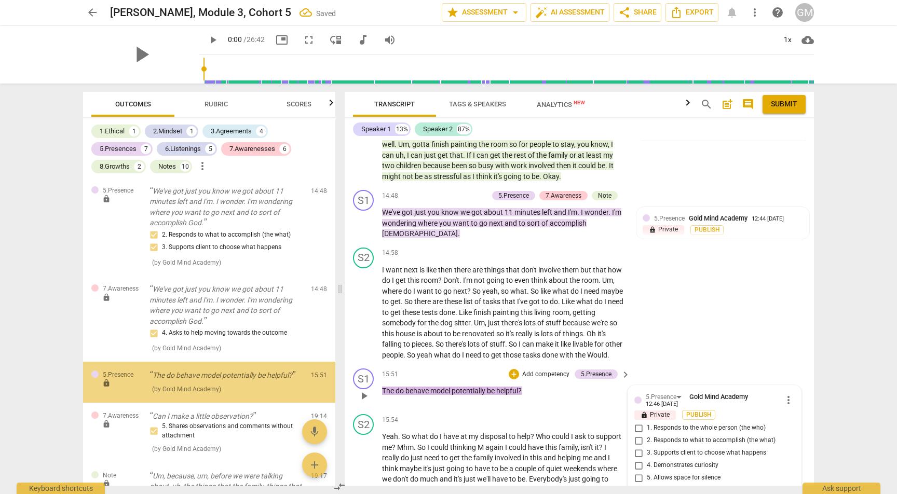
scroll to position [3544, 0]
click at [634, 447] on input "3. Supports client to choose what happens" at bounding box center [638, 453] width 17 height 12
checkbox input "true"
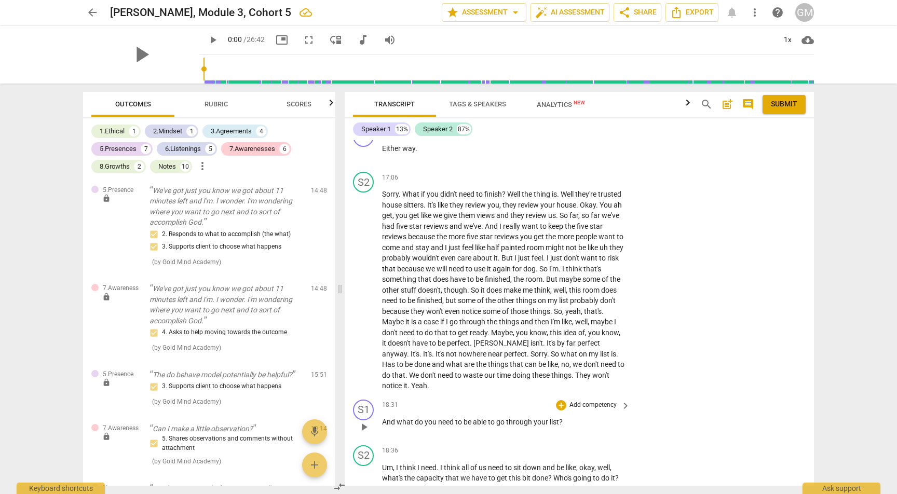
scroll to position [4467, 0]
click at [594, 400] on p "Add competency" at bounding box center [592, 404] width 49 height 9
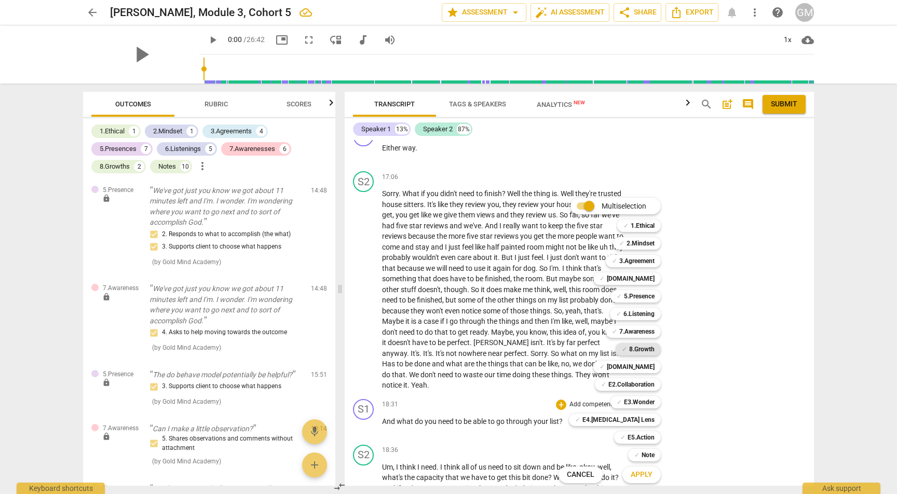
click at [645, 353] on b "8.Growth" at bounding box center [641, 349] width 25 height 12
click at [649, 477] on span "Apply" at bounding box center [642, 475] width 22 height 10
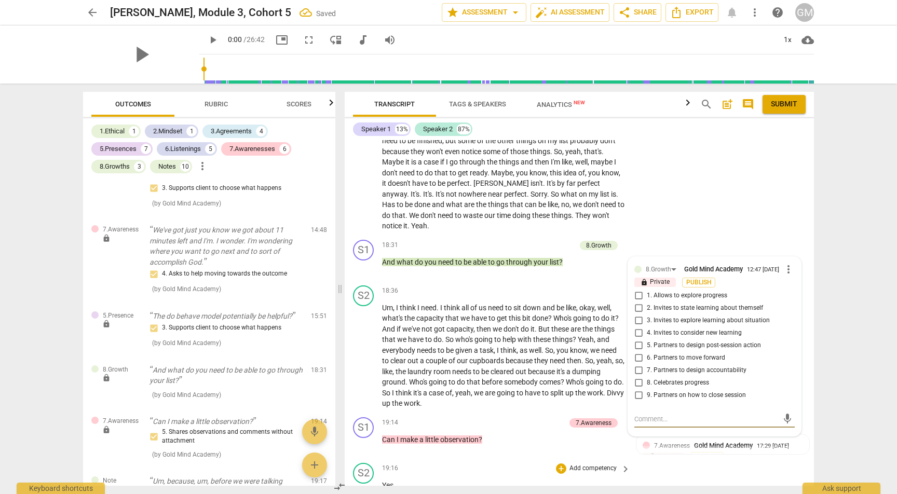
scroll to position [4617, 0]
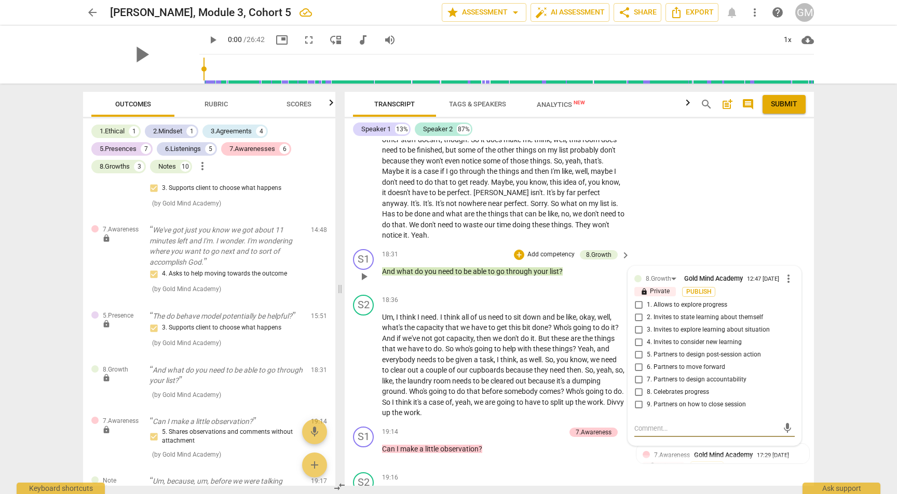
click at [637, 349] on input "5. Partners to design post-session action" at bounding box center [638, 355] width 17 height 12
checkbox input "true"
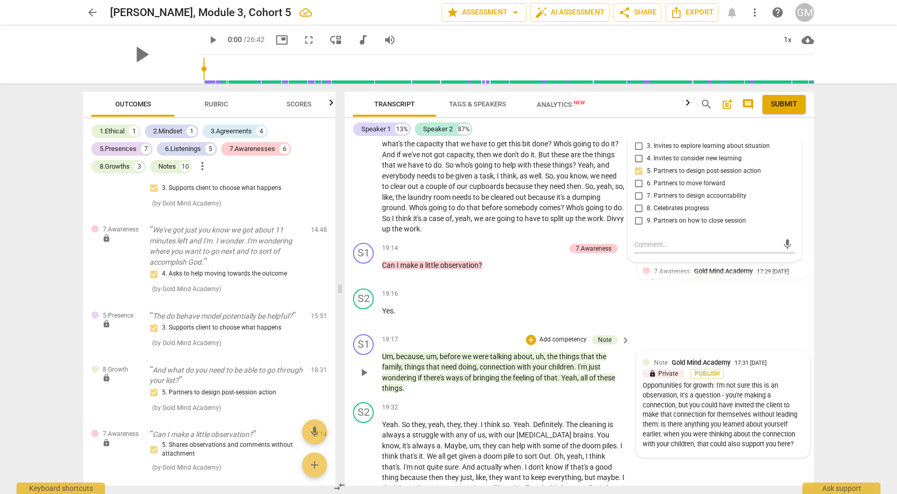
scroll to position [4805, 0]
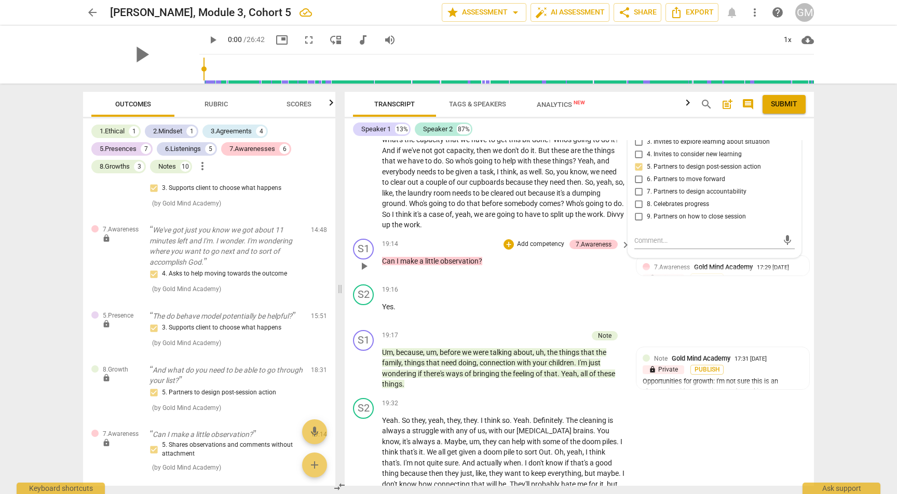
click at [554, 240] on p "Add competency" at bounding box center [540, 244] width 49 height 9
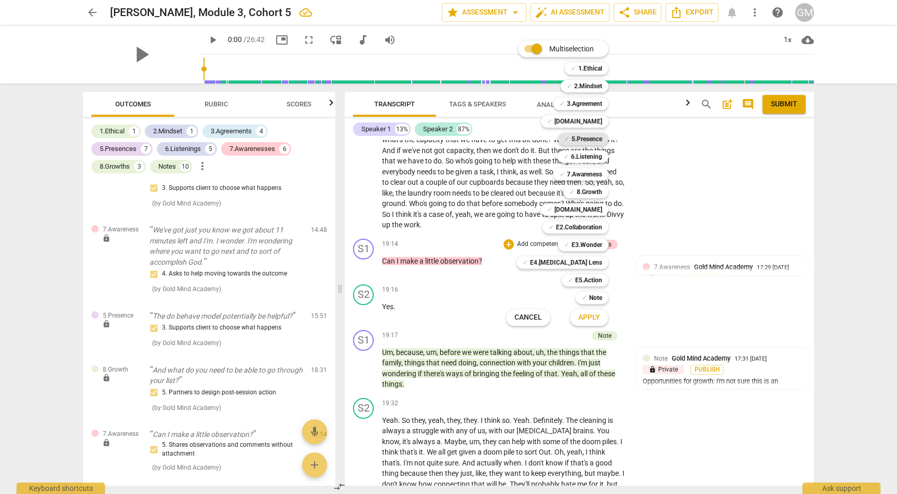
click at [588, 136] on b "5.Presence" at bounding box center [586, 139] width 31 height 12
click at [592, 312] on button "Apply" at bounding box center [589, 317] width 38 height 19
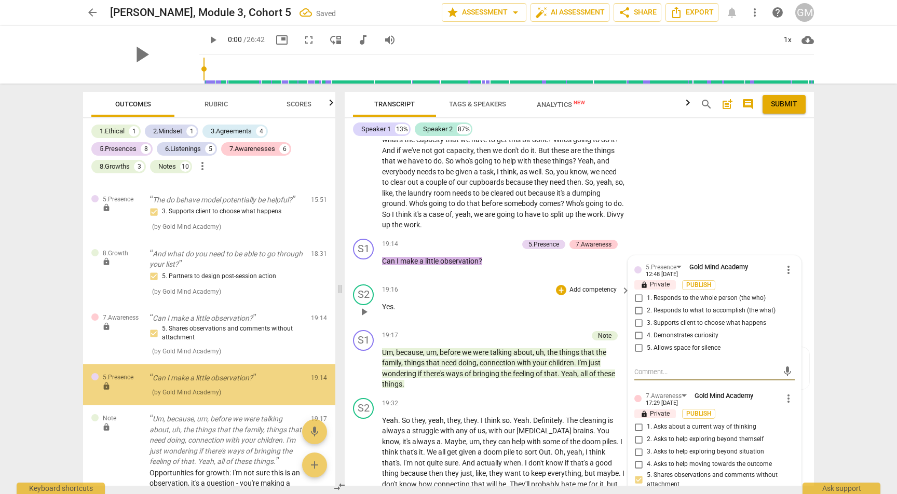
scroll to position [3720, 0]
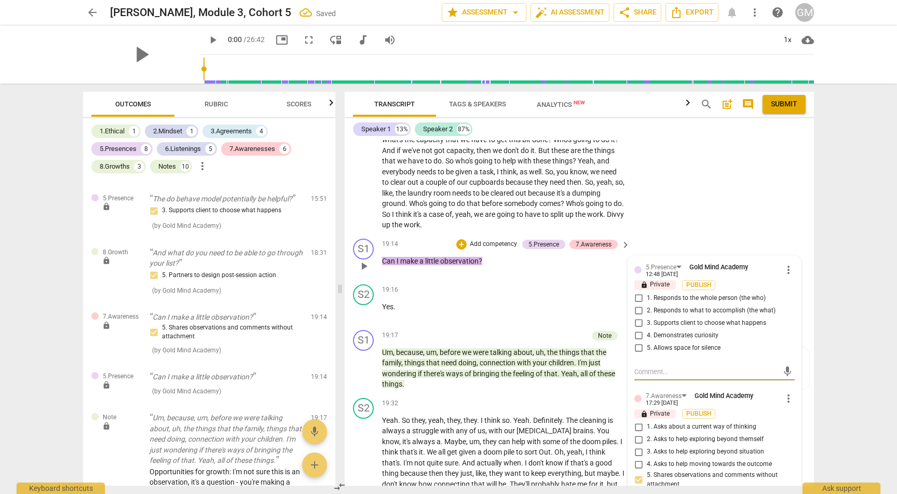
click at [637, 317] on input "3. Supports client to choose what happens" at bounding box center [638, 323] width 17 height 12
checkbox input "true"
click at [786, 392] on span "more_vert" at bounding box center [788, 398] width 12 height 12
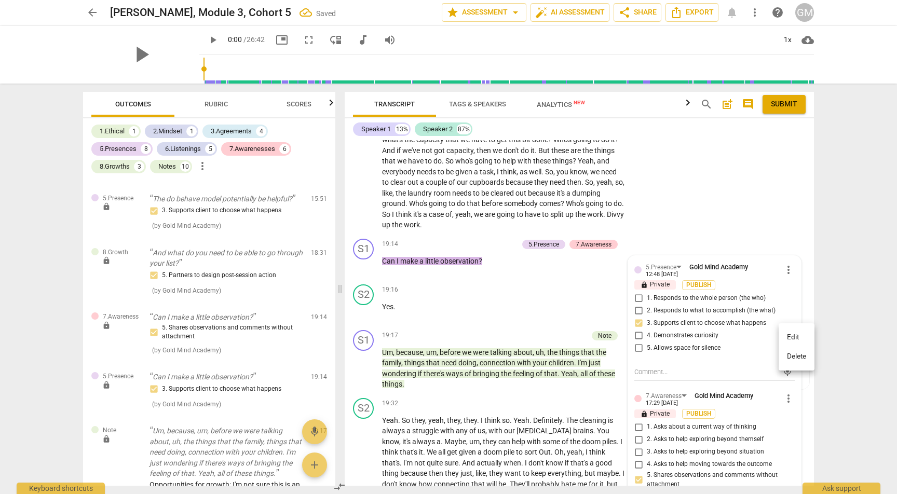
click at [800, 359] on li "Delete" at bounding box center [796, 357] width 36 height 20
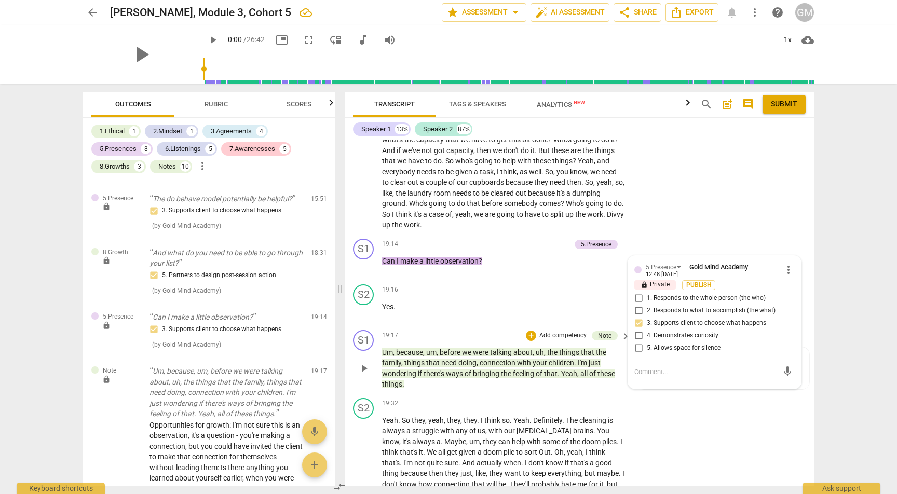
click at [562, 331] on p "Add competency" at bounding box center [562, 335] width 49 height 9
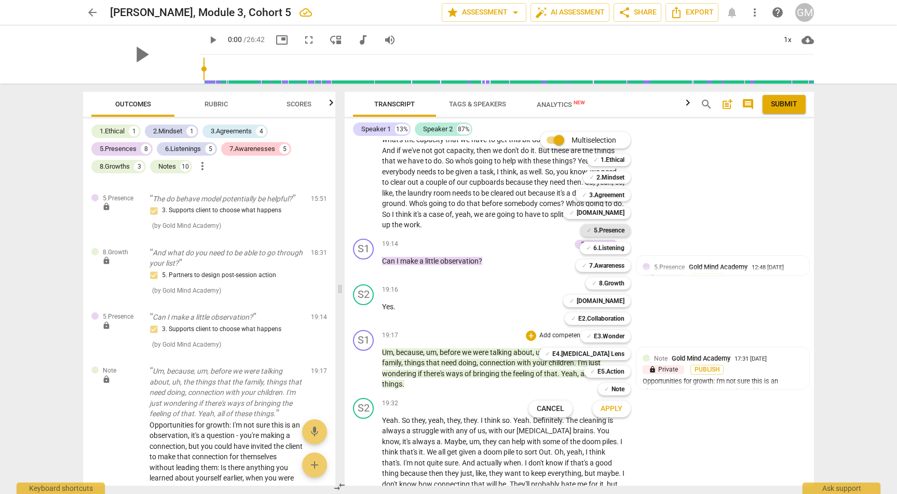
click at [611, 229] on b "5.Presence" at bounding box center [609, 230] width 31 height 12
click at [614, 405] on span "Apply" at bounding box center [611, 409] width 22 height 10
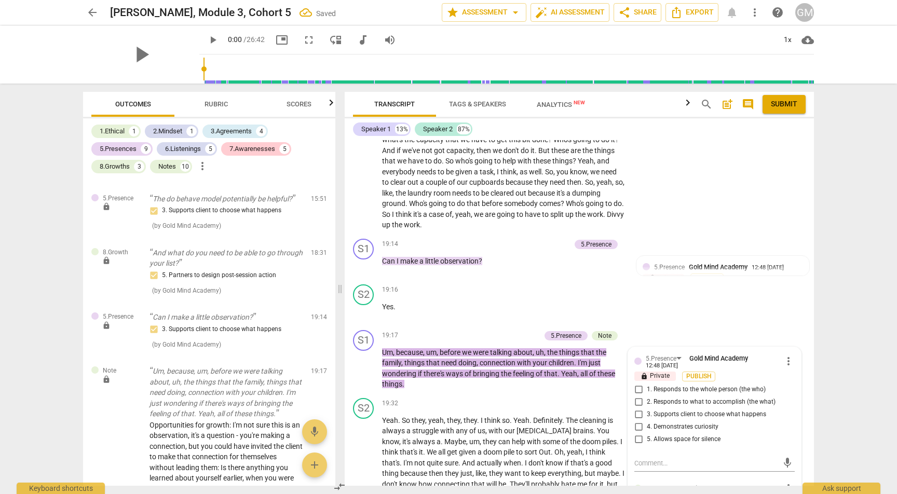
scroll to position [3898, 0]
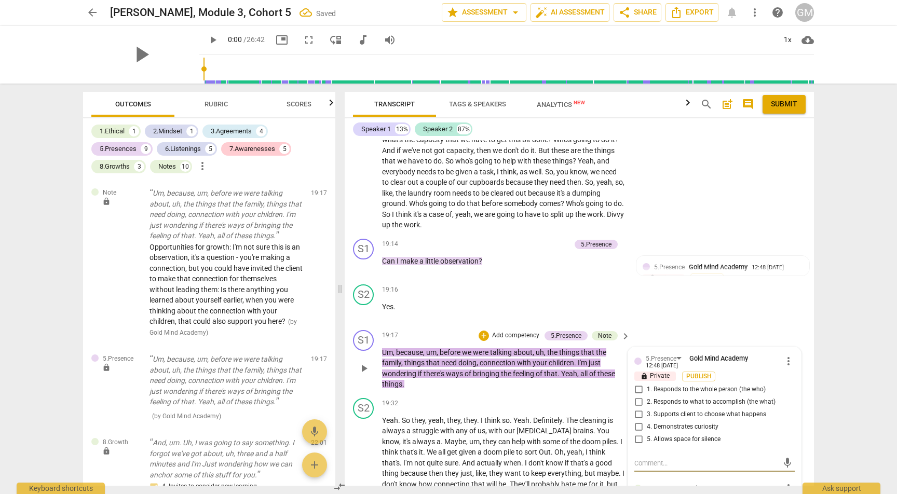
click at [783, 355] on span "more_vert" at bounding box center [788, 361] width 12 height 12
click at [803, 319] on li "Delete" at bounding box center [796, 320] width 36 height 20
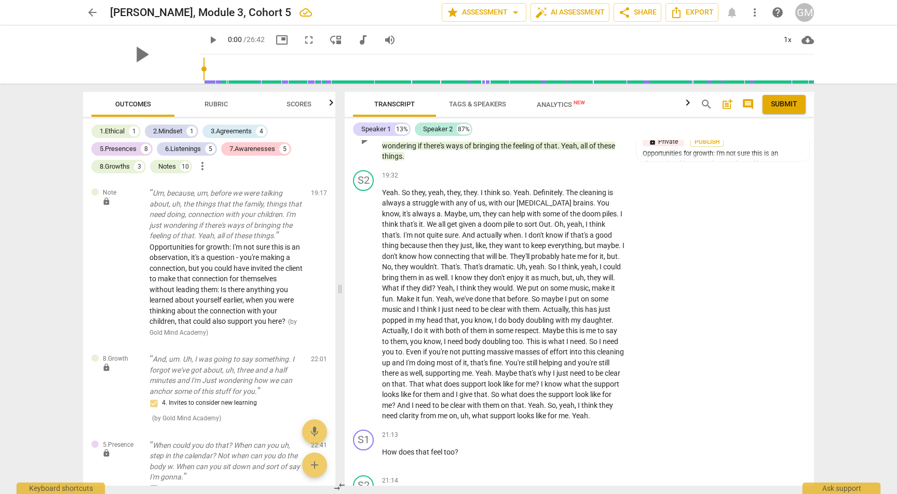
scroll to position [5140, 0]
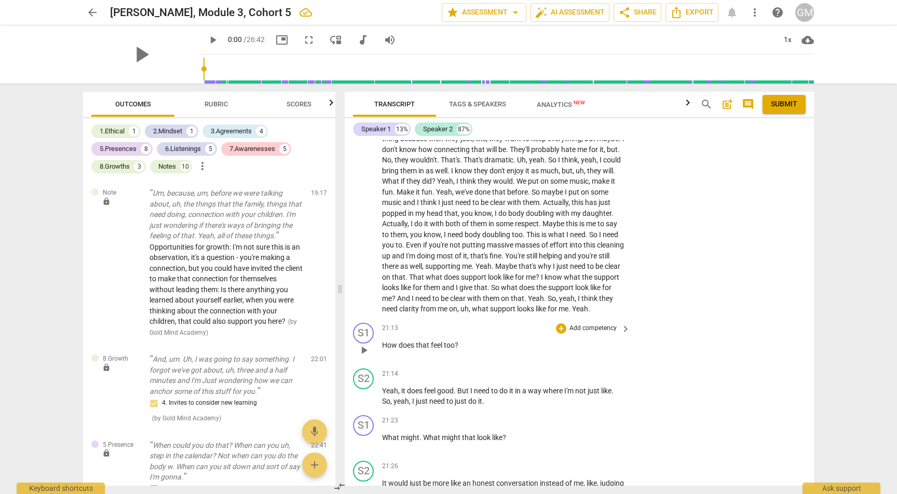
click at [586, 324] on p "Add competency" at bounding box center [592, 328] width 49 height 9
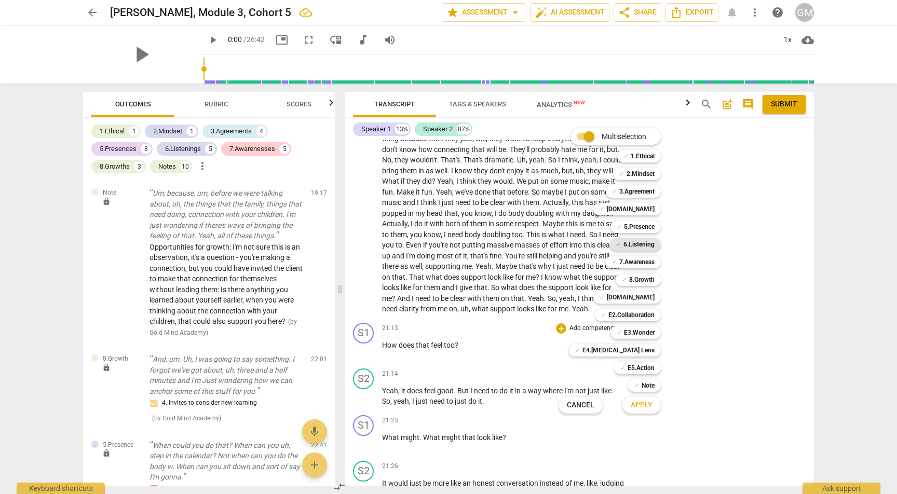
click at [641, 244] on b "6.Listening" at bounding box center [638, 244] width 31 height 12
click at [642, 406] on span "Apply" at bounding box center [642, 405] width 22 height 10
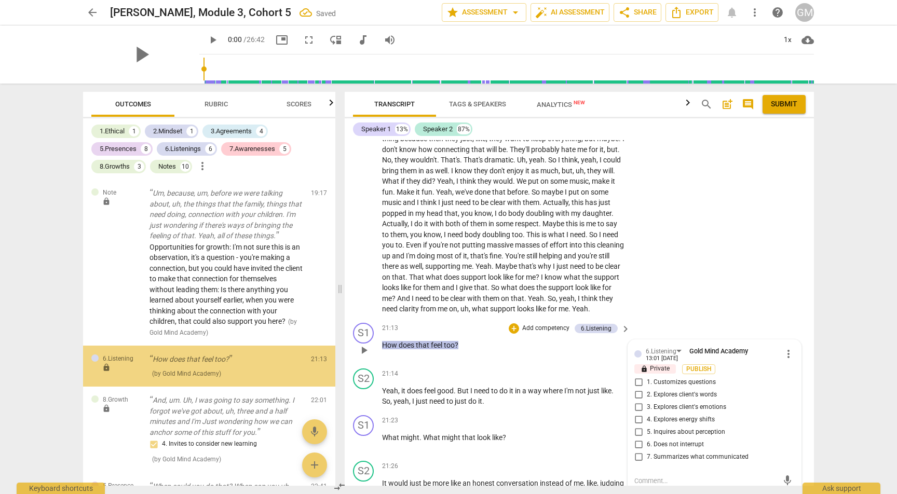
scroll to position [3877, 0]
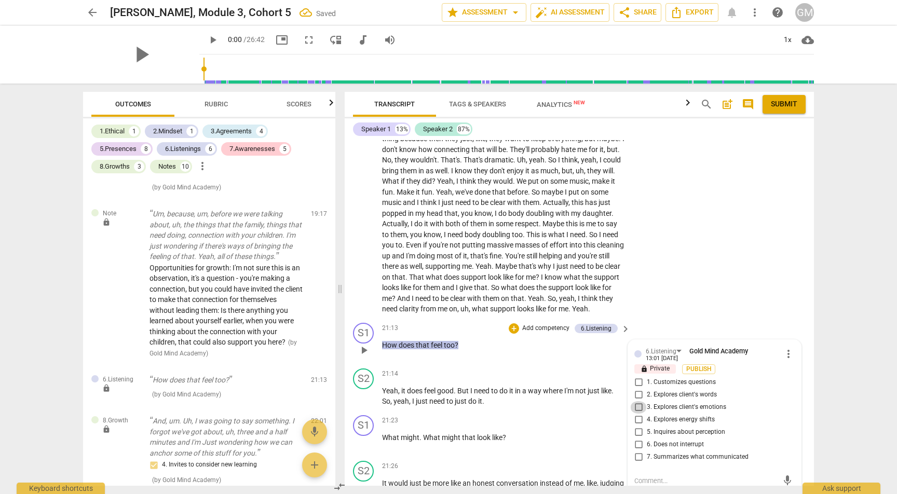
click at [637, 401] on input "3. Explores client's emotions" at bounding box center [638, 407] width 17 height 12
checkbox input "true"
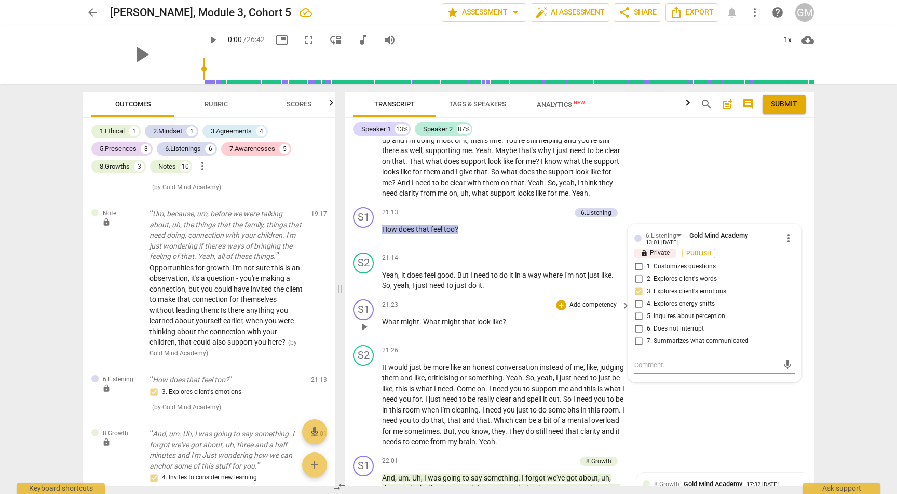
scroll to position [5244, 0]
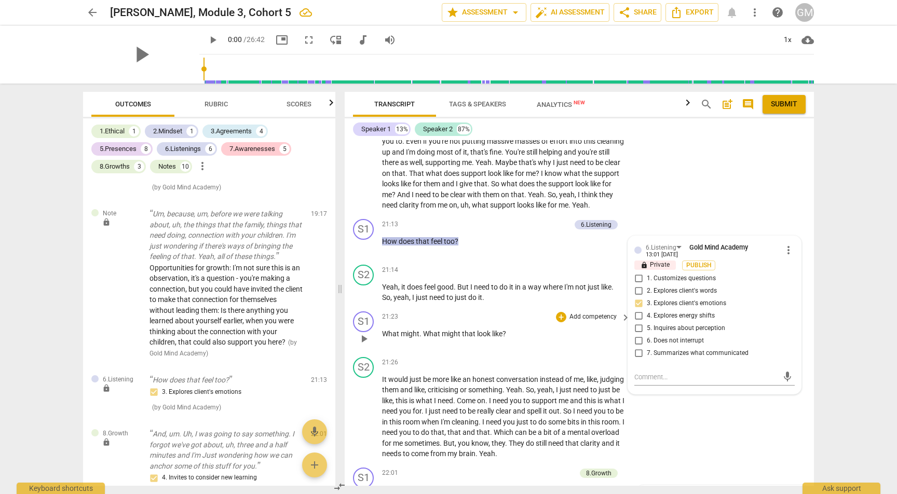
click at [592, 312] on p "Add competency" at bounding box center [592, 316] width 49 height 9
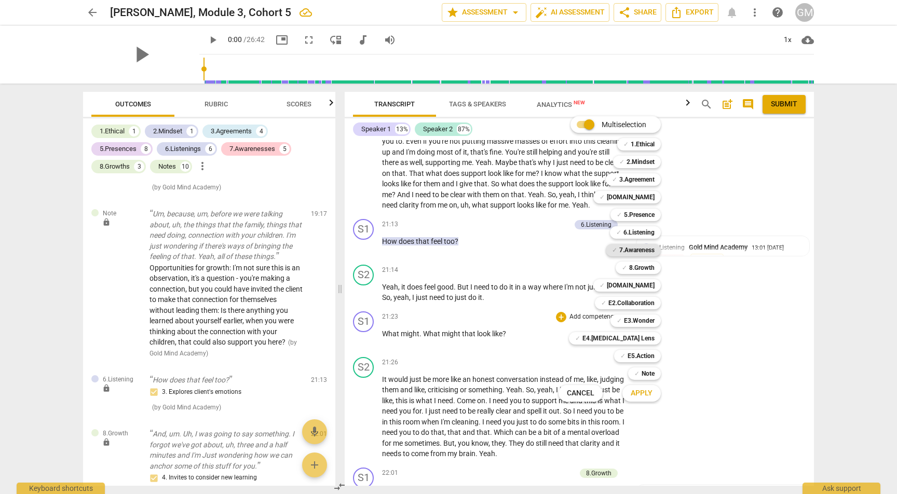
click at [645, 249] on b "7.Awareness" at bounding box center [636, 250] width 35 height 12
click at [643, 213] on b "5.Presence" at bounding box center [639, 215] width 31 height 12
click at [644, 392] on span "Apply" at bounding box center [642, 393] width 22 height 10
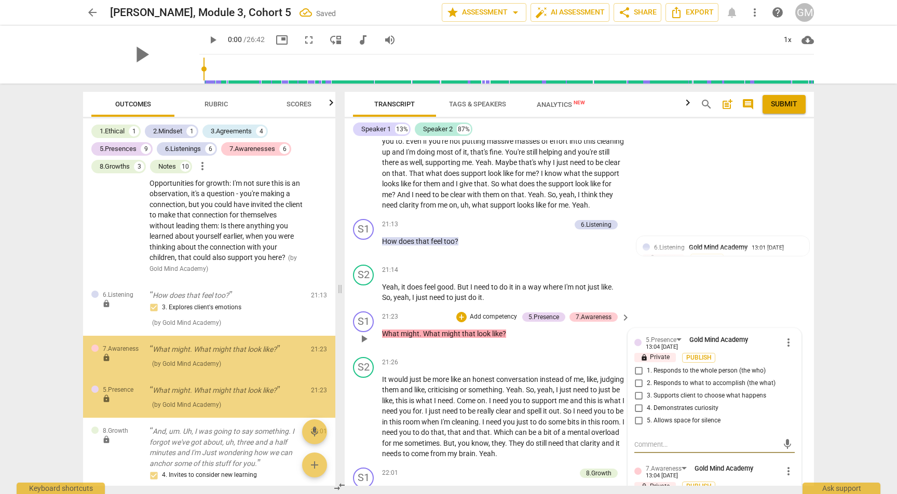
scroll to position [3971, 0]
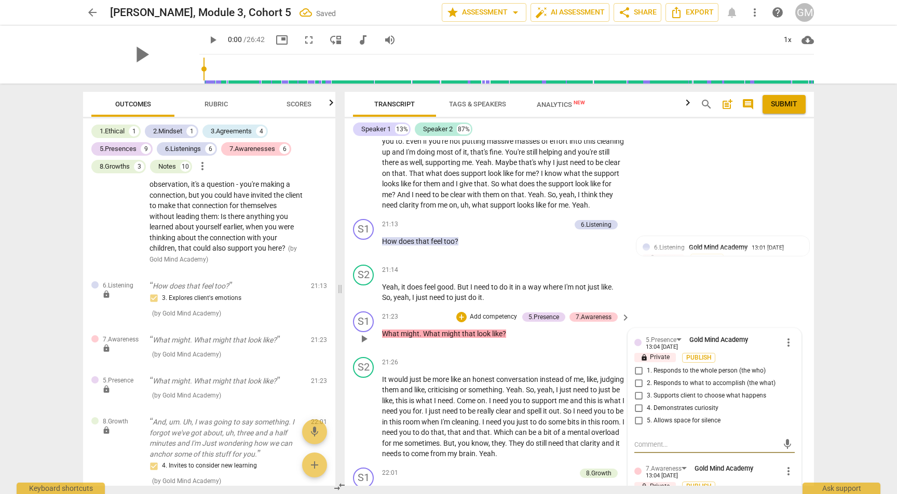
click at [637, 377] on input "2. Responds to what to accomplish (the what)" at bounding box center [638, 383] width 17 height 12
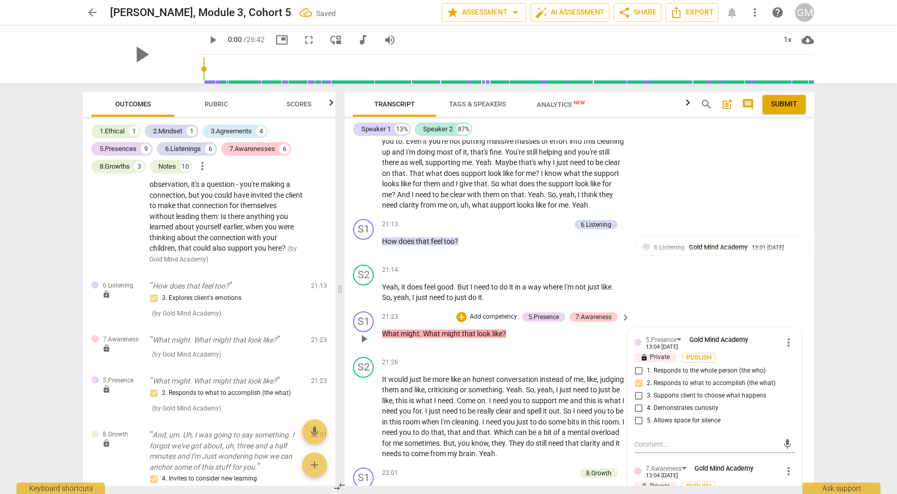
click at [637, 377] on input "2. Responds to what to accomplish (the what)" at bounding box center [638, 383] width 17 height 12
checkbox input "false"
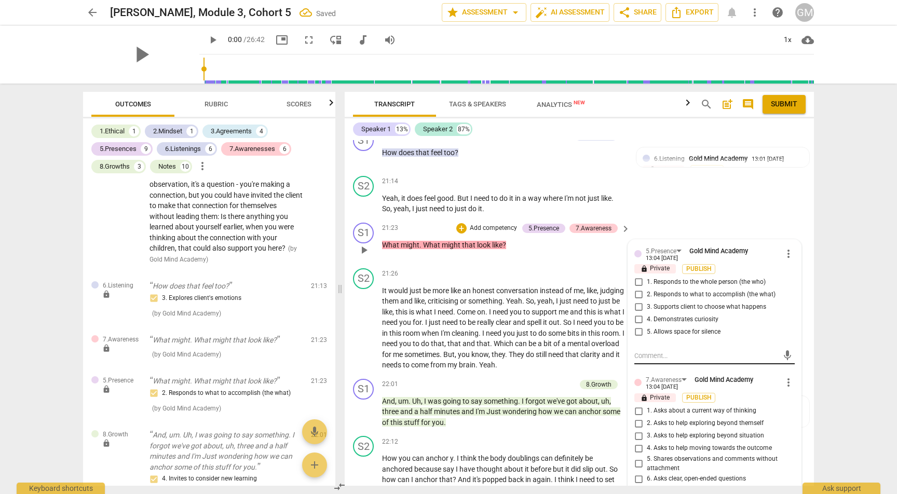
scroll to position [5335, 0]
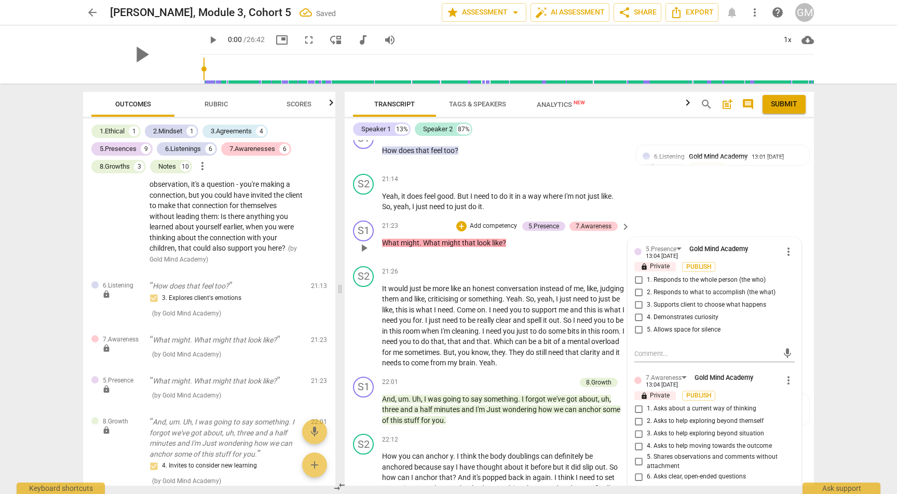
click at [635, 440] on input "4. Asks to help moving towards the outcome" at bounding box center [638, 446] width 17 height 12
checkbox input "true"
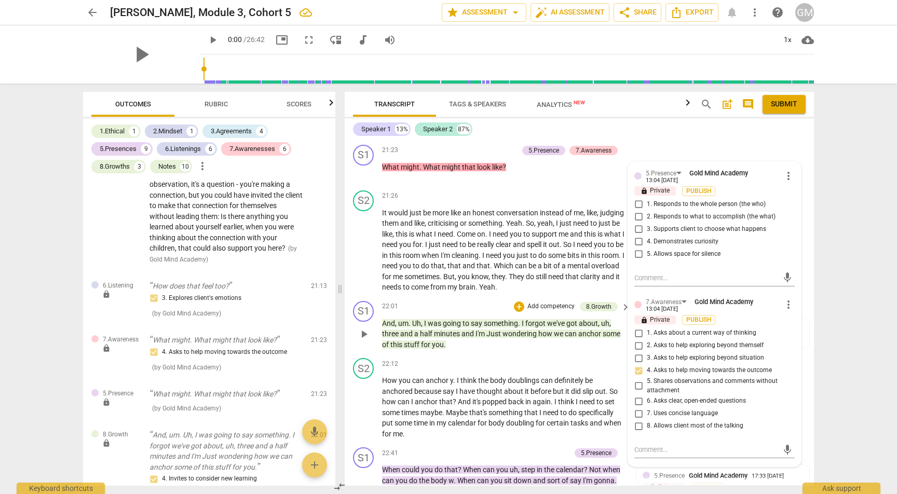
scroll to position [5416, 0]
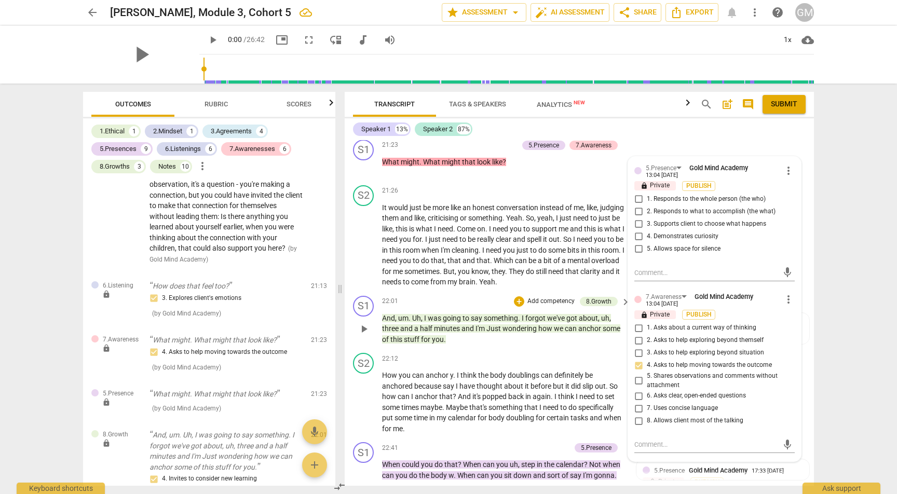
click at [502, 296] on div "22:01 + Add competency 8.Growth keyboard_arrow_right" at bounding box center [506, 301] width 249 height 11
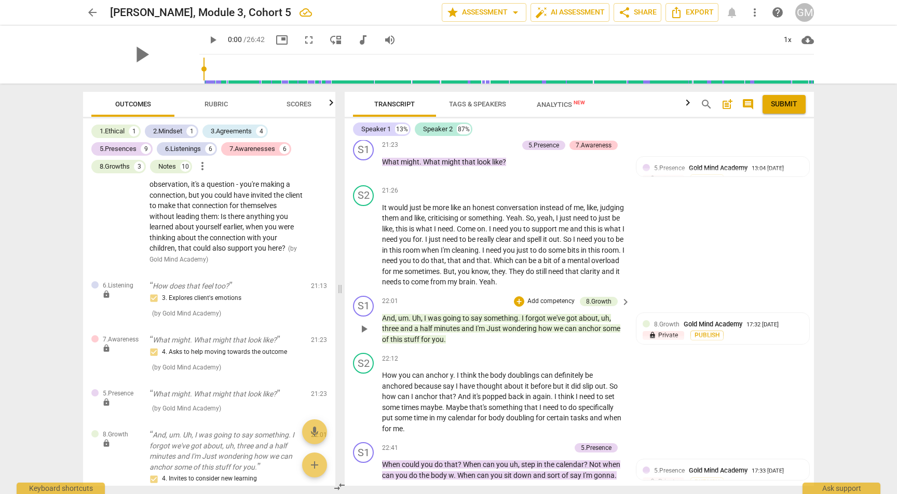
click at [547, 297] on p "Add competency" at bounding box center [550, 301] width 49 height 9
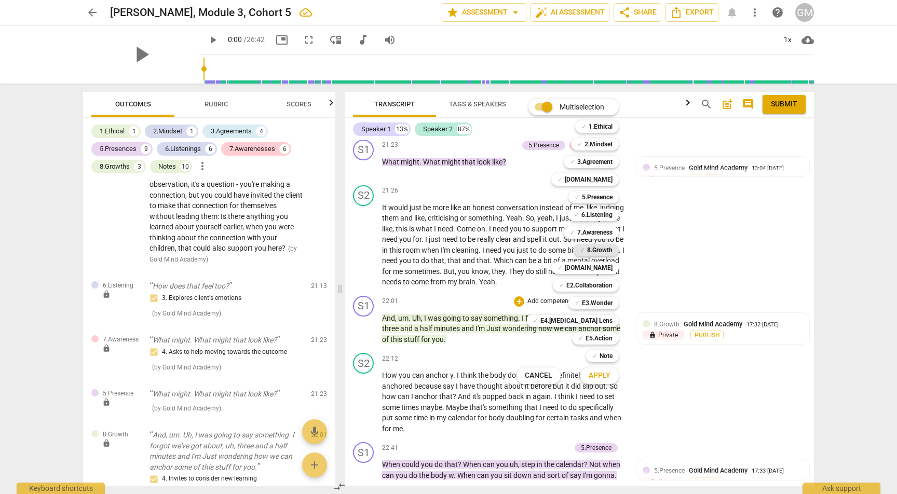
click at [597, 252] on b "8.Growth" at bounding box center [599, 250] width 25 height 12
click at [610, 375] on span "Apply" at bounding box center [599, 376] width 22 height 10
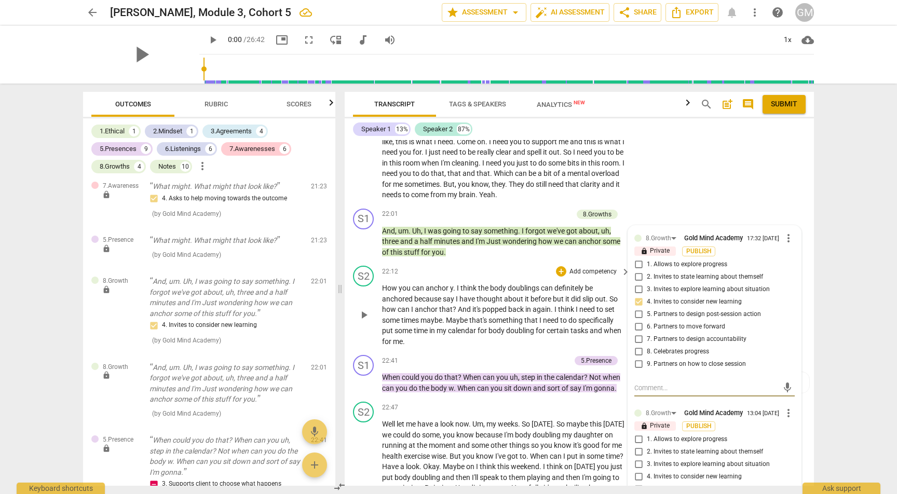
scroll to position [5487, 0]
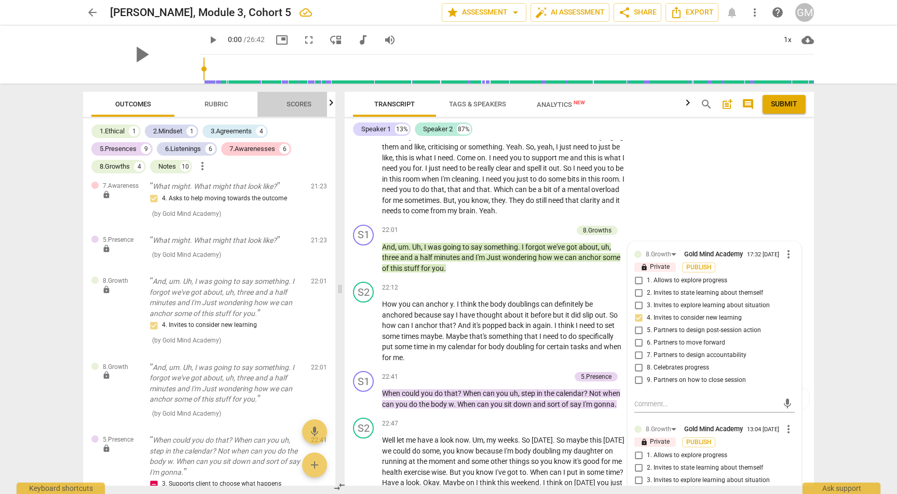
click at [298, 101] on span "Scores" at bounding box center [298, 104] width 25 height 8
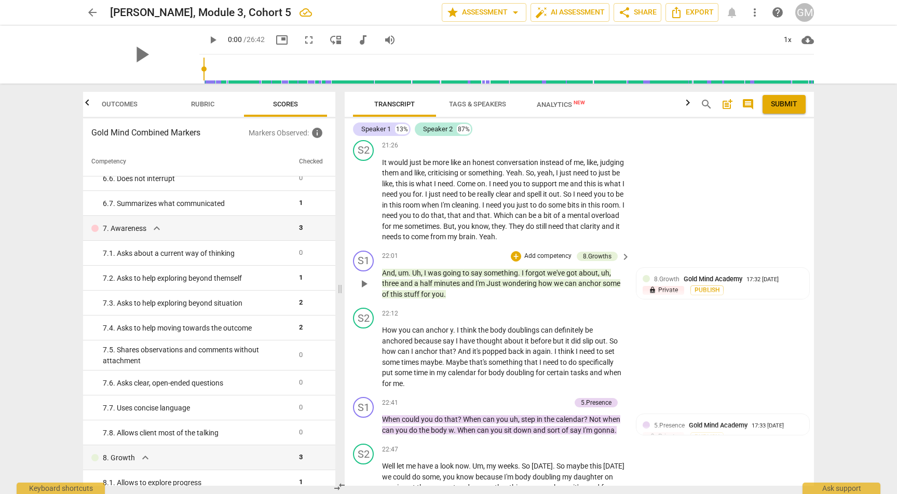
scroll to position [5434, 0]
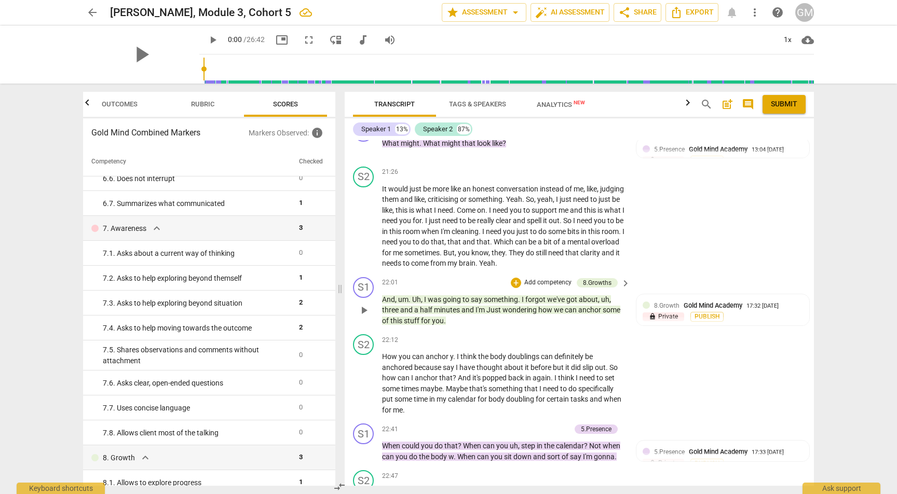
click at [543, 278] on p "Add competency" at bounding box center [547, 282] width 49 height 9
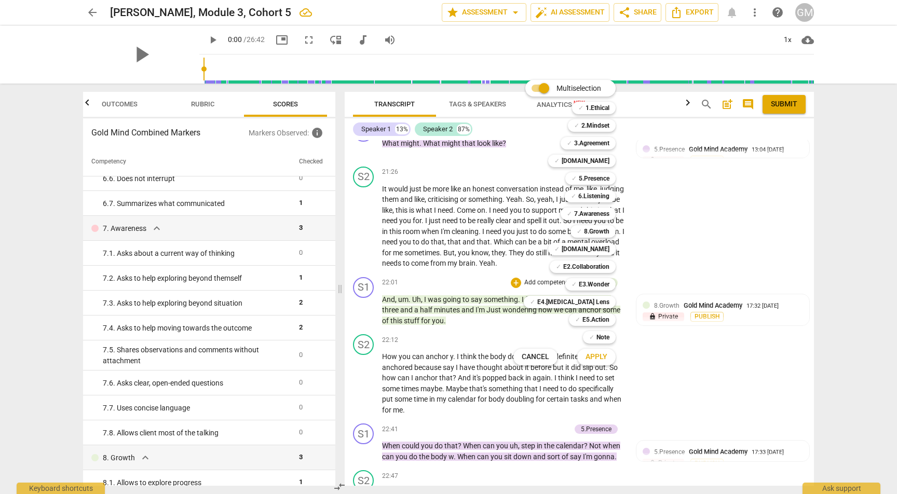
click at [727, 252] on div at bounding box center [448, 247] width 897 height 494
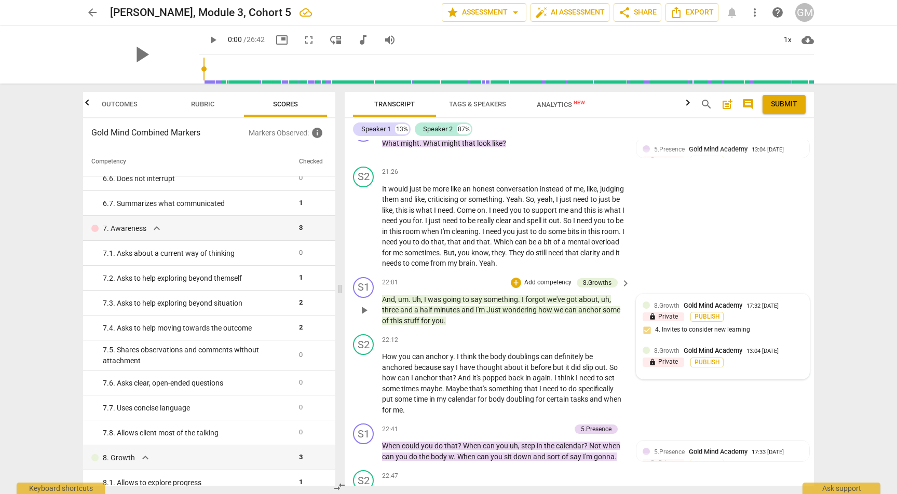
click at [748, 300] on div "8.Growth Gold Mind Academy 17:32 [DATE]" at bounding box center [728, 305] width 149 height 10
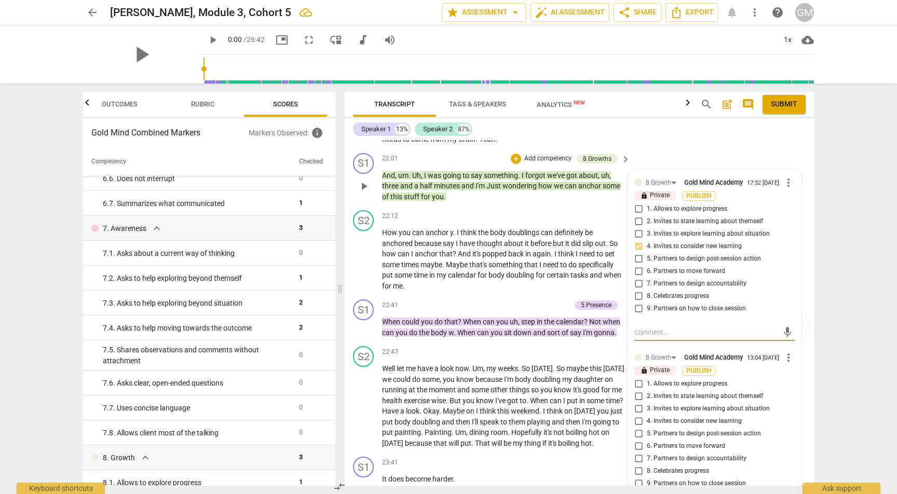
scroll to position [5608, 0]
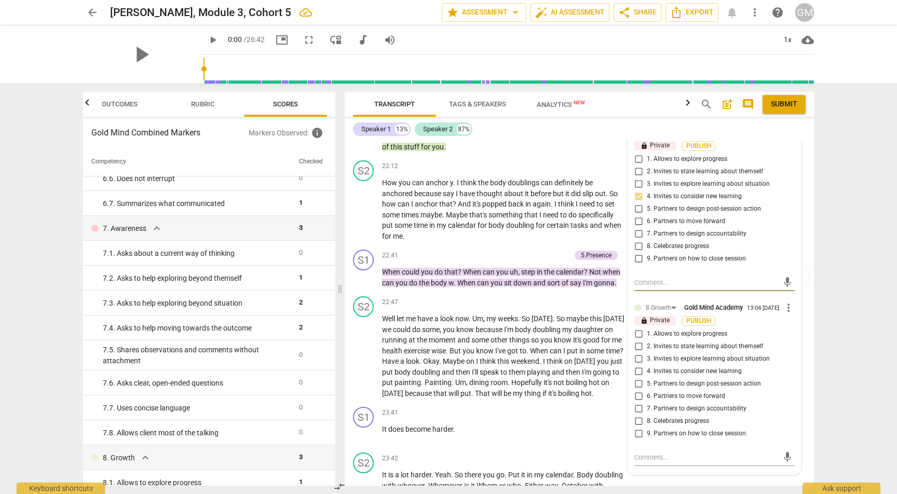
click at [786, 301] on span "more_vert" at bounding box center [788, 307] width 12 height 12
click at [793, 268] on li "Delete" at bounding box center [796, 272] width 36 height 20
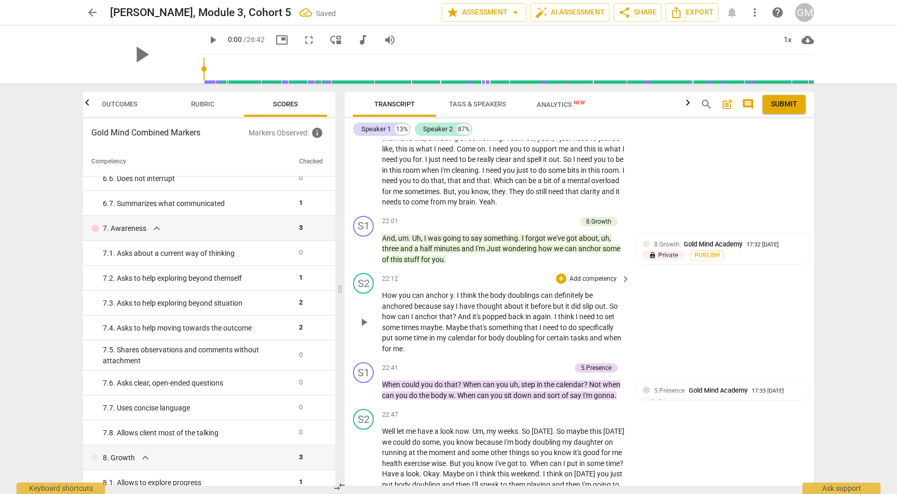
scroll to position [5492, 0]
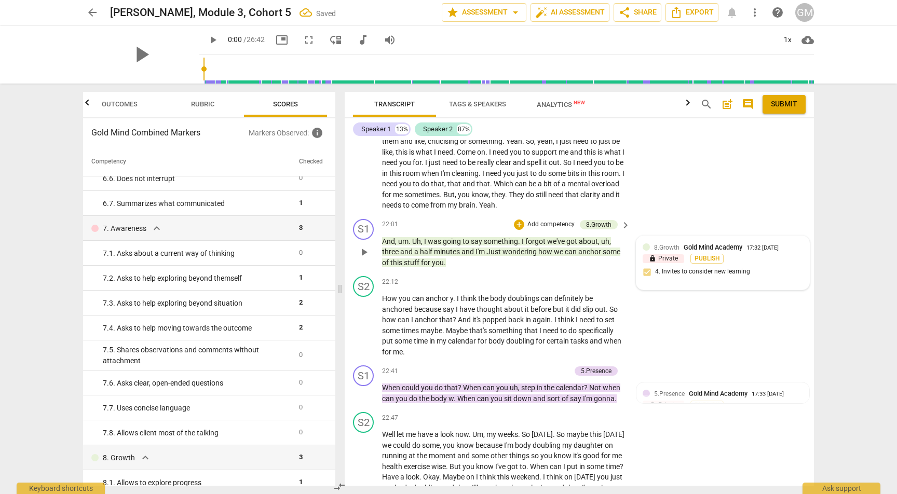
click at [744, 236] on div "8.Growth Gold Mind Academy 17:32 [DATE] lock Private Publish 4. Invites to cons…" at bounding box center [722, 263] width 173 height 54
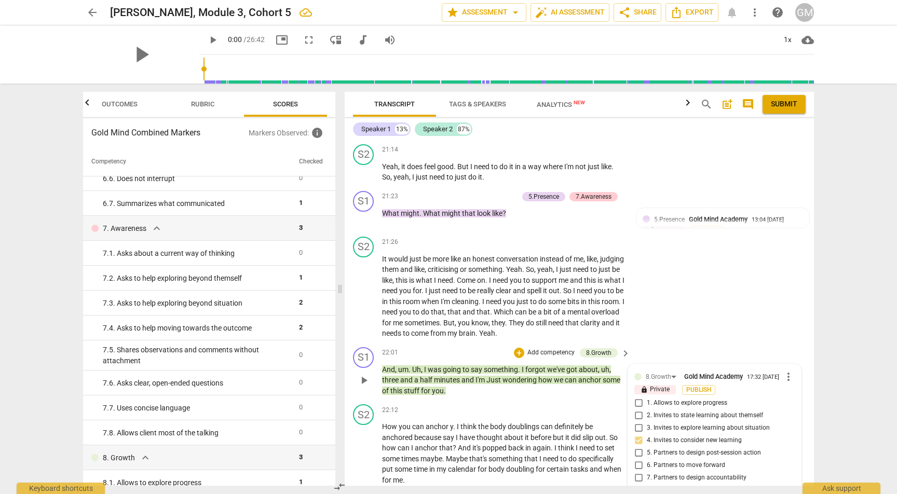
scroll to position [5374, 0]
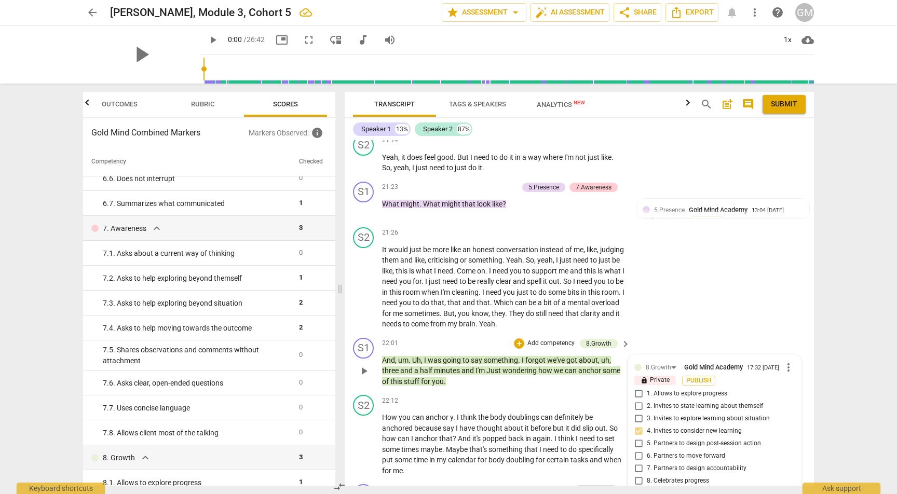
click at [649, 439] on span "5. Partners to design post-session action" at bounding box center [704, 443] width 114 height 9
click at [647, 437] on input "5. Partners to design post-session action" at bounding box center [638, 443] width 17 height 12
checkbox input "true"
click at [642, 425] on input "4. Invites to consider new learning" at bounding box center [638, 431] width 17 height 12
click at [641, 425] on input "4. Invites to consider new learning" at bounding box center [638, 431] width 17 height 12
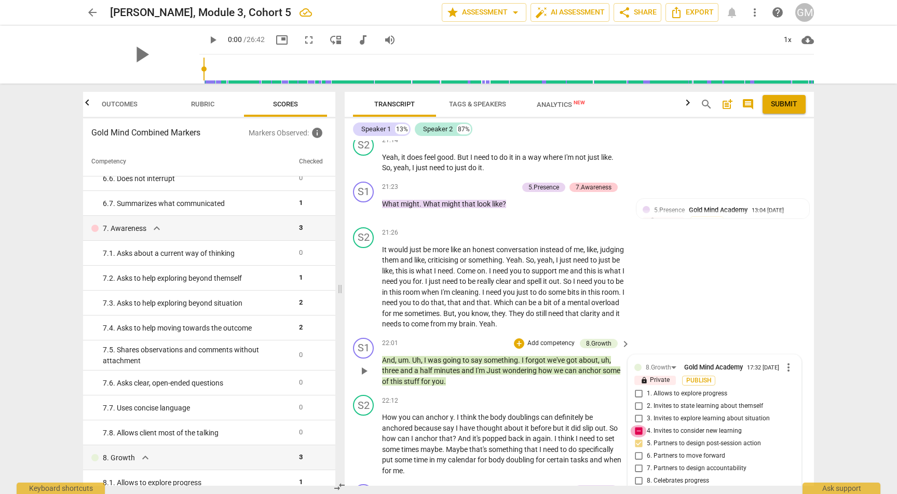
checkbox input "false"
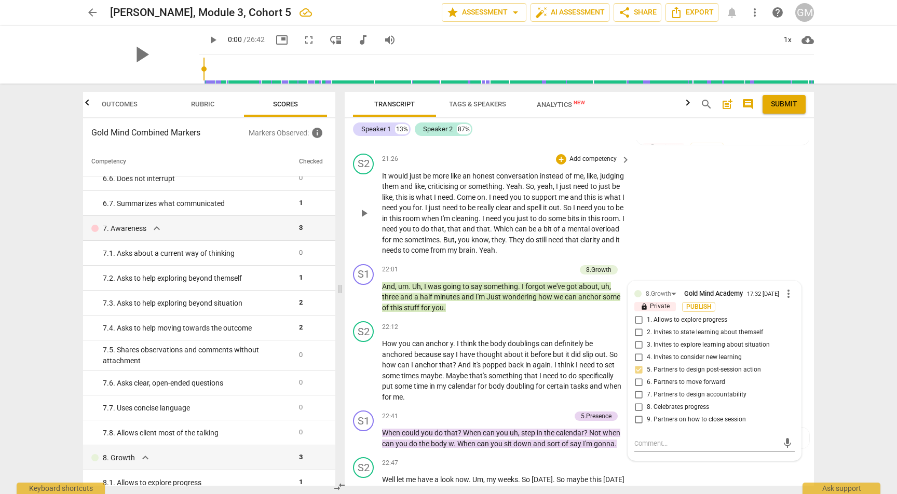
scroll to position [5476, 0]
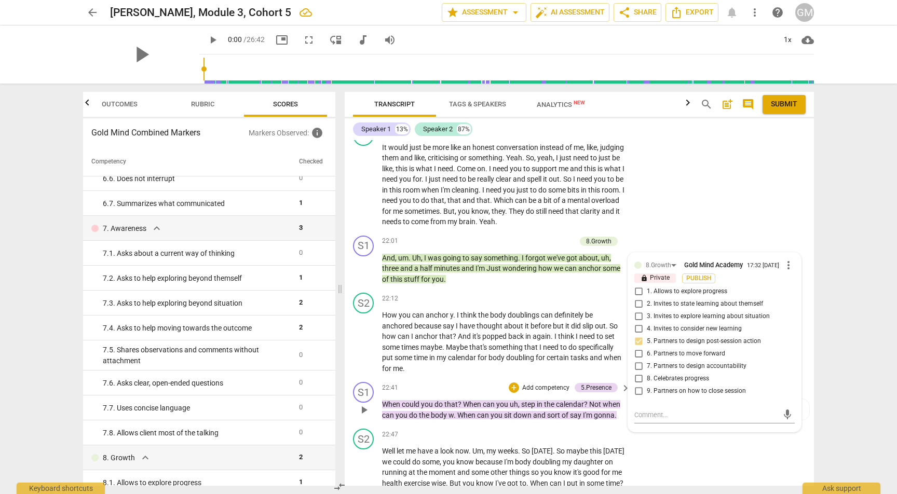
click at [582, 399] on p "When could you do that ? When can you uh , step in the calendar ? Not when can …" at bounding box center [503, 409] width 243 height 21
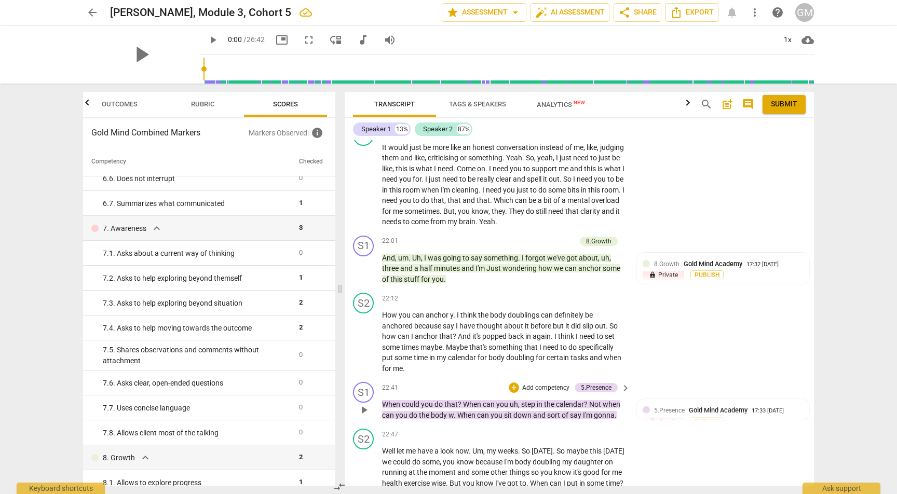
click at [547, 383] on p "Add competency" at bounding box center [545, 387] width 49 height 9
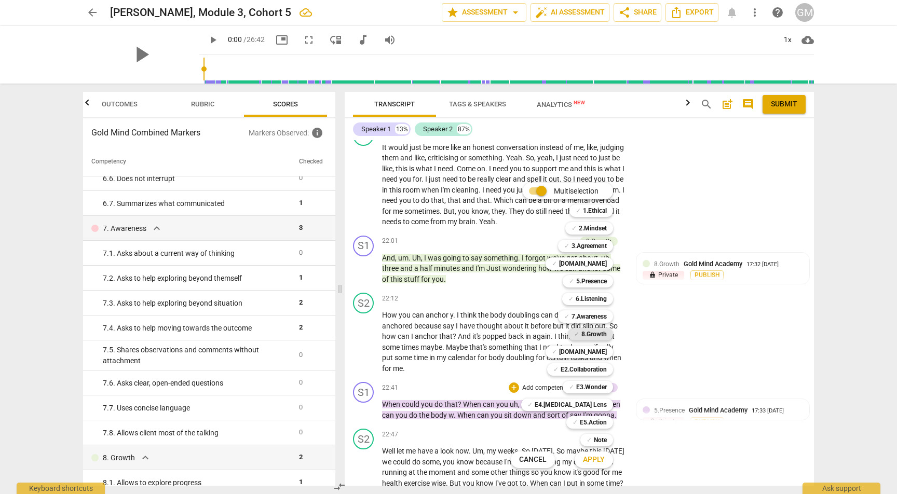
click at [595, 329] on b "8.Growth" at bounding box center [593, 334] width 25 height 12
click at [598, 459] on span "Apply" at bounding box center [594, 460] width 22 height 10
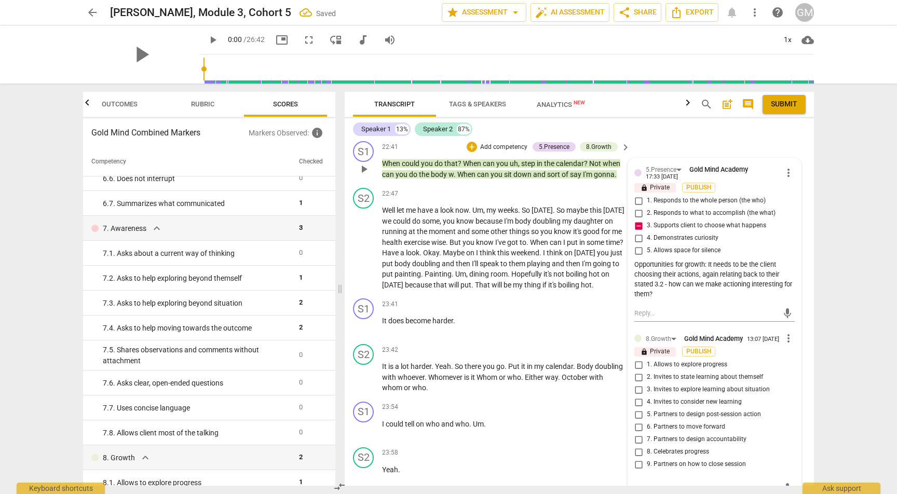
scroll to position [5753, 0]
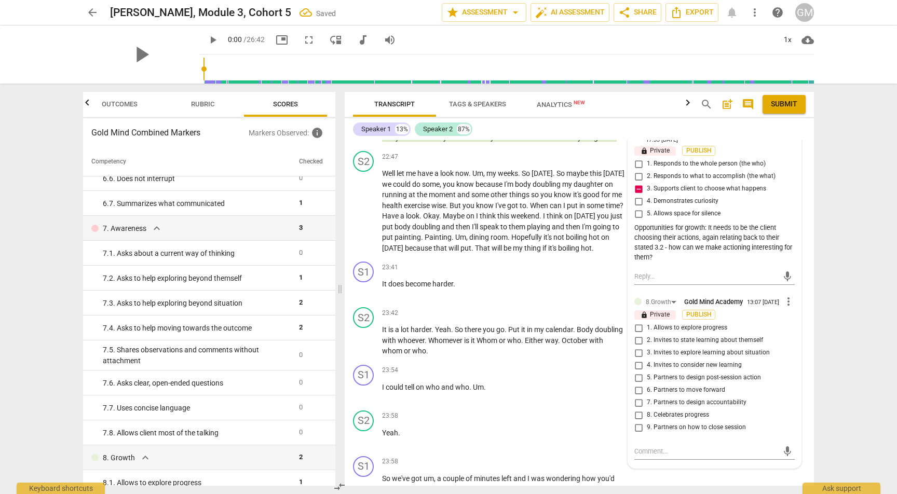
click at [638, 396] on input "7. Partners to design accountability" at bounding box center [638, 402] width 17 height 12
checkbox input "true"
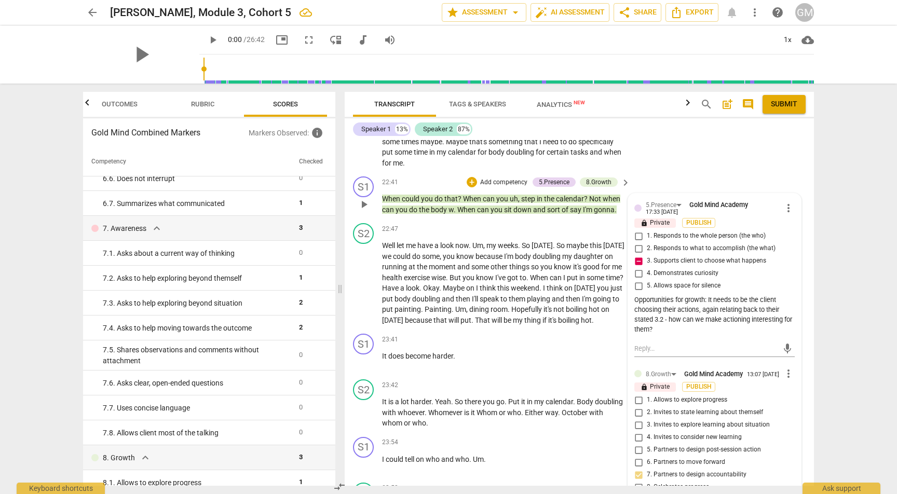
scroll to position [5661, 0]
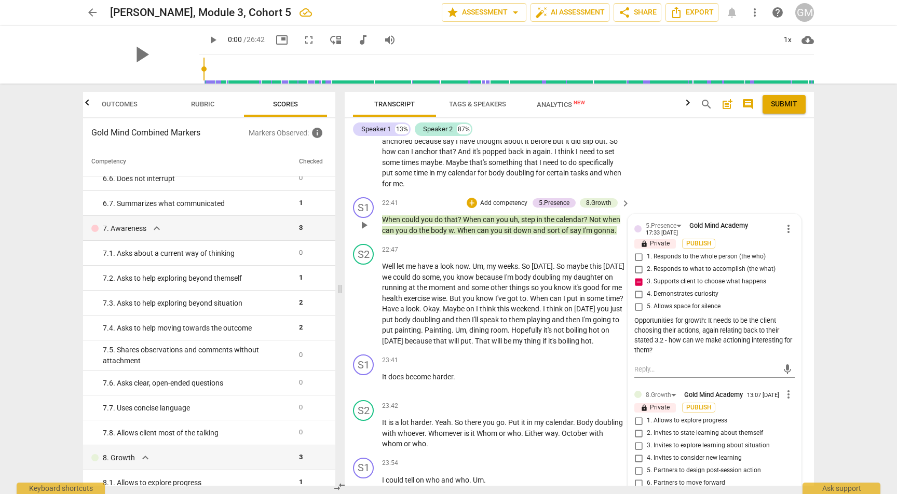
click at [663, 478] on span "6. Partners to move forward" at bounding box center [686, 482] width 78 height 9
click at [647, 477] on input "6. Partners to move forward" at bounding box center [638, 483] width 17 height 12
checkbox input "true"
click at [636, 489] on input "7. Partners to design accountability" at bounding box center [638, 495] width 17 height 12
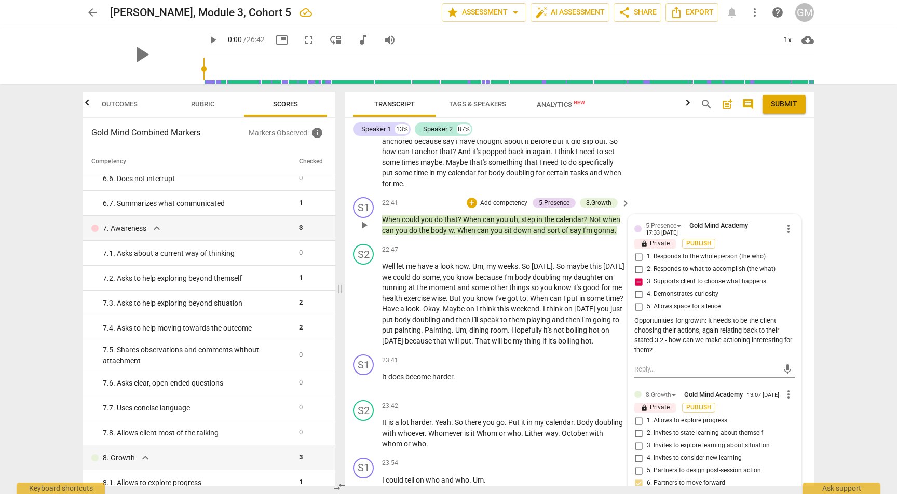
checkbox input "false"
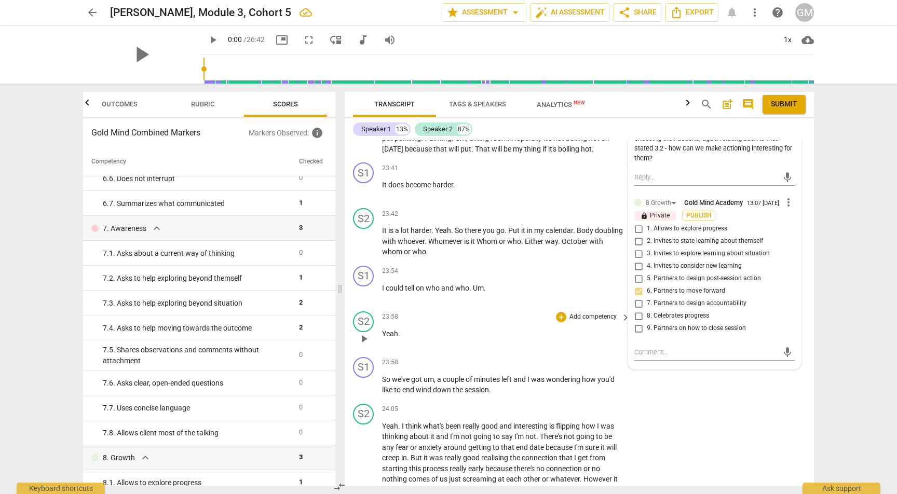
scroll to position [5854, 0]
click at [575, 357] on p "Add competency" at bounding box center [592, 361] width 49 height 9
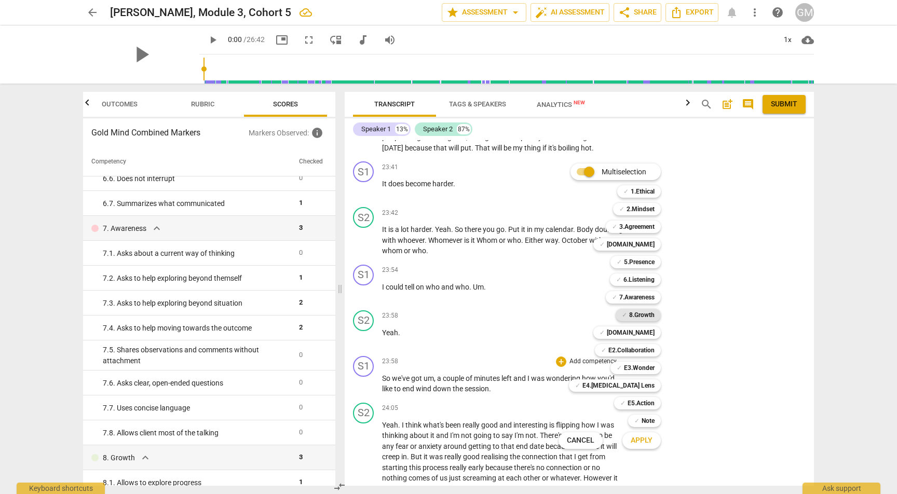
click at [636, 315] on b "8.Growth" at bounding box center [641, 315] width 25 height 12
click at [651, 443] on span "Apply" at bounding box center [642, 440] width 22 height 10
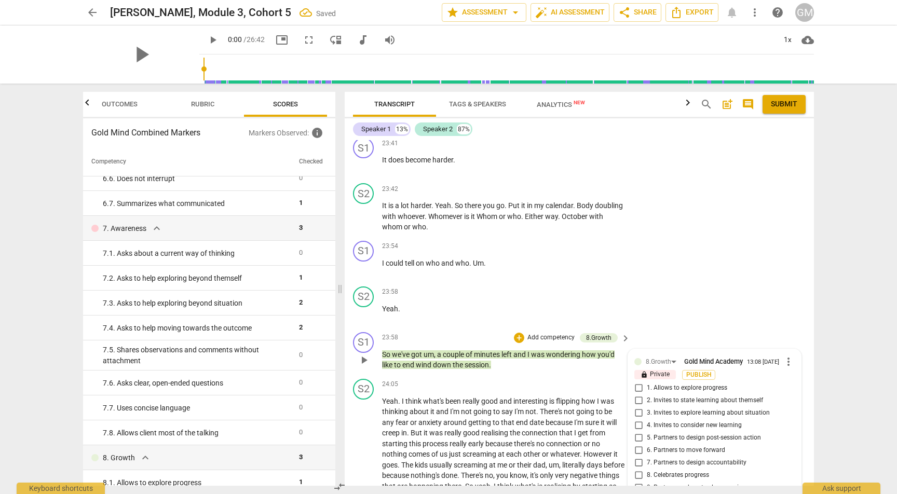
scroll to position [5887, 0]
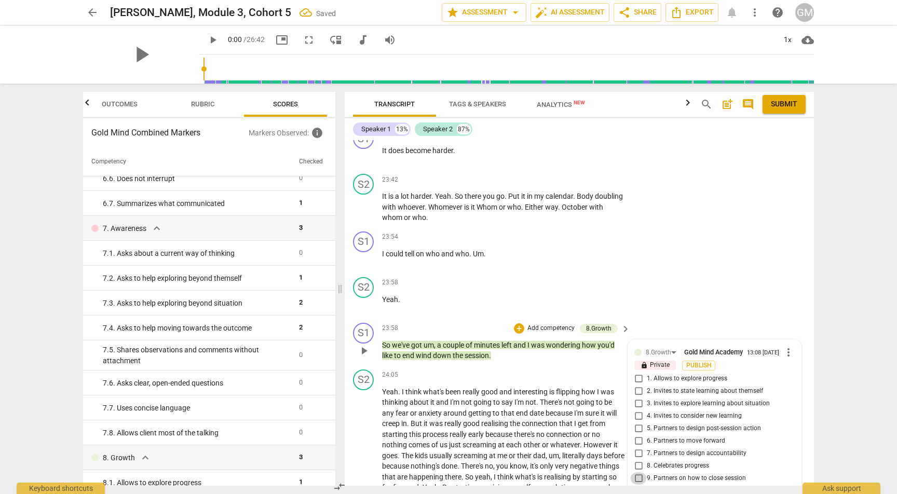
click at [637, 472] on input "9. Partners on how to close session" at bounding box center [638, 478] width 17 height 12
checkbox input "true"
click at [553, 324] on p "Add competency" at bounding box center [550, 328] width 49 height 9
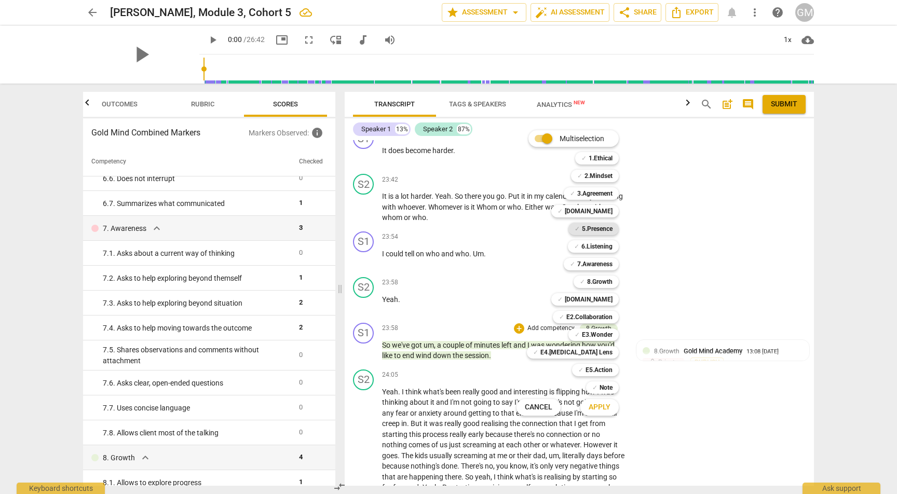
click at [594, 227] on b "5.Presence" at bounding box center [597, 229] width 31 height 12
click at [602, 402] on span "Apply" at bounding box center [599, 407] width 22 height 10
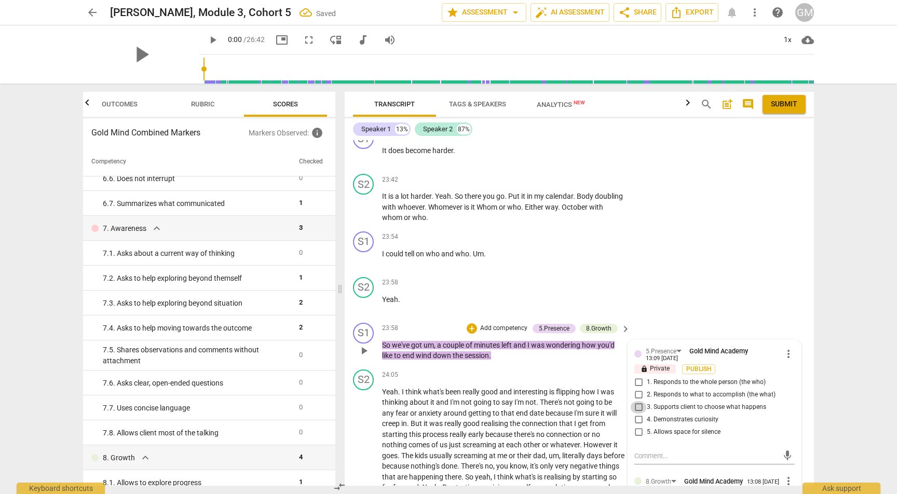
click at [633, 401] on input "3. Supports client to choose what happens" at bounding box center [638, 407] width 17 height 12
checkbox input "true"
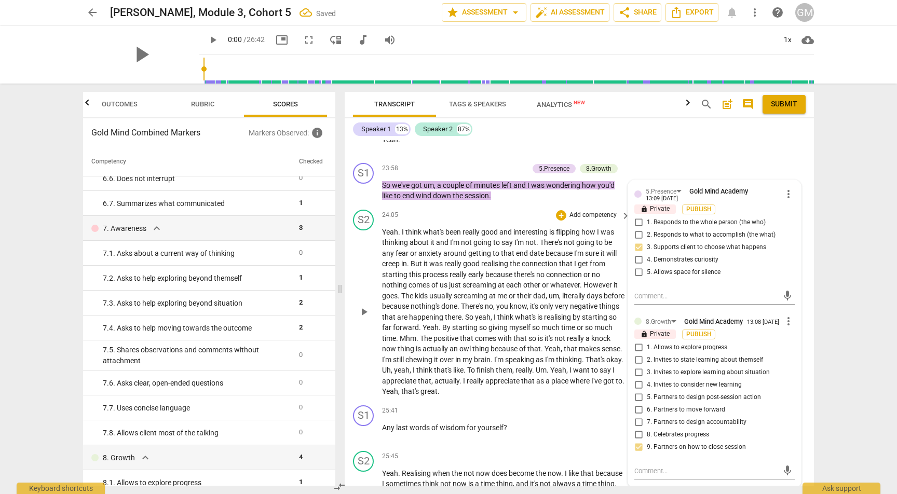
scroll to position [6048, 0]
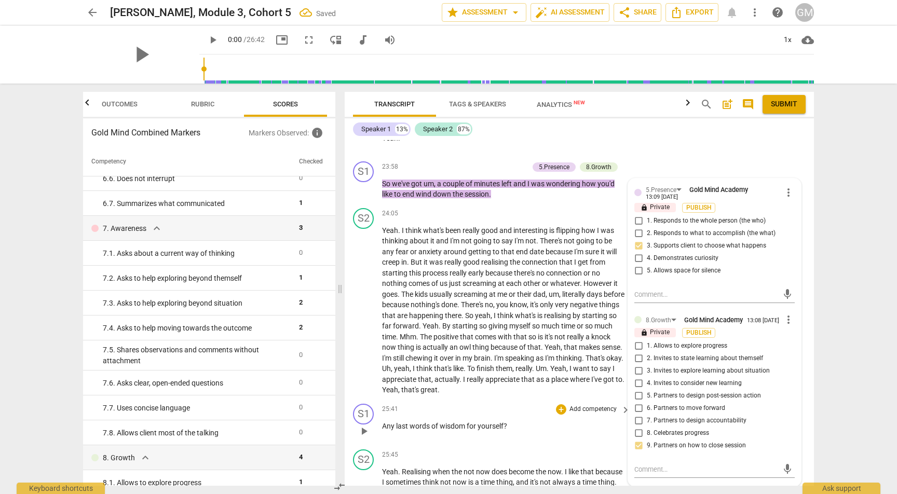
click at [588, 405] on p "Add competency" at bounding box center [592, 409] width 49 height 9
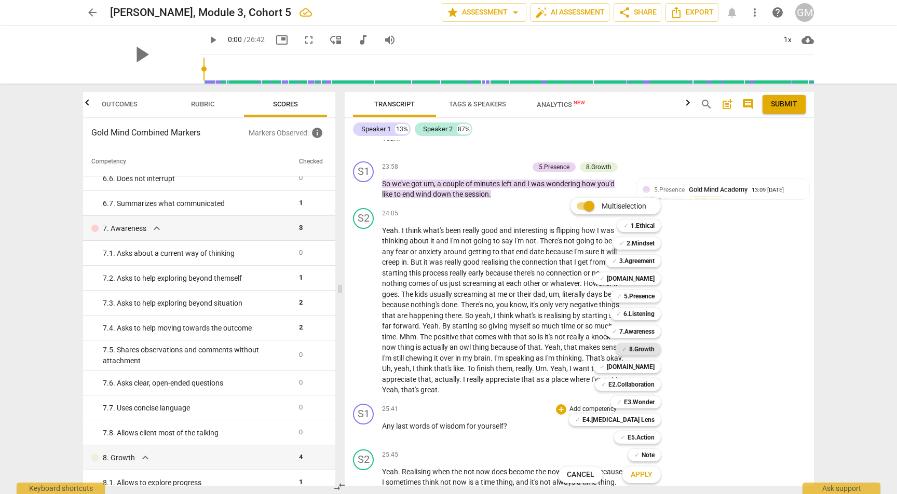
click at [643, 350] on b "8.Growth" at bounding box center [641, 349] width 25 height 12
click at [643, 476] on span "Apply" at bounding box center [642, 475] width 22 height 10
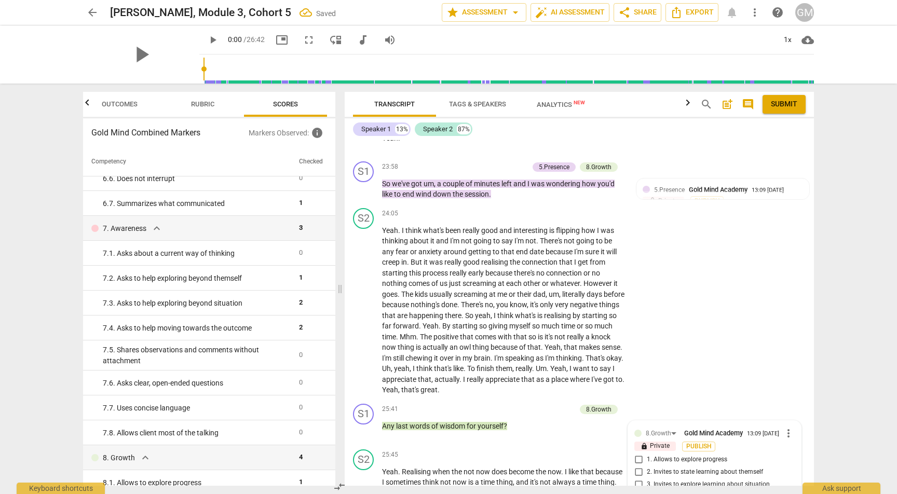
scroll to position [6261, 0]
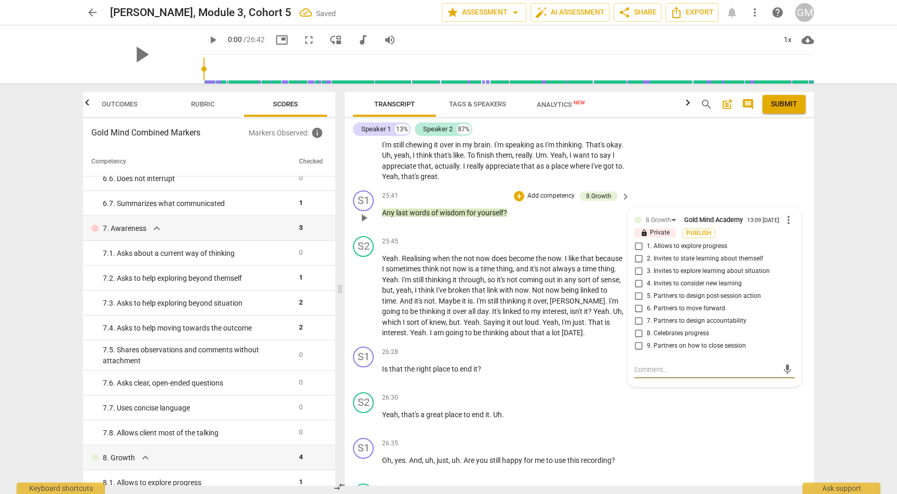
click at [639, 327] on input "8. Celebrates progress" at bounding box center [638, 333] width 17 height 12
checkbox input "true"
click at [600, 348] on p "Add competency" at bounding box center [592, 352] width 49 height 9
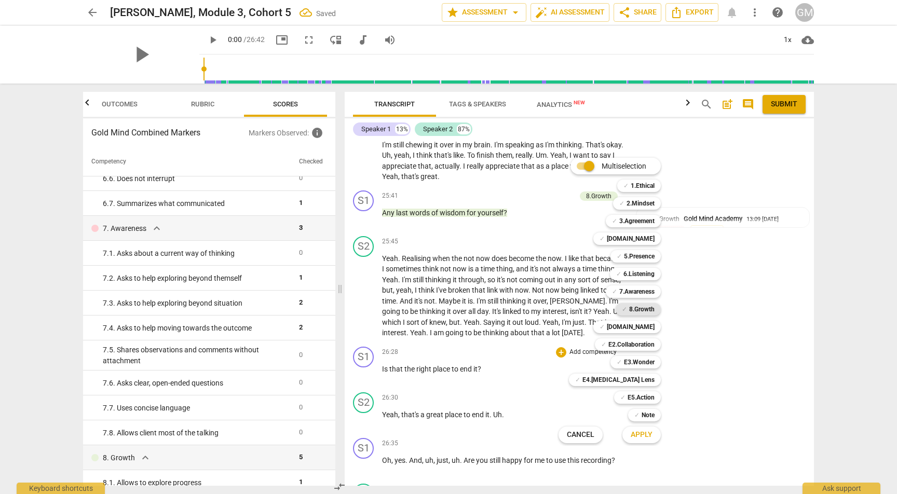
click at [644, 307] on b "8.Growth" at bounding box center [641, 309] width 25 height 12
click at [647, 436] on span "Apply" at bounding box center [642, 435] width 22 height 10
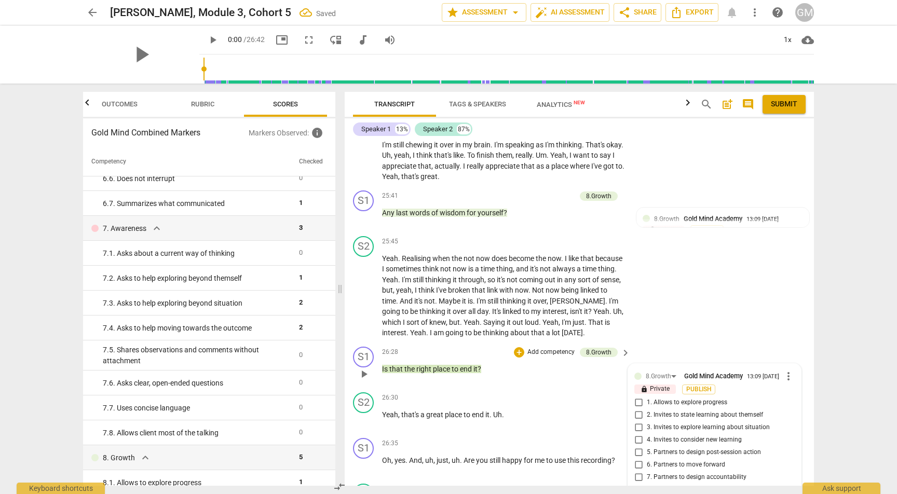
click at [639, 484] on input "8. Celebrates progress" at bounding box center [638, 490] width 17 height 12
click at [638, 484] on input "8. Celebrates progress" at bounding box center [638, 490] width 17 height 12
checkbox input "false"
click at [638, 494] on input "9. Partners on how to close session" at bounding box center [638, 502] width 17 height 12
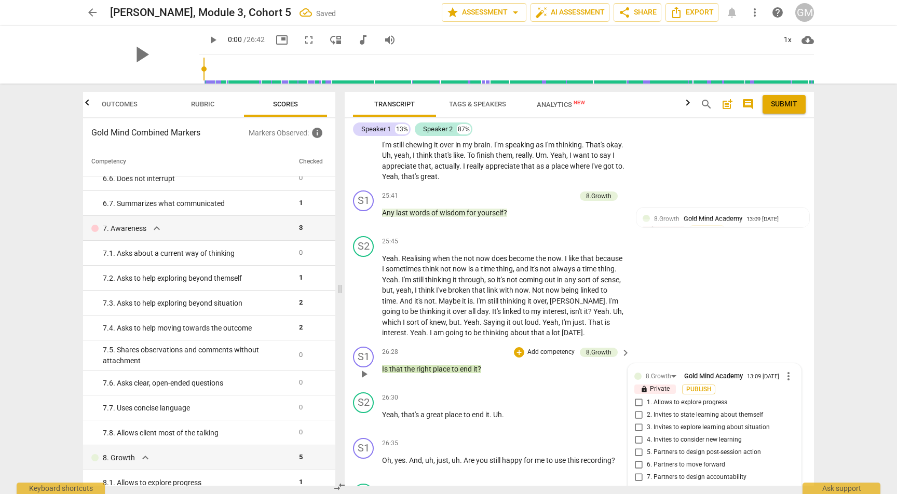
checkbox input "true"
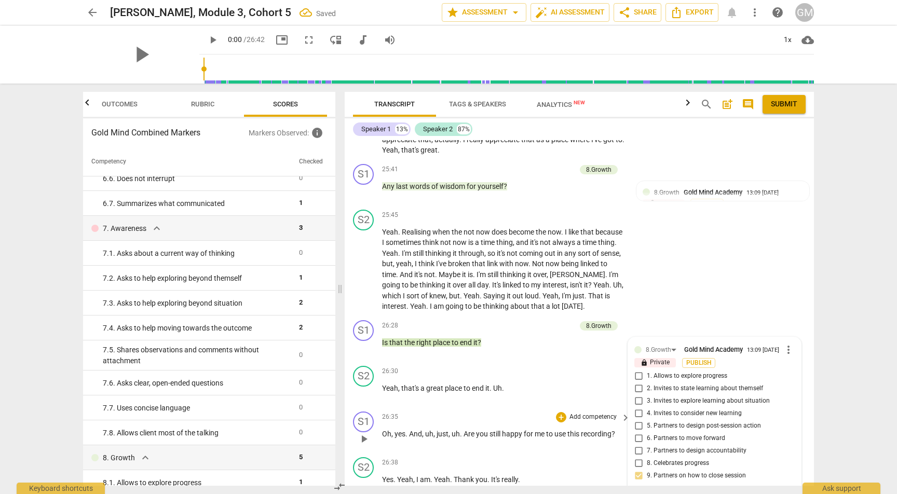
scroll to position [6287, 0]
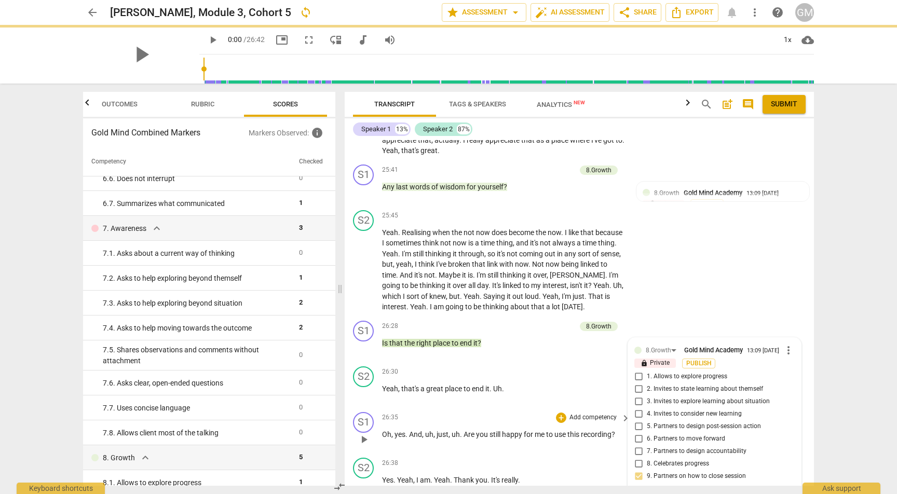
click at [603, 413] on p "Add competency" at bounding box center [592, 417] width 49 height 9
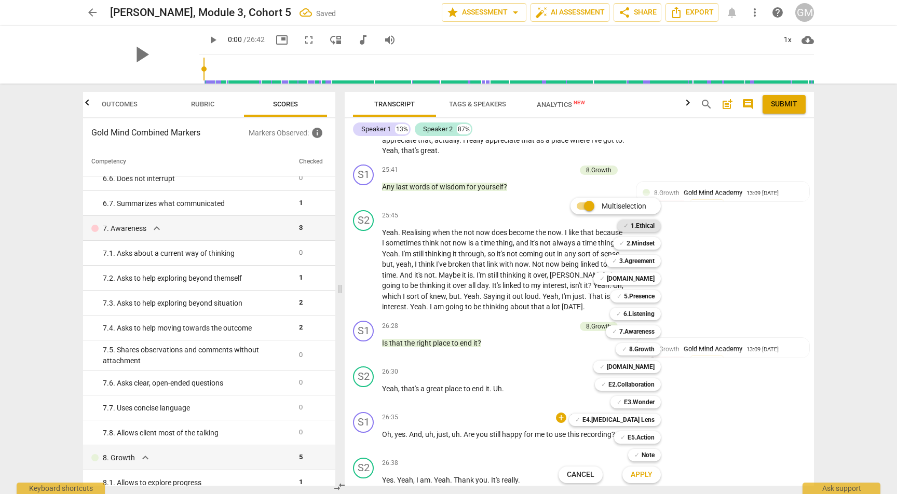
click at [638, 222] on b "1.Ethical" at bounding box center [643, 226] width 24 height 12
click at [646, 475] on span "Apply" at bounding box center [642, 475] width 22 height 10
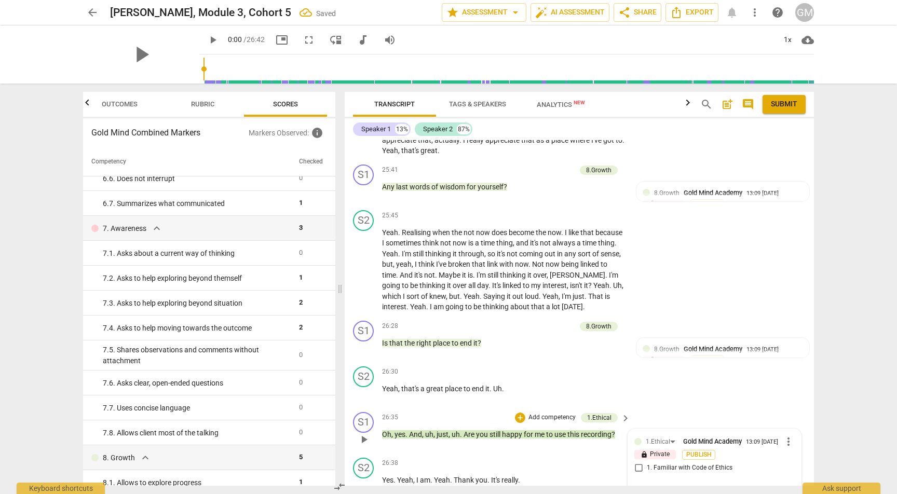
click at [633, 462] on input "1. Familiar with Code of Ethics" at bounding box center [638, 468] width 17 height 12
checkbox input "true"
click at [738, 250] on div "S2 play_arrow pause 25:45 + Add competency keyboard_arrow_right Yeah . Realisin…" at bounding box center [579, 261] width 469 height 111
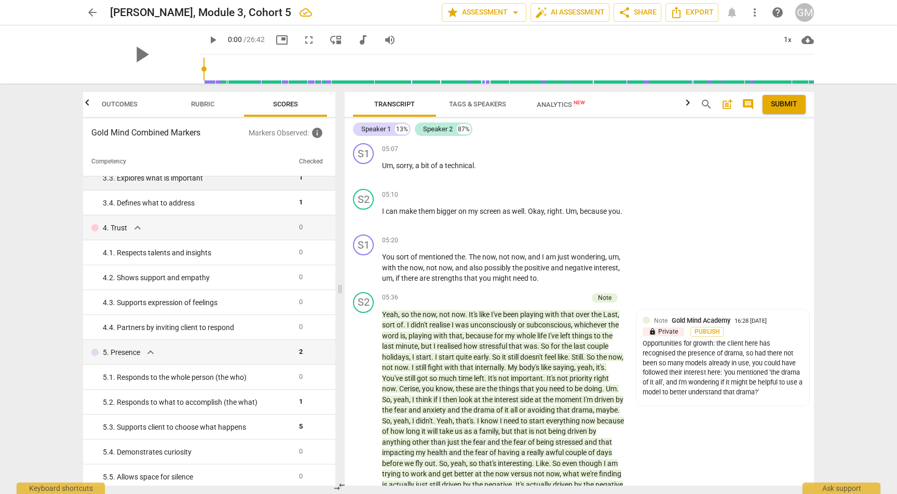
scroll to position [186, 0]
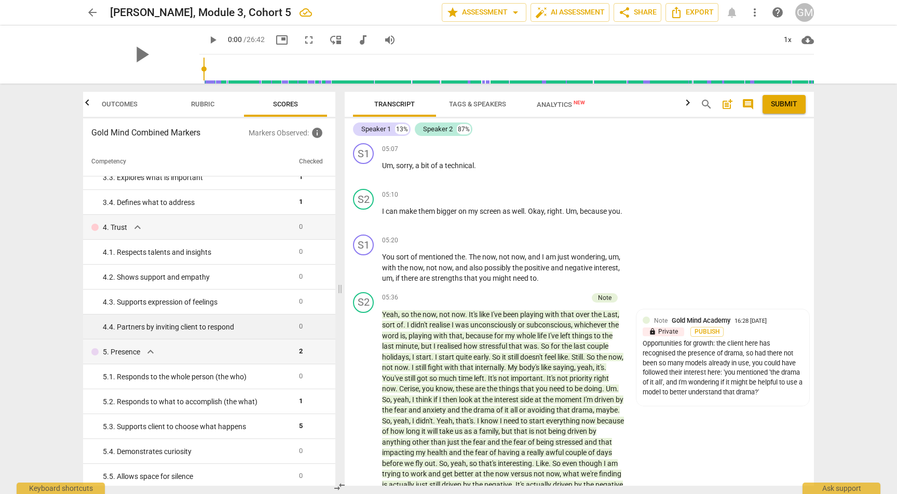
click at [245, 322] on div "4. 4. Partners by inviting client to respond" at bounding box center [197, 327] width 188 height 11
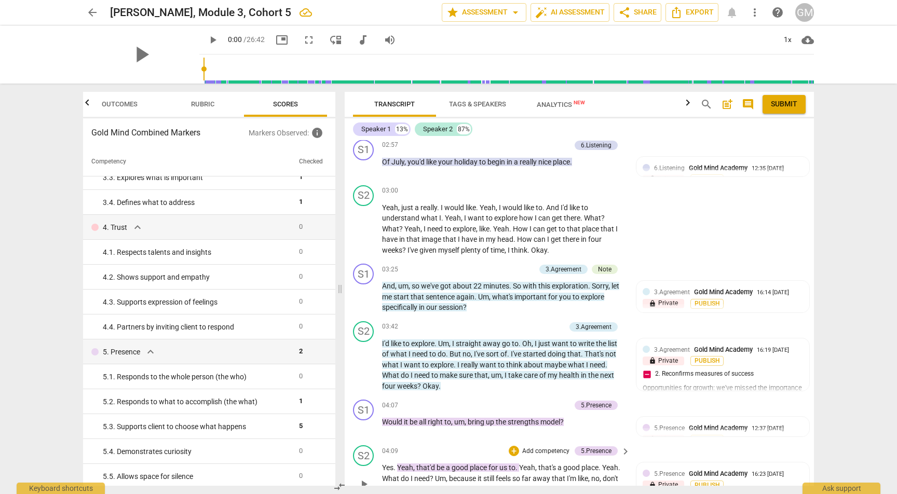
scroll to position [1785, 0]
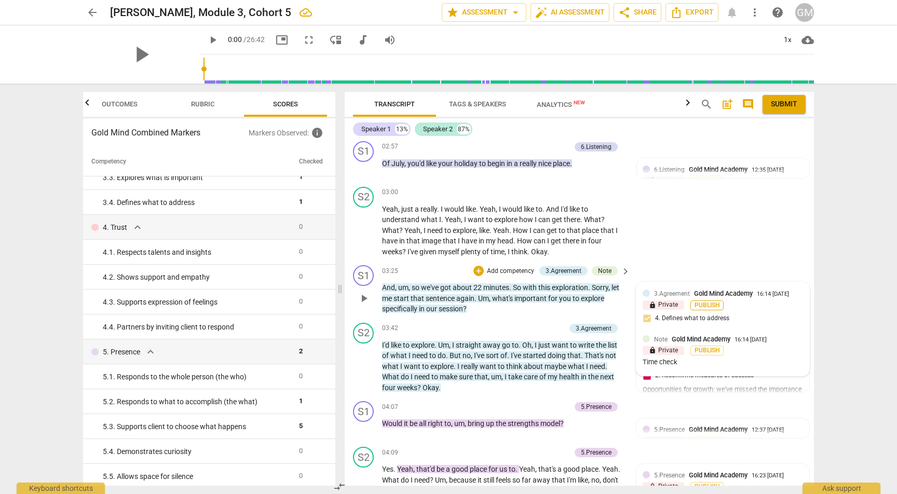
click at [706, 301] on span "Publish" at bounding box center [707, 305] width 16 height 9
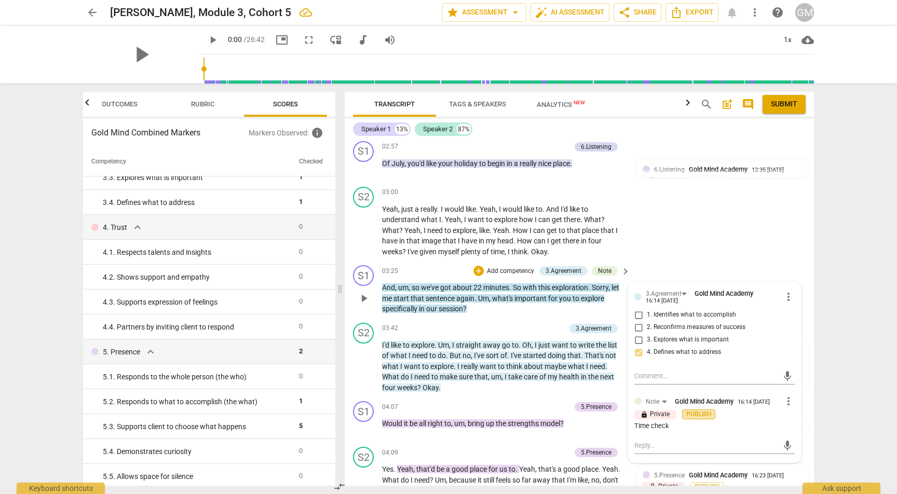
click at [698, 410] on span "Publish" at bounding box center [699, 414] width 16 height 9
click at [94, 15] on span "arrow_back" at bounding box center [92, 12] width 12 height 12
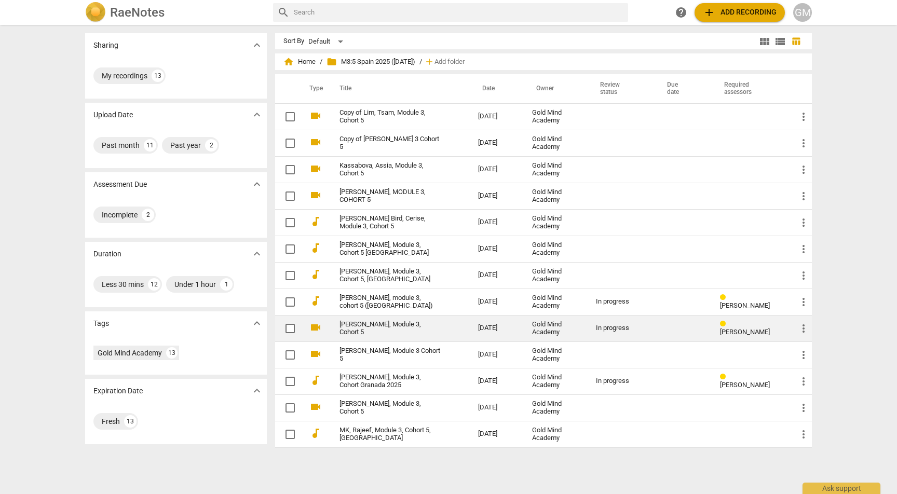
click at [420, 327] on link "[PERSON_NAME], Module 3, Cohort 5" at bounding box center [389, 329] width 101 height 16
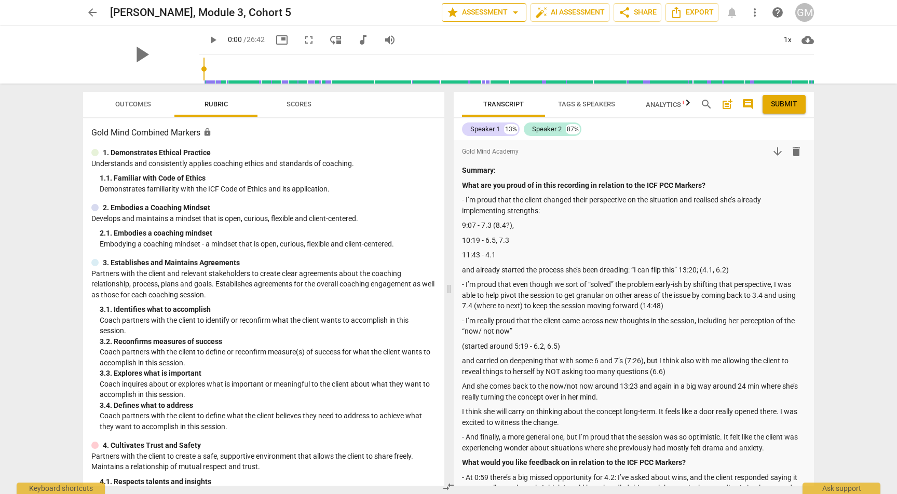
click at [495, 9] on span "star Assessment arrow_drop_down" at bounding box center [483, 12] width 75 height 12
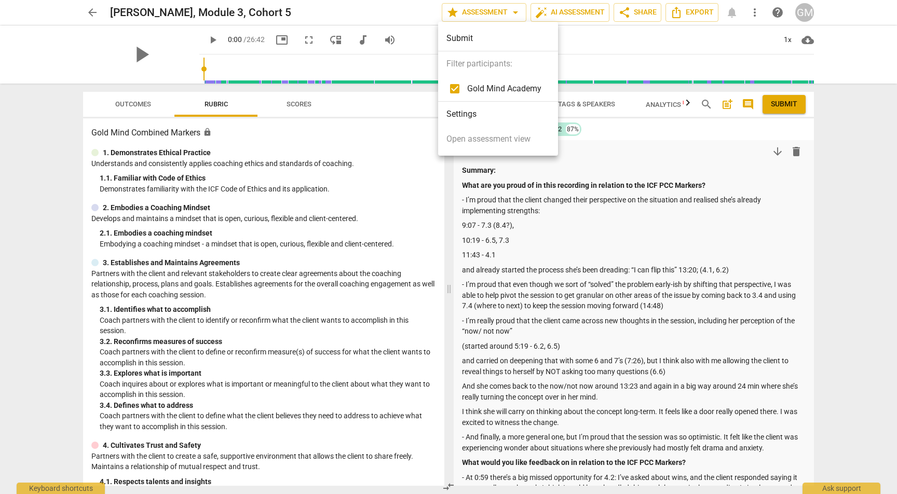
click at [462, 113] on li "Settings" at bounding box center [498, 114] width 120 height 25
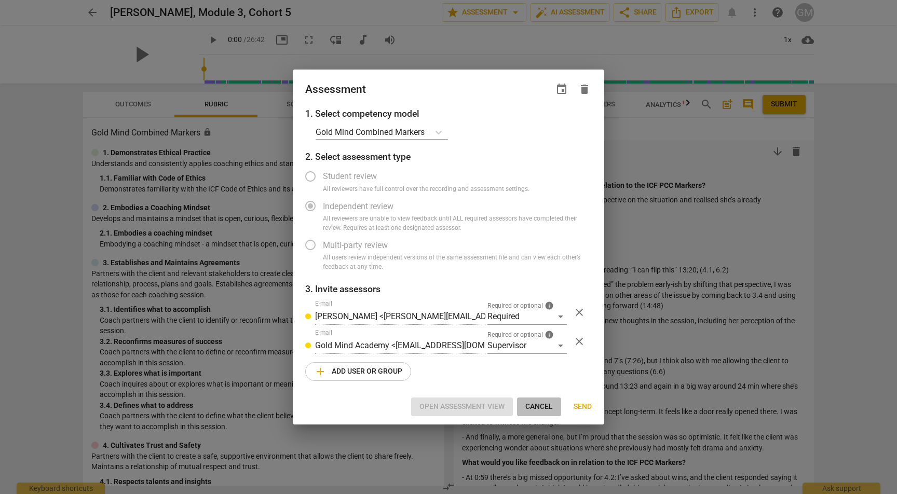
click at [542, 403] on span "Cancel" at bounding box center [539, 407] width 28 height 10
radio input "false"
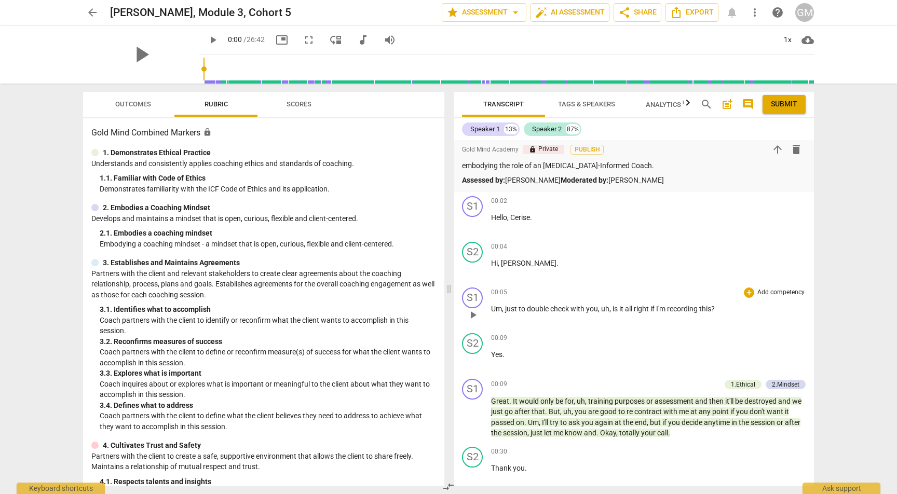
scroll to position [1167, 0]
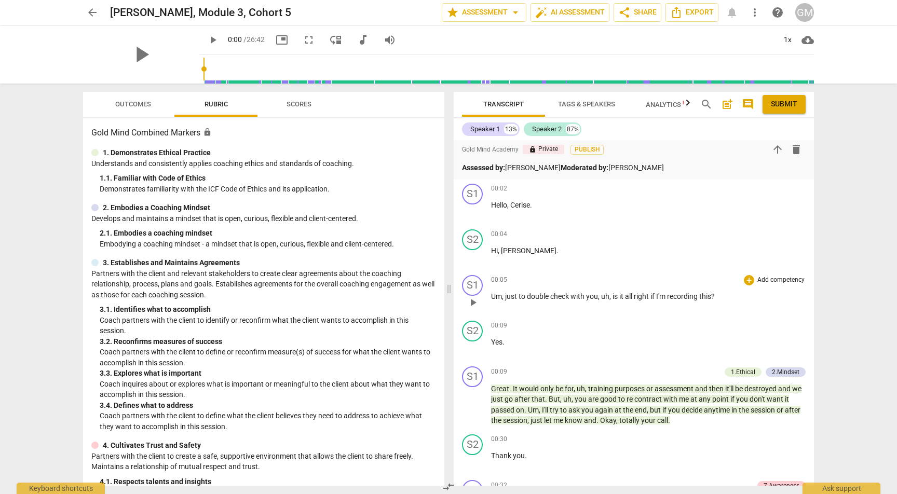
click at [771, 276] on p "Add competency" at bounding box center [780, 280] width 49 height 9
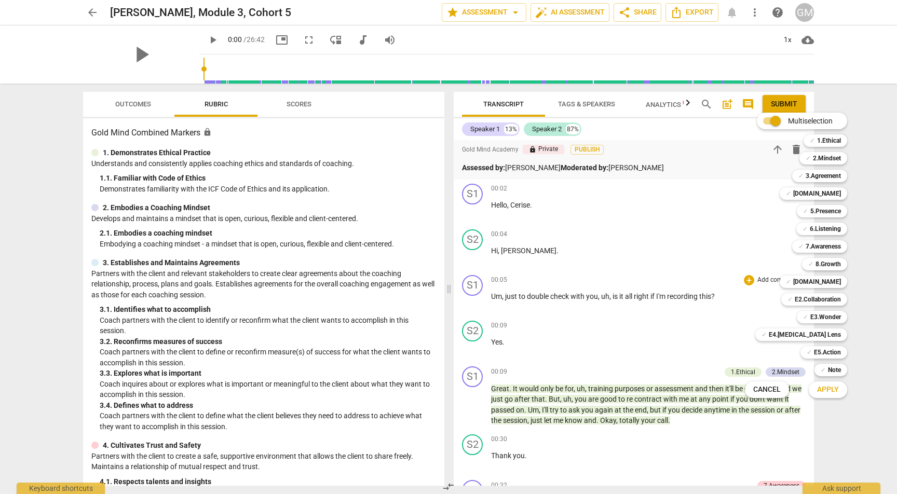
click at [823, 131] on label "Multiselection" at bounding box center [794, 120] width 77 height 25
click at [788, 131] on input "Multiselection" at bounding box center [775, 120] width 25 height 25
checkbox input "false"
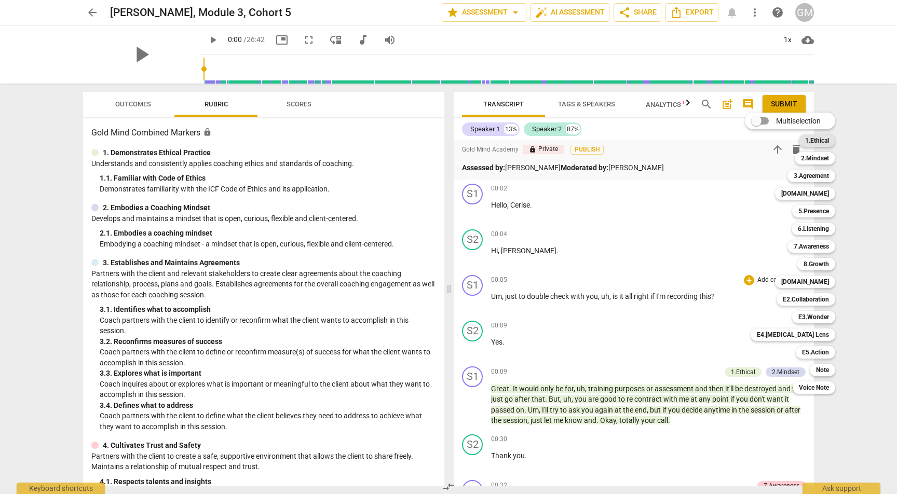
click at [823, 140] on b "1.Ethical" at bounding box center [817, 140] width 24 height 12
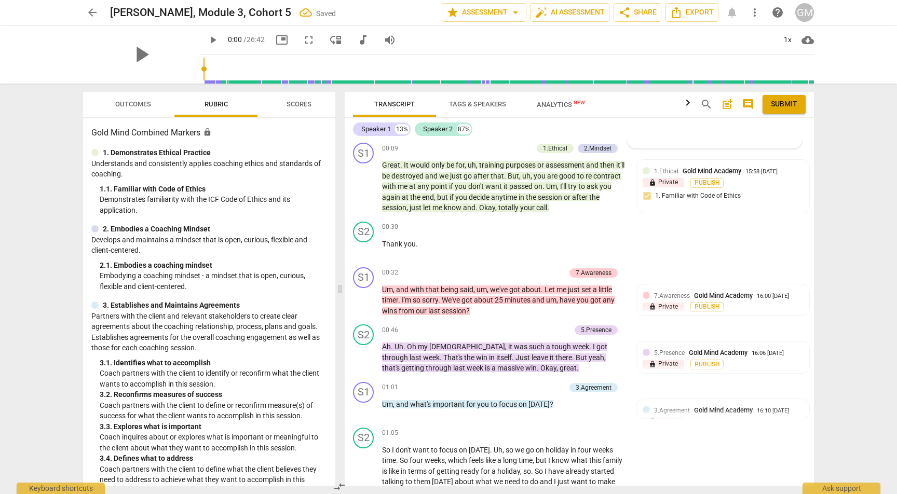
scroll to position [969, 0]
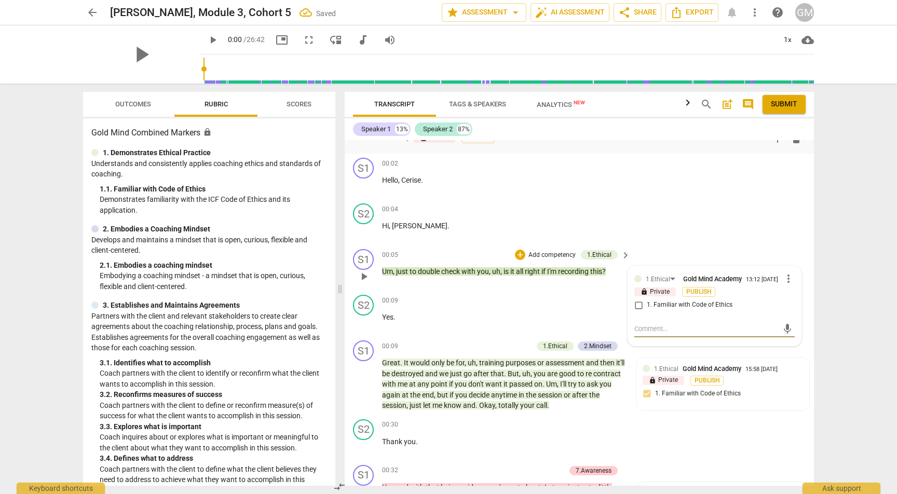
click at [640, 299] on input "1. Familiar with Code of Ethics" at bounding box center [638, 305] width 17 height 12
checkbox input "true"
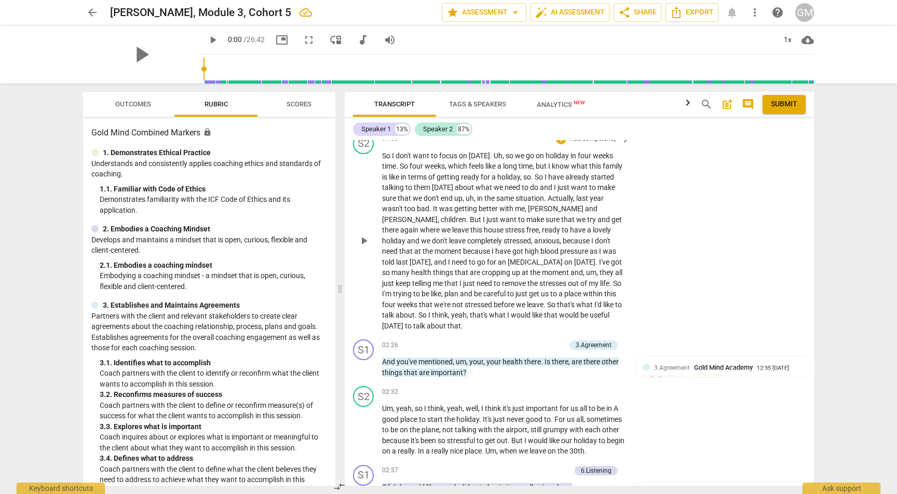
scroll to position [1464, 0]
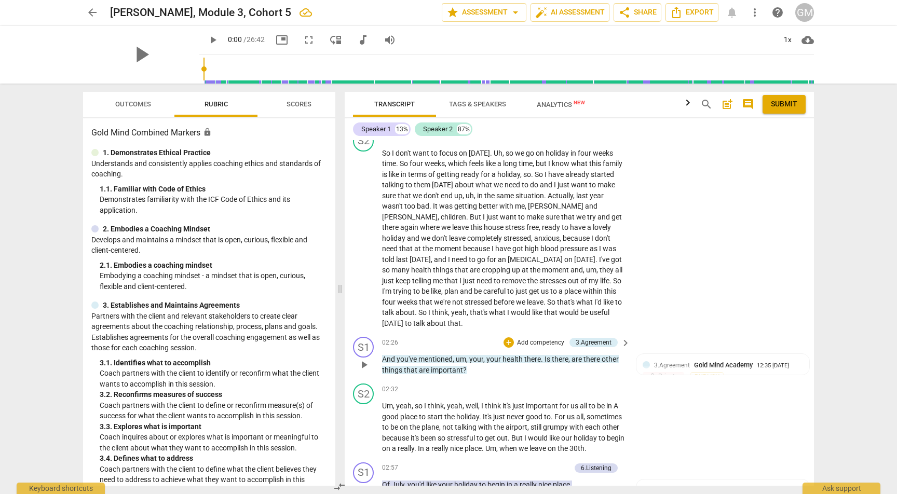
click at [541, 338] on p "Add competency" at bounding box center [540, 342] width 49 height 9
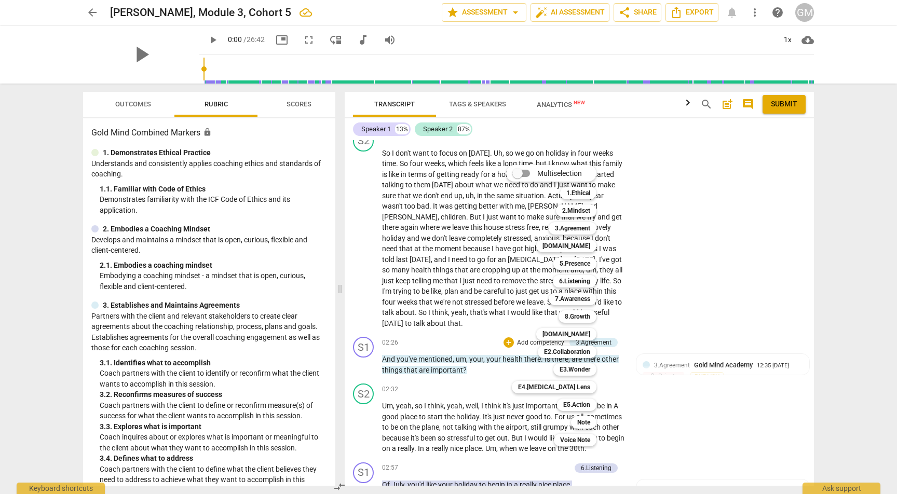
click at [294, 105] on div at bounding box center [448, 247] width 897 height 494
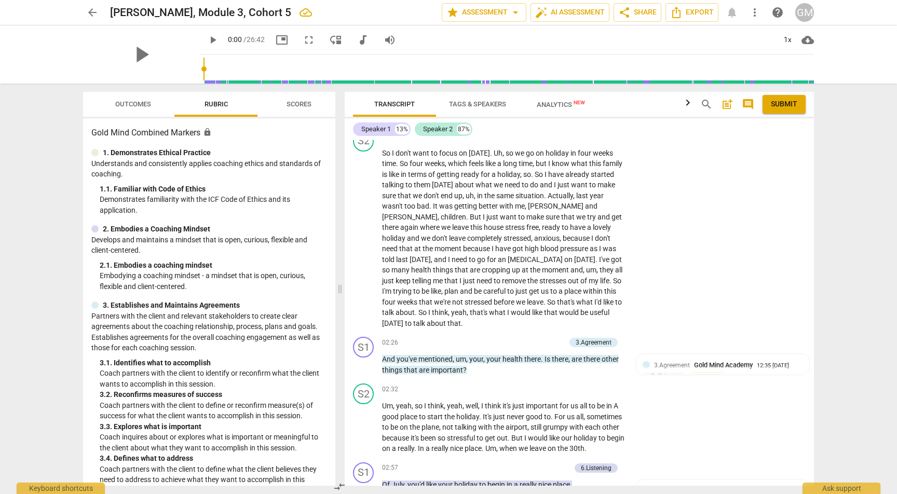
click at [297, 109] on span "Scores" at bounding box center [299, 105] width 50 height 14
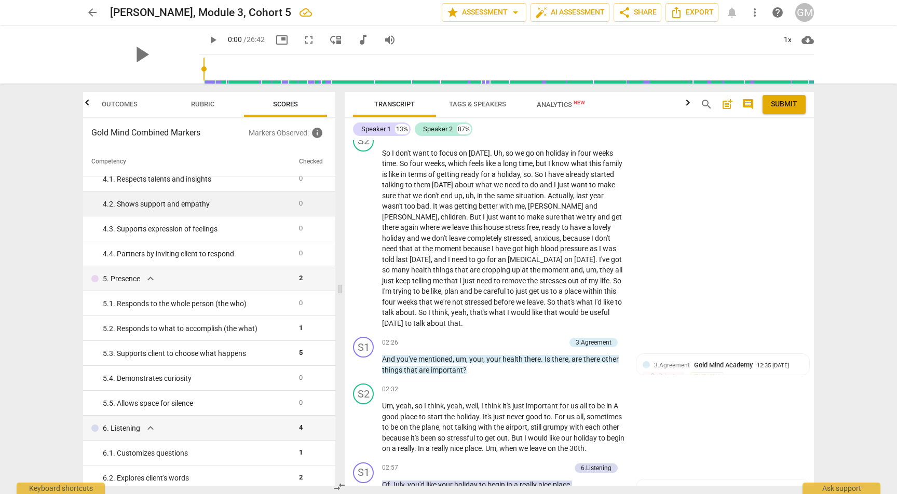
scroll to position [264, 0]
